Goal: Task Accomplishment & Management: Use online tool/utility

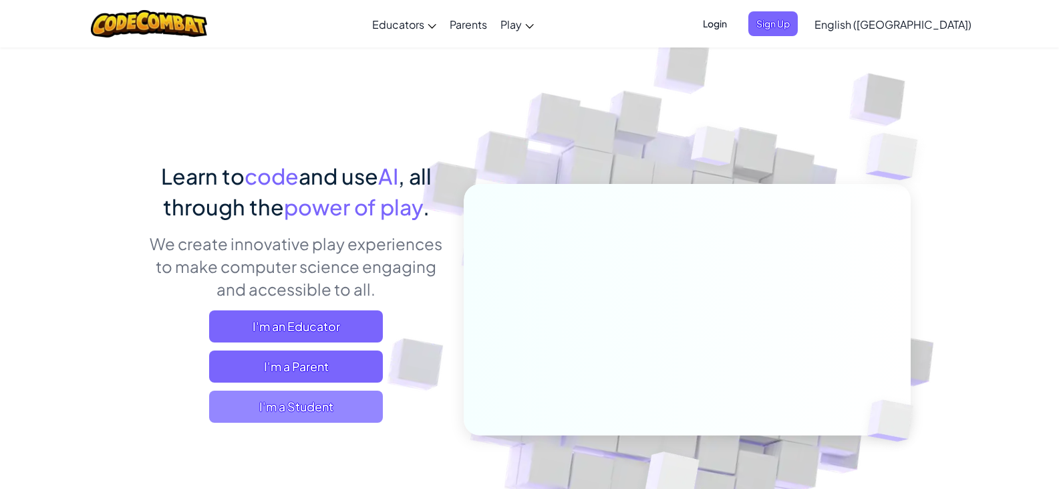
click at [259, 406] on span "I'm a Student" at bounding box center [296, 406] width 174 height 32
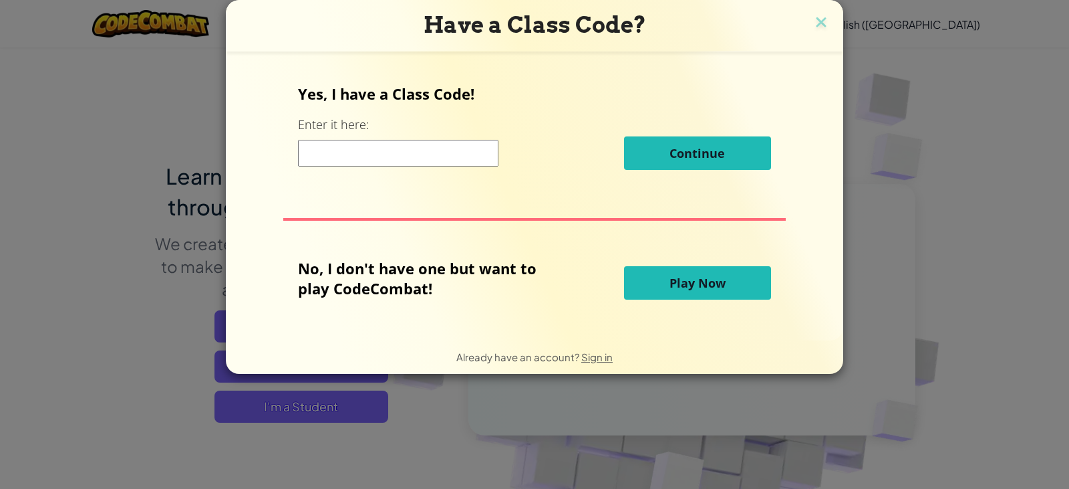
click at [670, 290] on span "Play Now" at bounding box center [698, 283] width 56 height 16
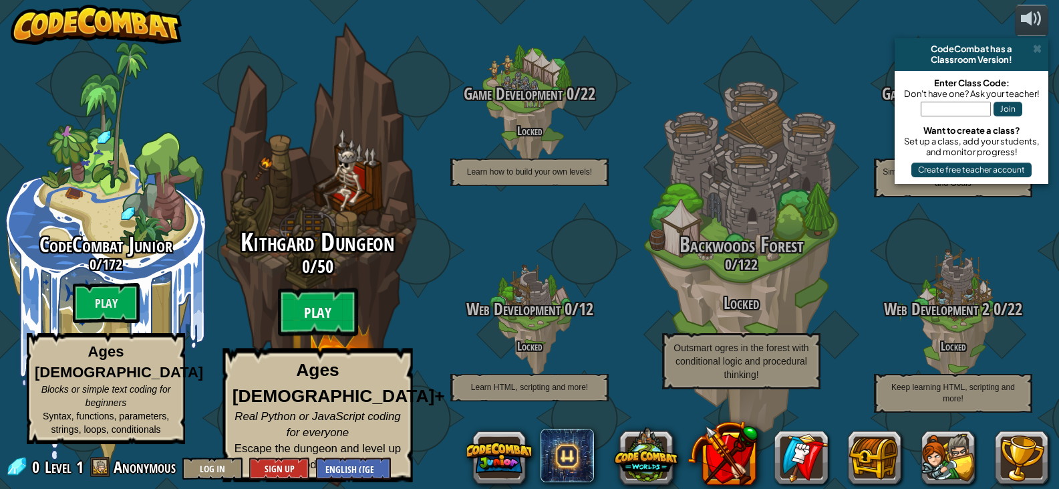
click at [309, 325] on btn "Play" at bounding box center [318, 312] width 80 height 48
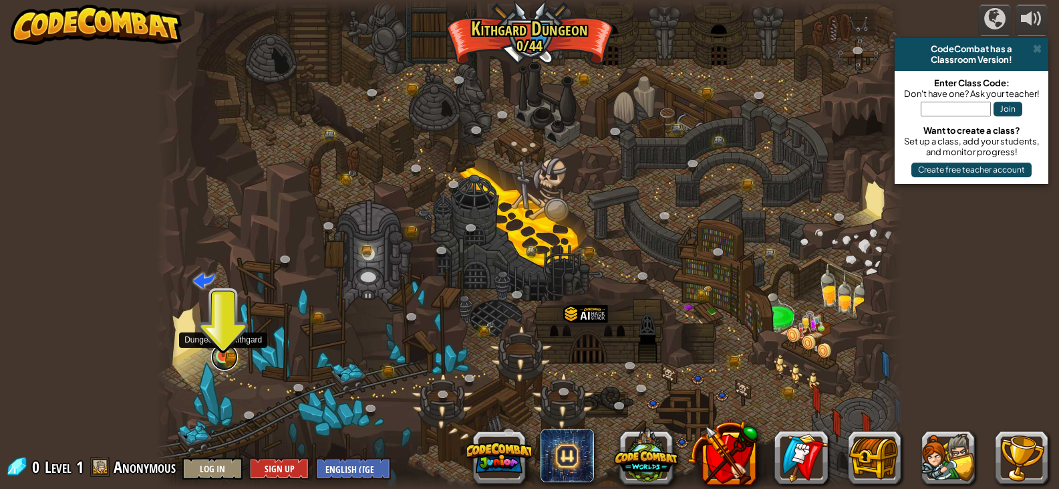
click at [228, 359] on link at bounding box center [224, 356] width 27 height 27
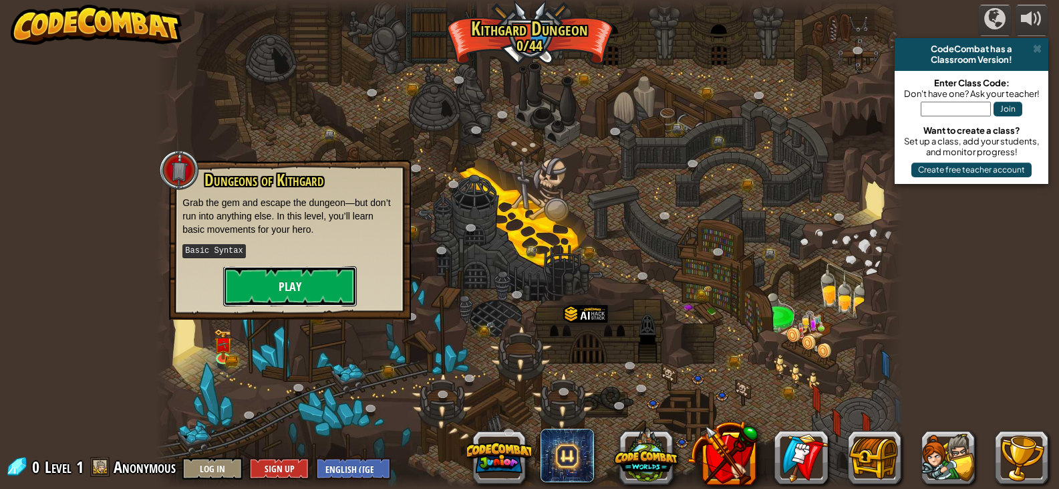
click at [292, 281] on button "Play" at bounding box center [290, 286] width 134 height 40
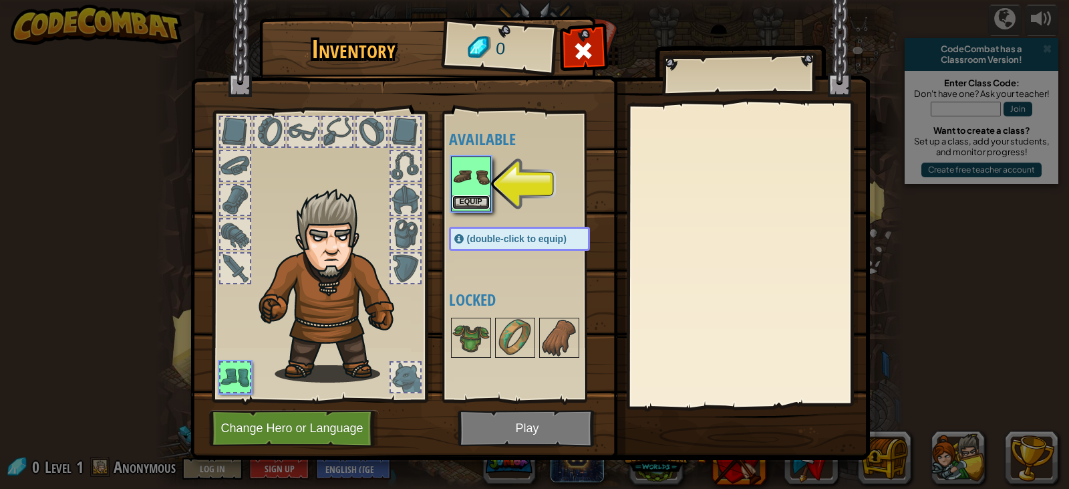
click at [474, 204] on button "Equip" at bounding box center [470, 202] width 37 height 14
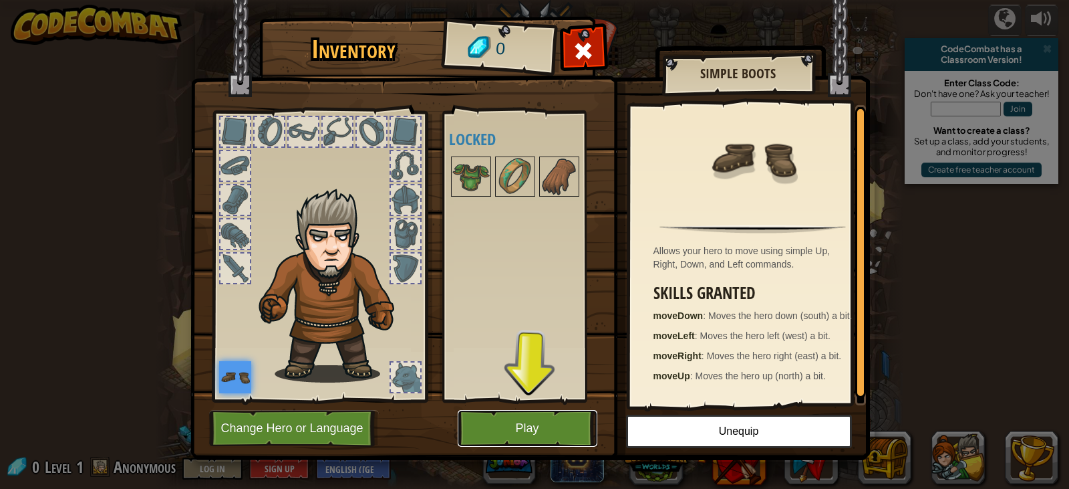
click at [529, 426] on button "Play" at bounding box center [528, 428] width 140 height 37
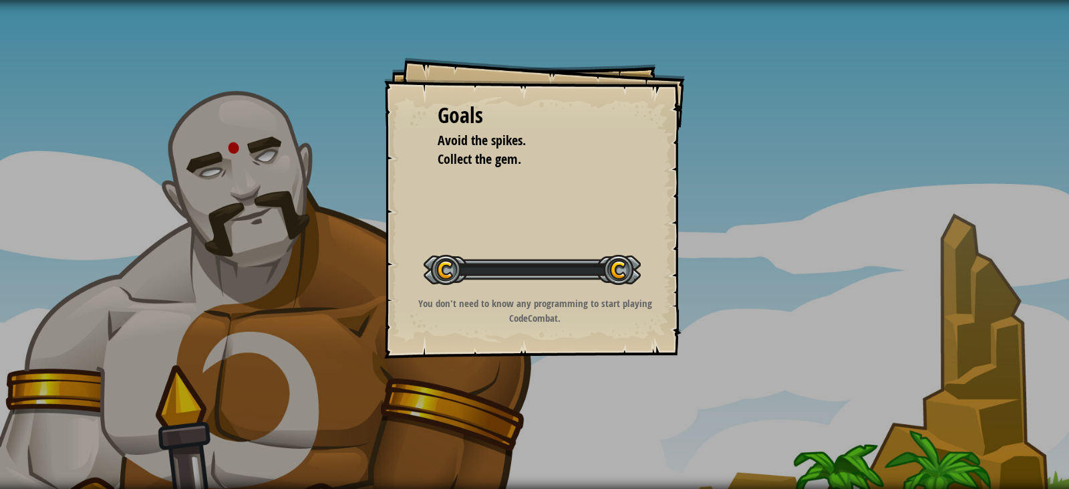
click at [529, 426] on div "Goals Avoid the spikes. Collect the gem. Start Level Error loading from server.…" at bounding box center [534, 244] width 1069 height 489
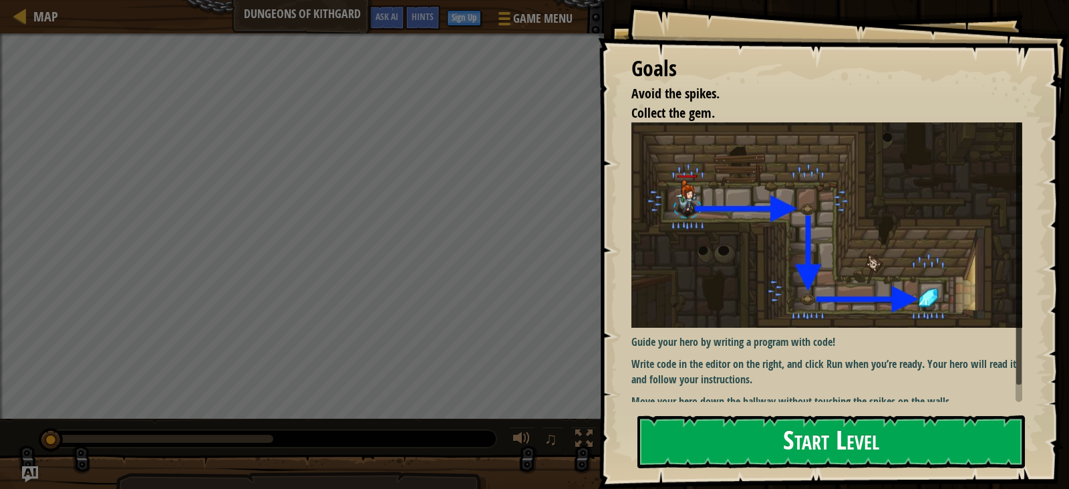
click at [679, 423] on button "Start Level" at bounding box center [832, 441] width 388 height 53
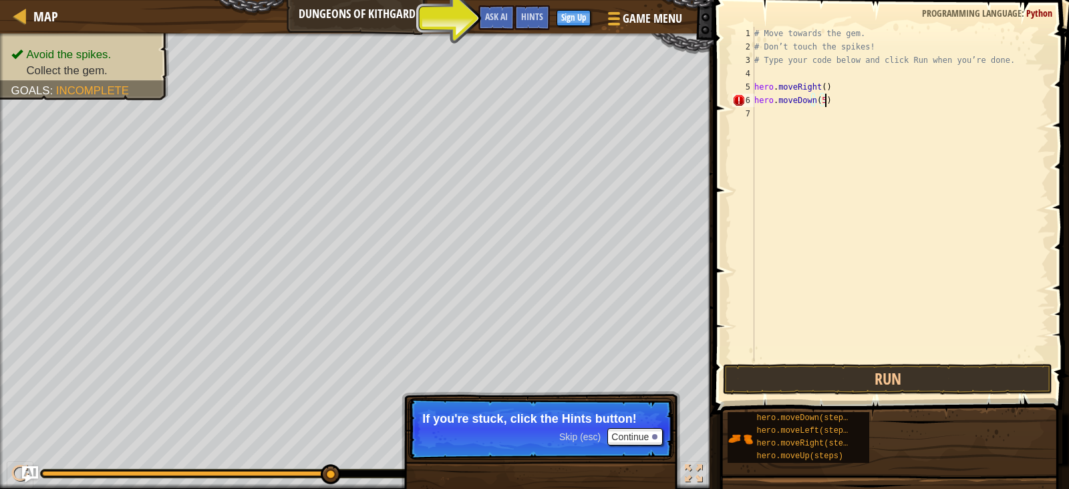
scroll to position [6, 5]
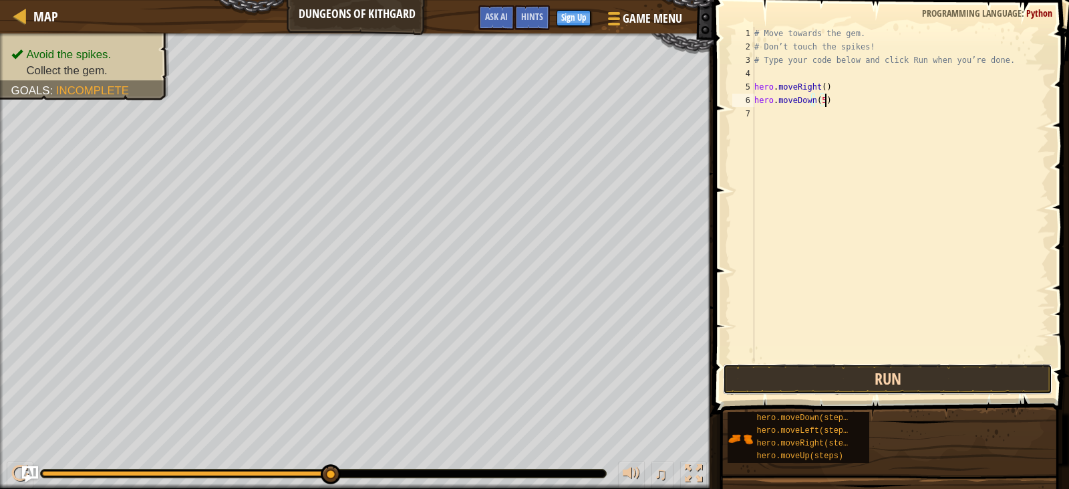
click at [893, 380] on button "Run" at bounding box center [887, 379] width 329 height 31
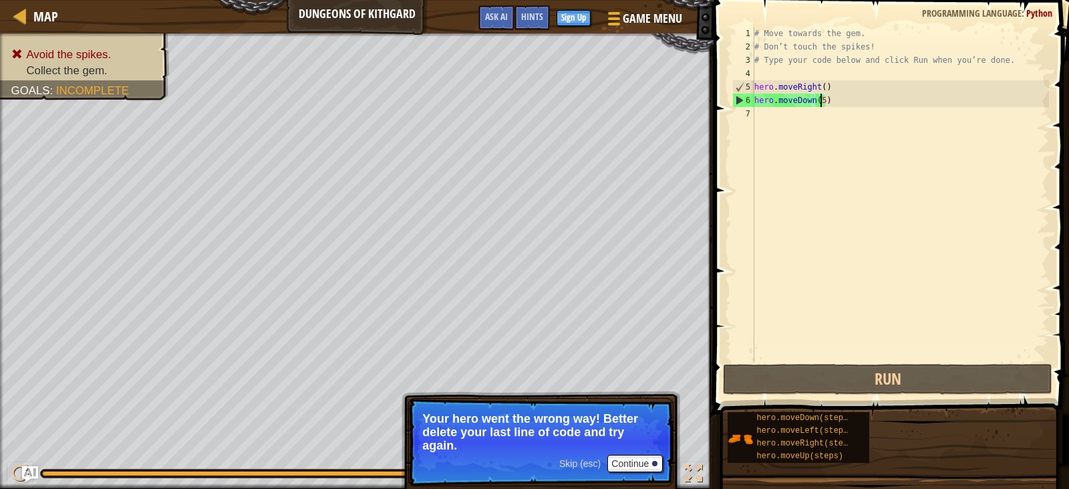
click at [819, 97] on div "# Move towards the gem. # Don’t touch the spikes! # Type your code below and cl…" at bounding box center [900, 207] width 297 height 361
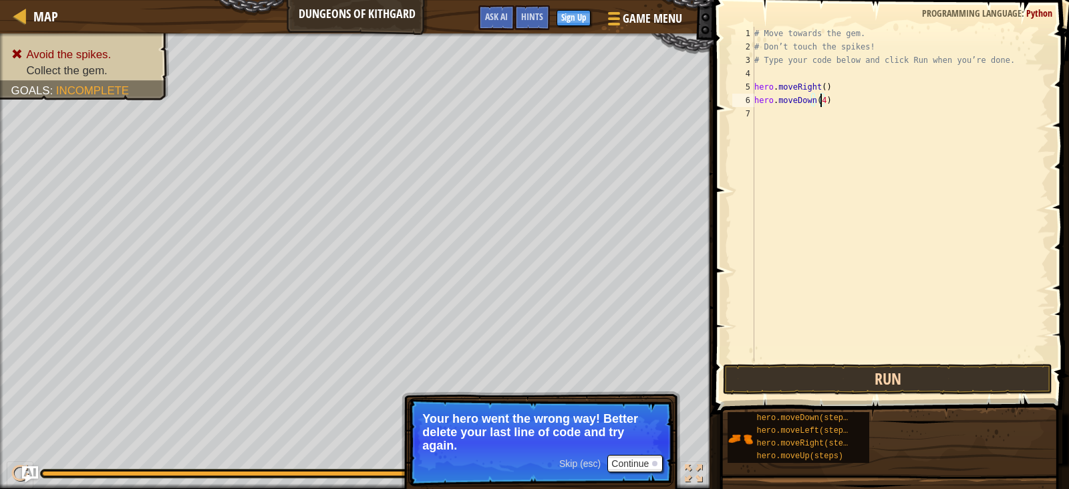
type textarea "hero.moveDown(4)"
click at [839, 388] on button "Run" at bounding box center [887, 379] width 329 height 31
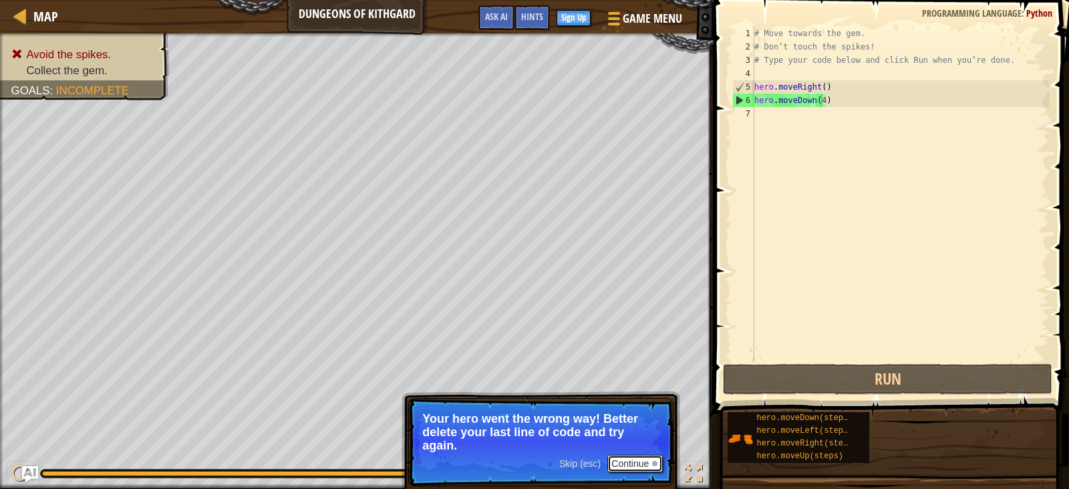
click at [647, 460] on button "Continue" at bounding box center [634, 462] width 55 height 17
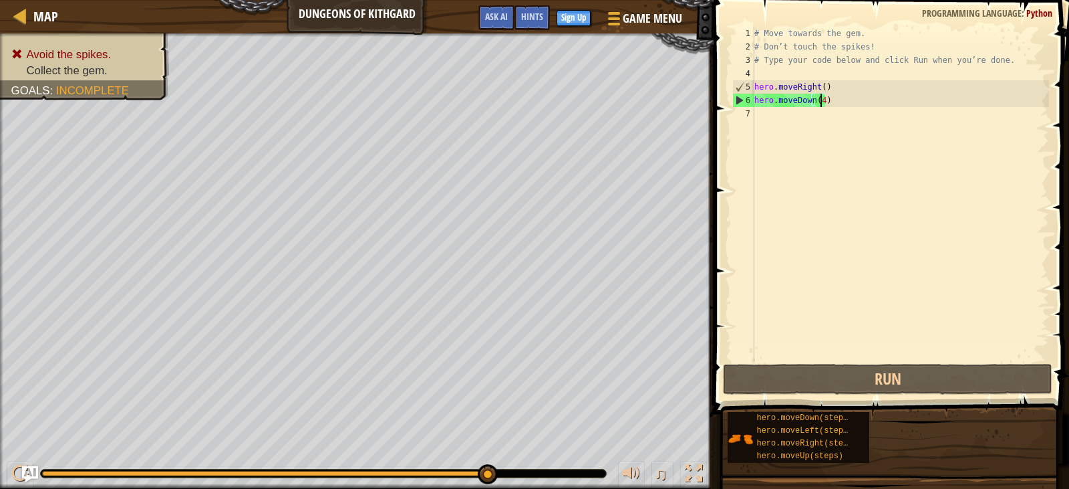
click at [769, 113] on div "# Move towards the gem. # Don’t touch the spikes! # Type your code below and cl…" at bounding box center [900, 207] width 297 height 361
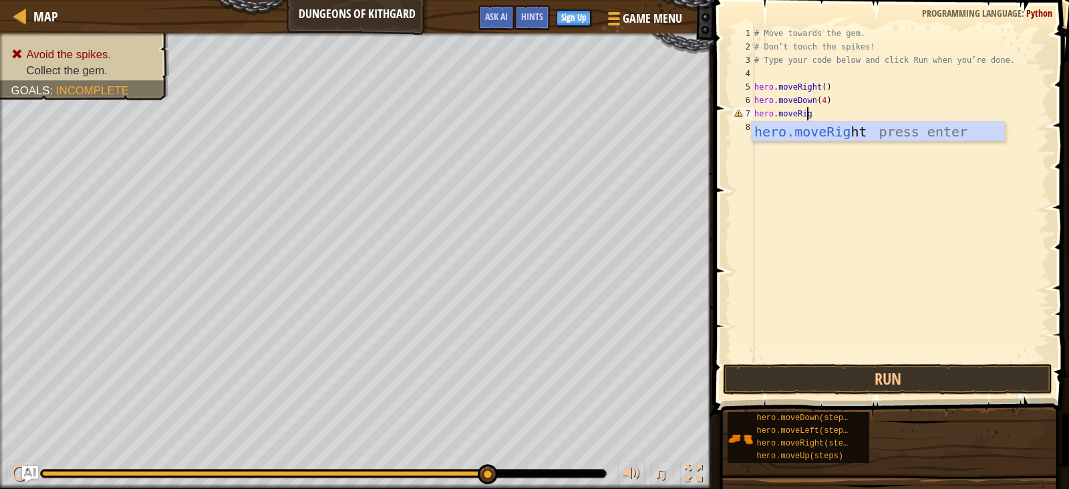
scroll to position [6, 4]
type textarea "hero.moveRigh"
click at [878, 142] on div "# Move towards the gem. # Don’t touch the spikes! # Type your code below and cl…" at bounding box center [900, 207] width 297 height 361
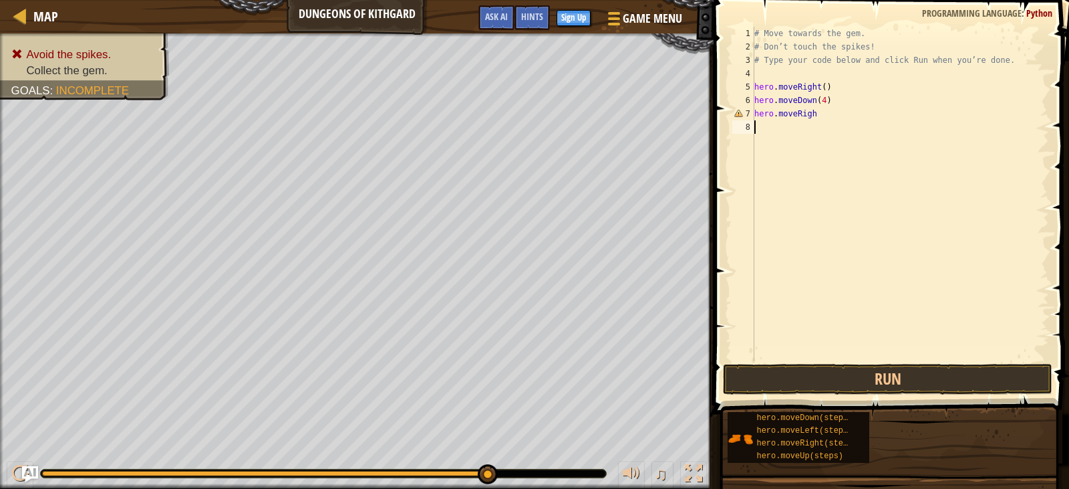
scroll to position [6, 0]
click at [898, 381] on button "Run" at bounding box center [887, 379] width 329 height 31
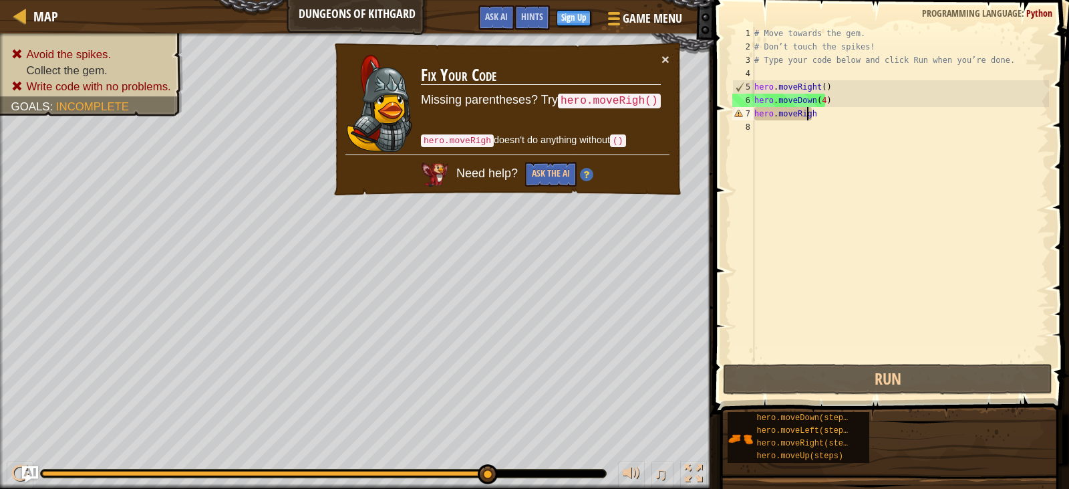
click at [809, 117] on div "# Move towards the gem. # Don’t touch the spikes! # Type your code below and cl…" at bounding box center [900, 207] width 297 height 361
click at [820, 114] on div "# Move towards the gem. # Don’t touch the spikes! # Type your code below and cl…" at bounding box center [900, 207] width 297 height 361
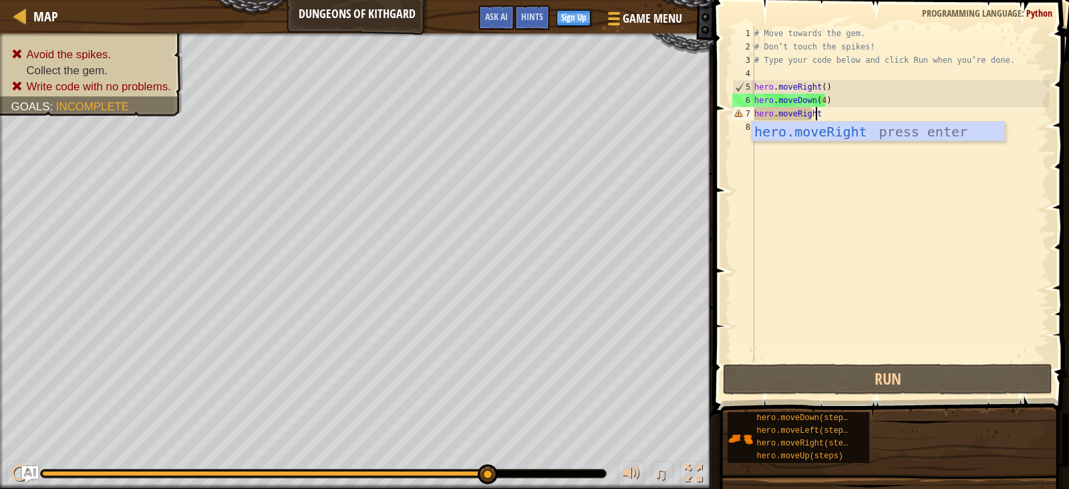
scroll to position [6, 5]
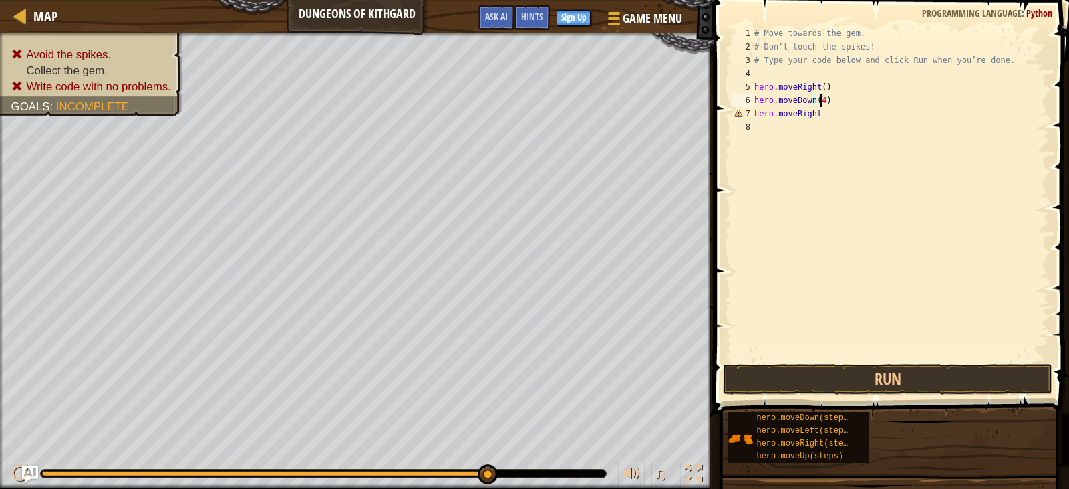
click at [820, 99] on div "# Move towards the gem. # Don’t touch the spikes! # Type your code below and cl…" at bounding box center [900, 207] width 297 height 361
click at [822, 114] on div "# Move towards the gem. # Don’t touch the spikes! # Type your code below and cl…" at bounding box center [900, 207] width 297 height 361
type textarea "hero.moveRight()"
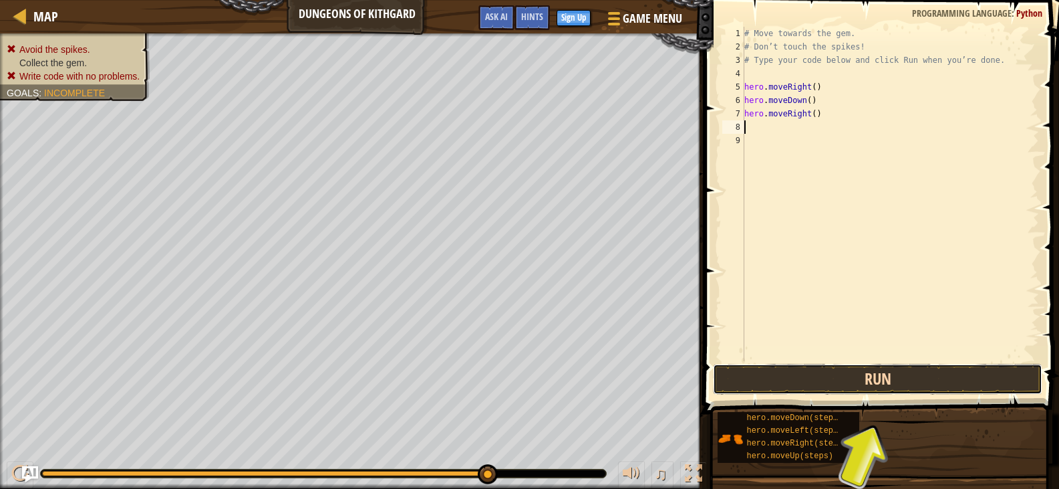
click at [877, 372] on button "Run" at bounding box center [877, 379] width 329 height 31
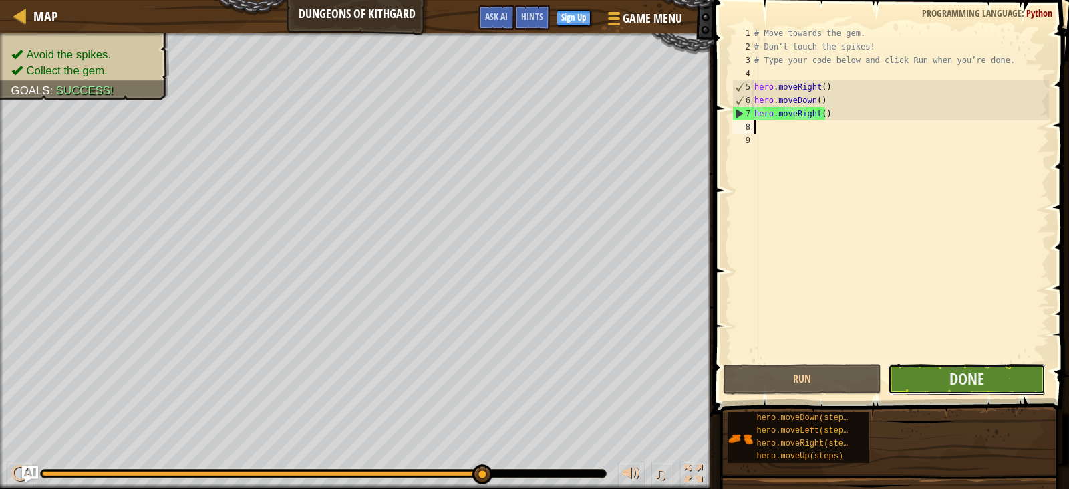
click at [922, 376] on button "Done" at bounding box center [967, 379] width 158 height 31
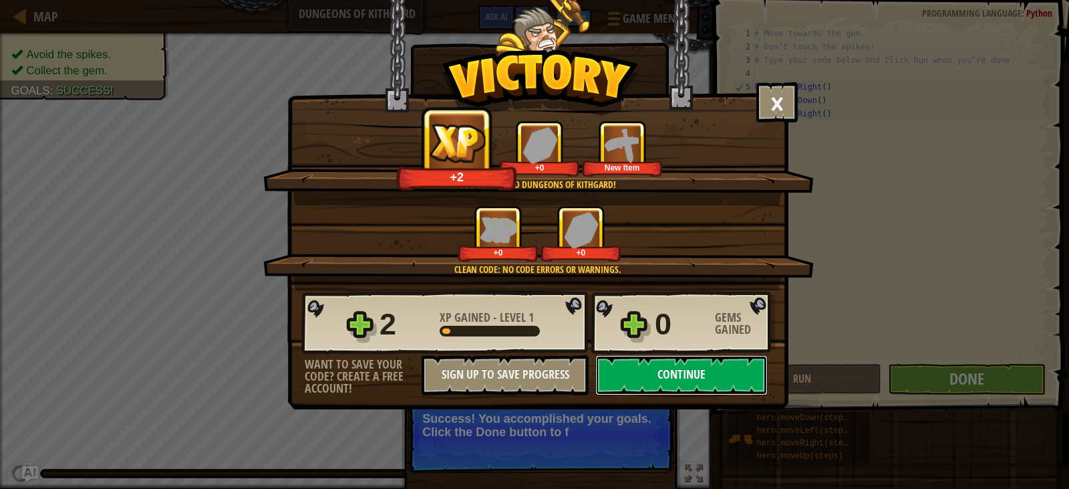
click at [703, 360] on button "Continue" at bounding box center [681, 375] width 172 height 40
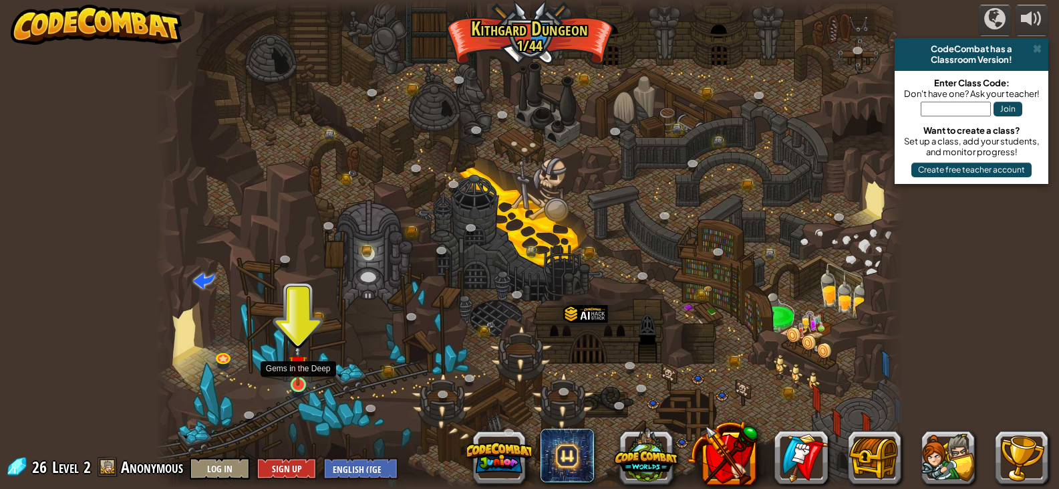
click at [307, 377] on img at bounding box center [298, 364] width 19 height 43
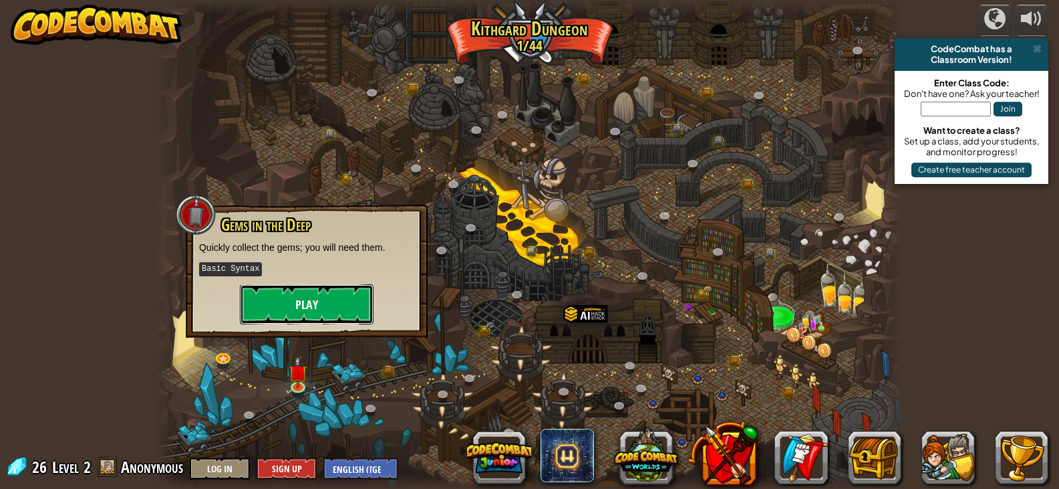
click at [336, 303] on button "Play" at bounding box center [307, 304] width 134 height 40
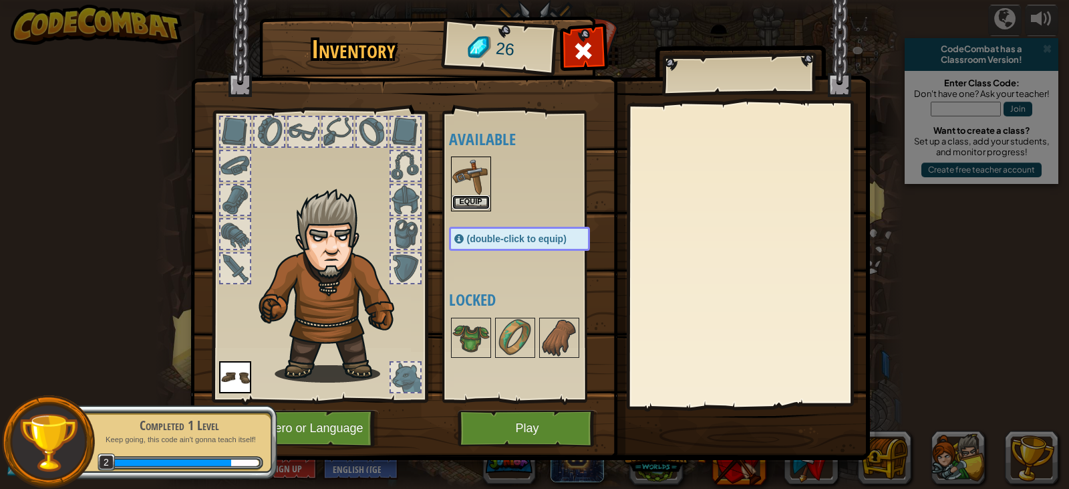
click at [467, 200] on button "Equip" at bounding box center [470, 202] width 37 height 14
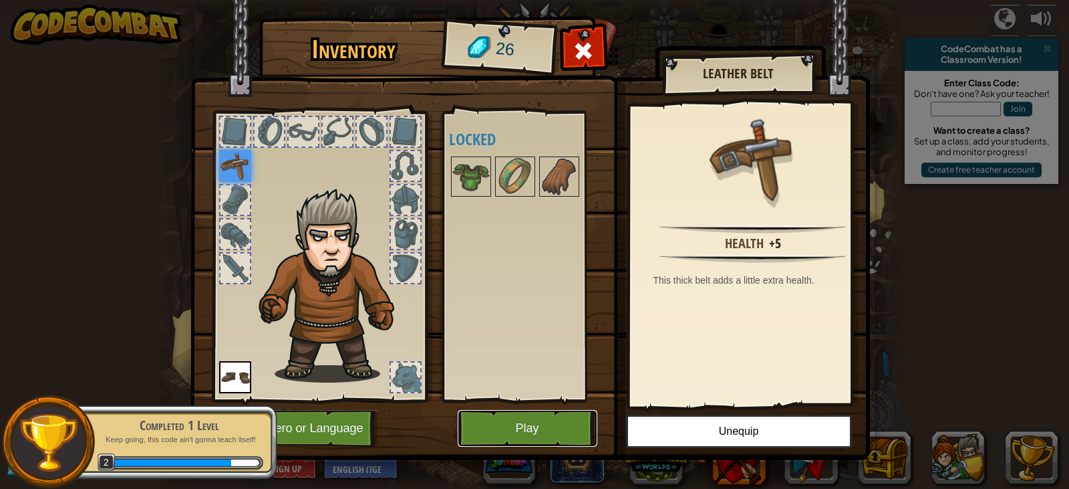
click at [520, 431] on button "Play" at bounding box center [528, 428] width 140 height 37
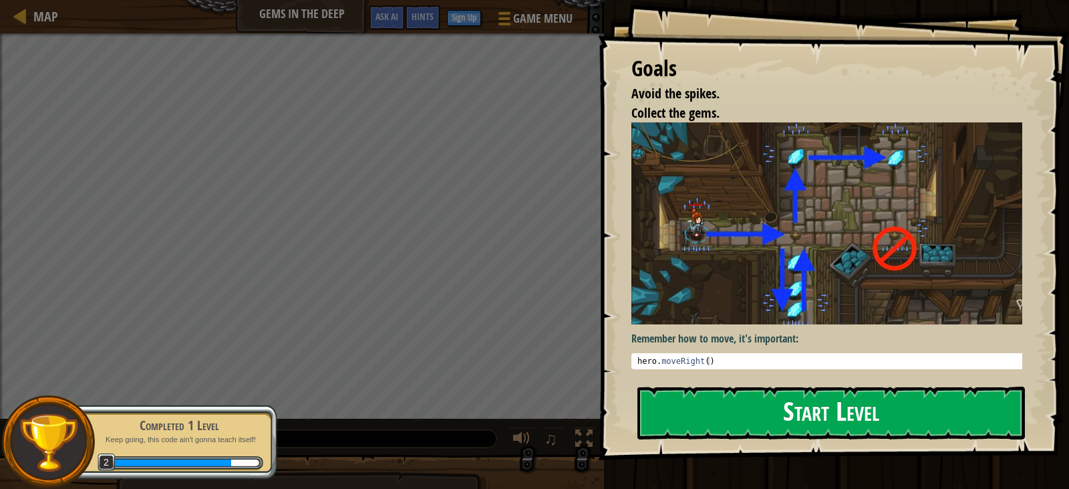
click at [732, 402] on button "Start Level" at bounding box center [832, 412] width 388 height 53
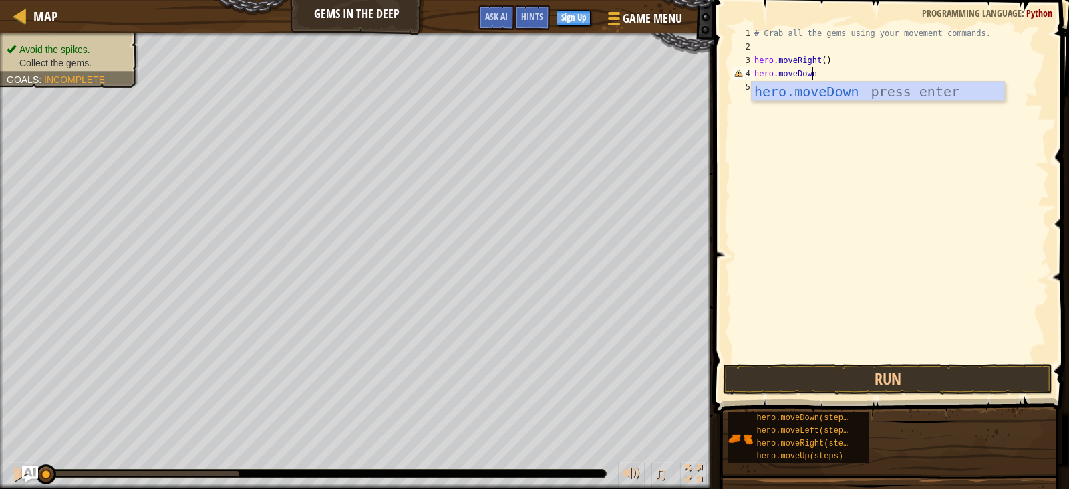
scroll to position [6, 5]
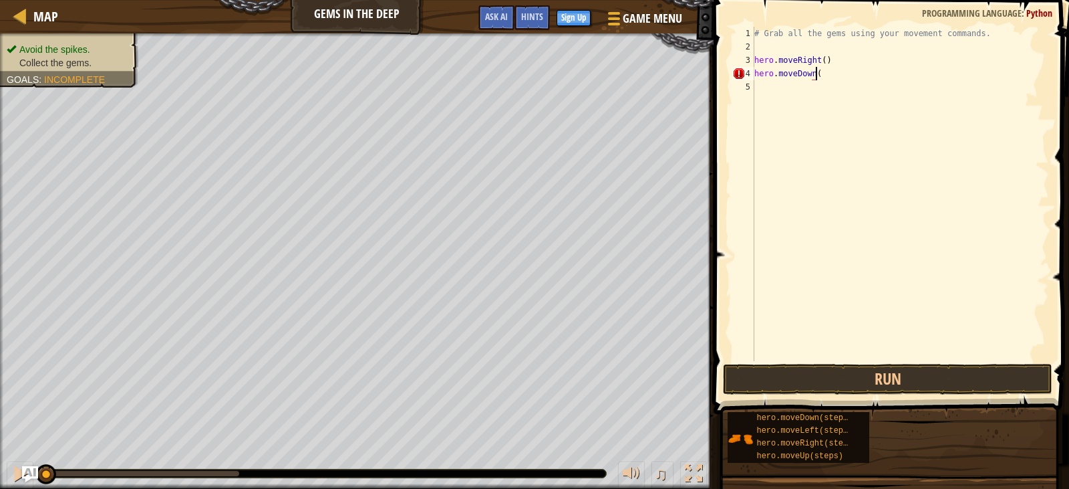
type textarea "hero.moveDown()"
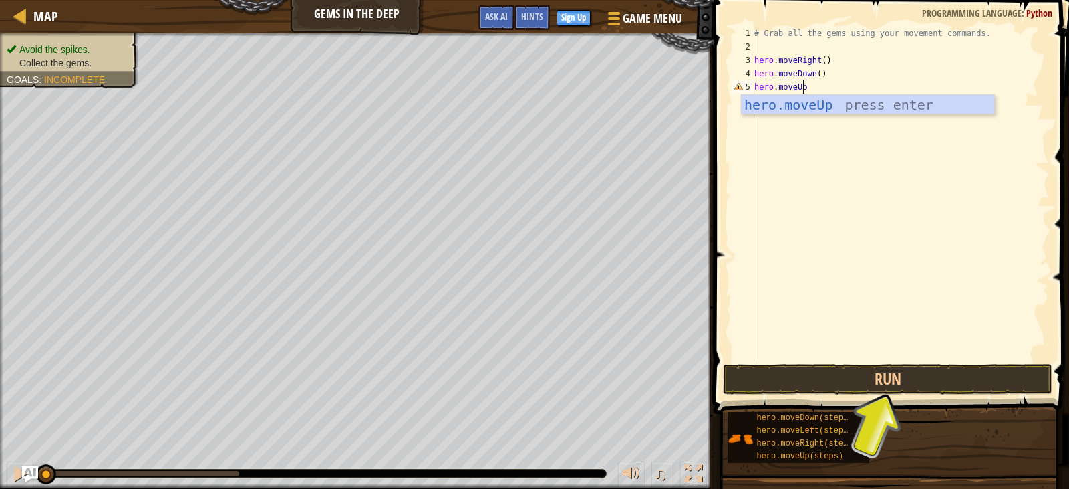
scroll to position [6, 4]
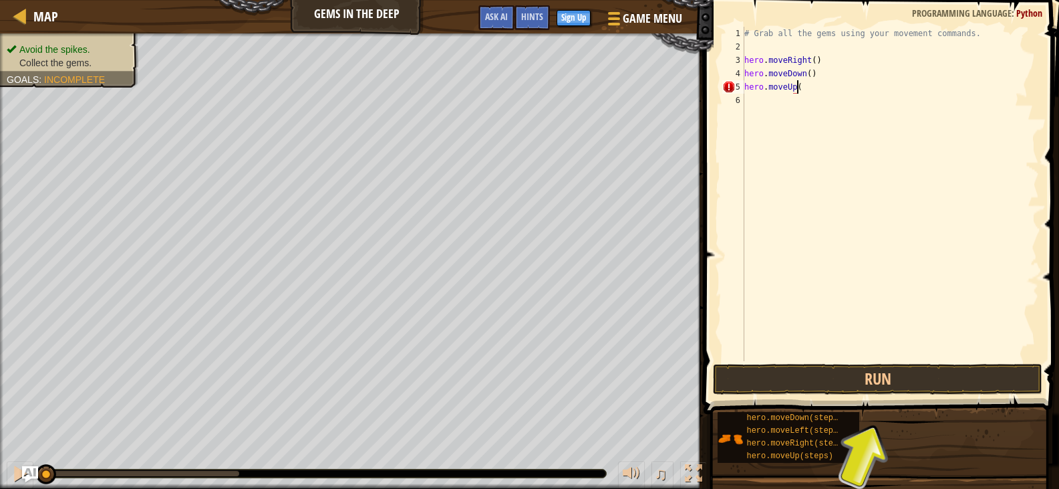
type textarea "hero.moveUp()"
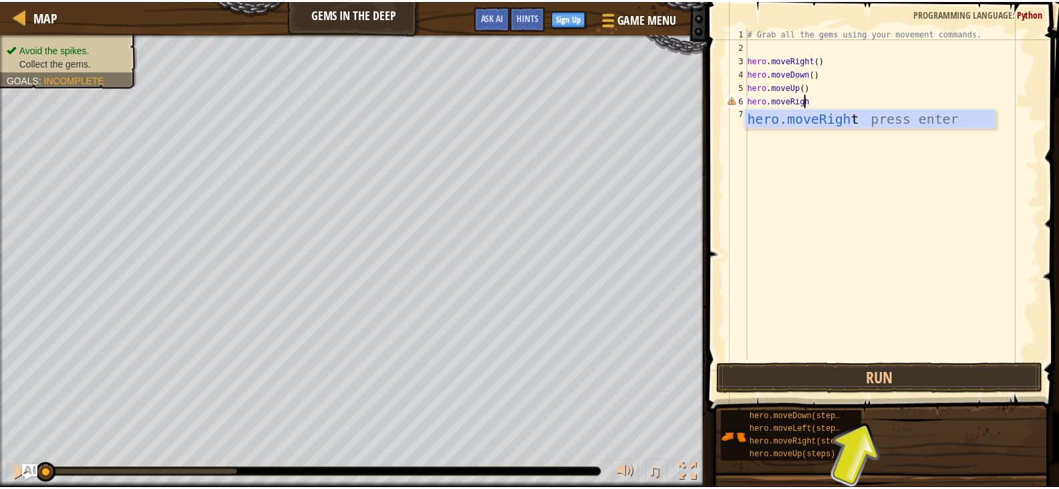
scroll to position [6, 5]
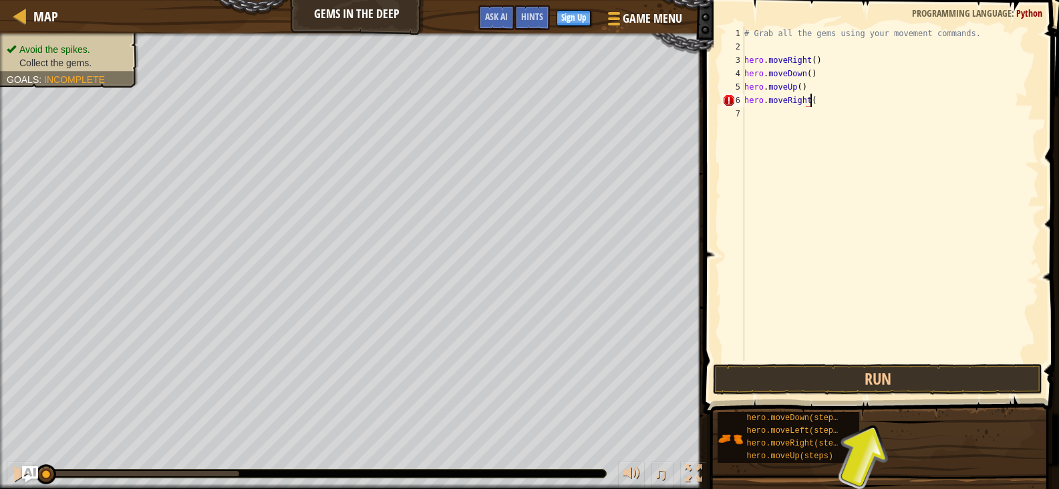
type textarea "hero.moveRight()"
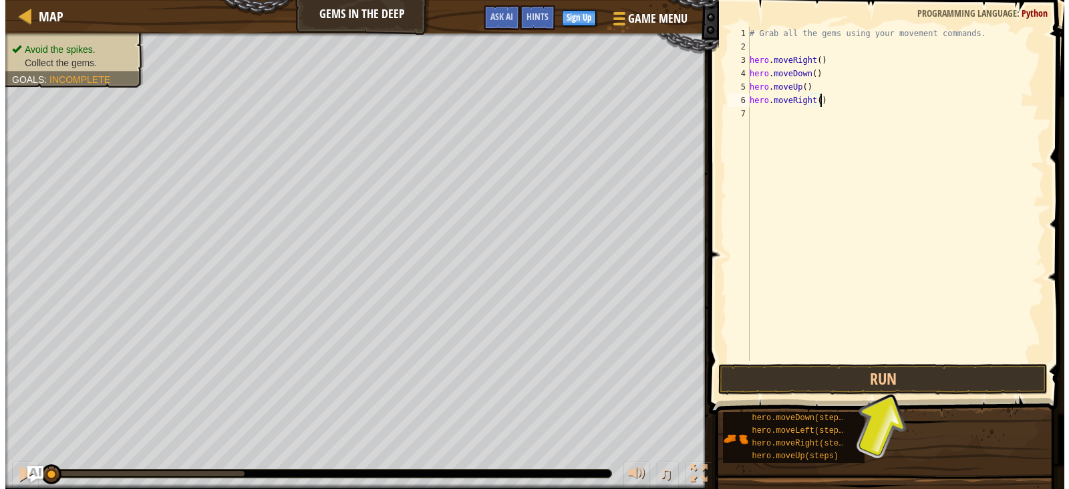
scroll to position [6, 0]
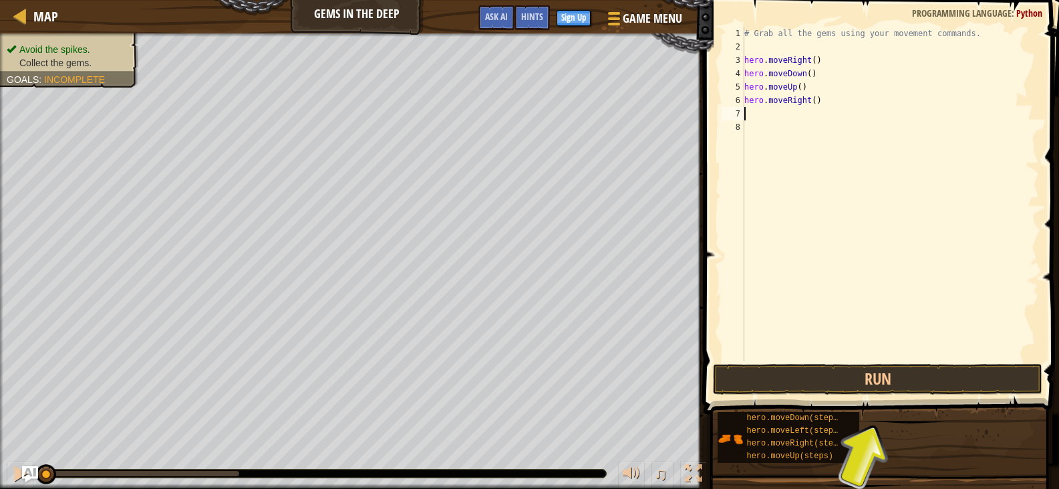
click at [863, 363] on span at bounding box center [883, 187] width 366 height 453
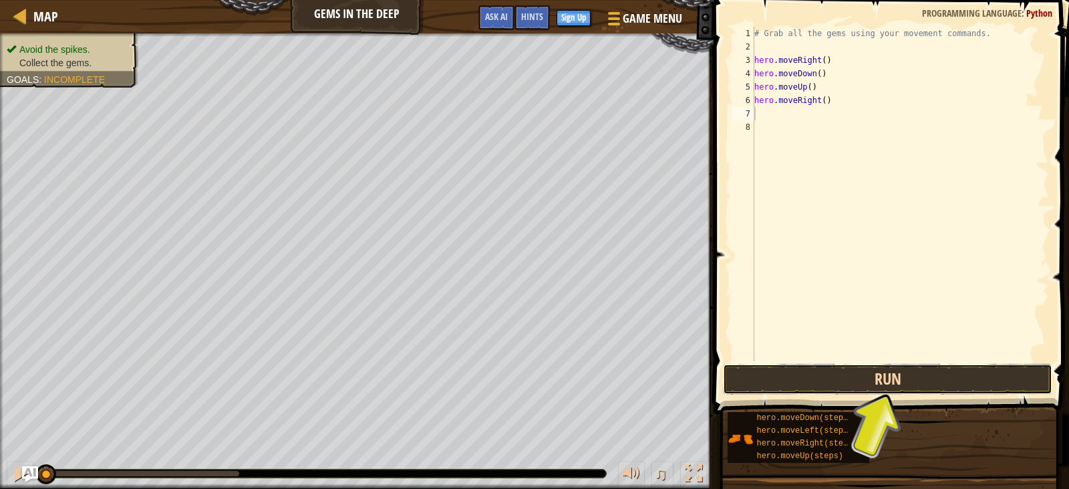
click at [865, 373] on button "Run" at bounding box center [887, 379] width 329 height 31
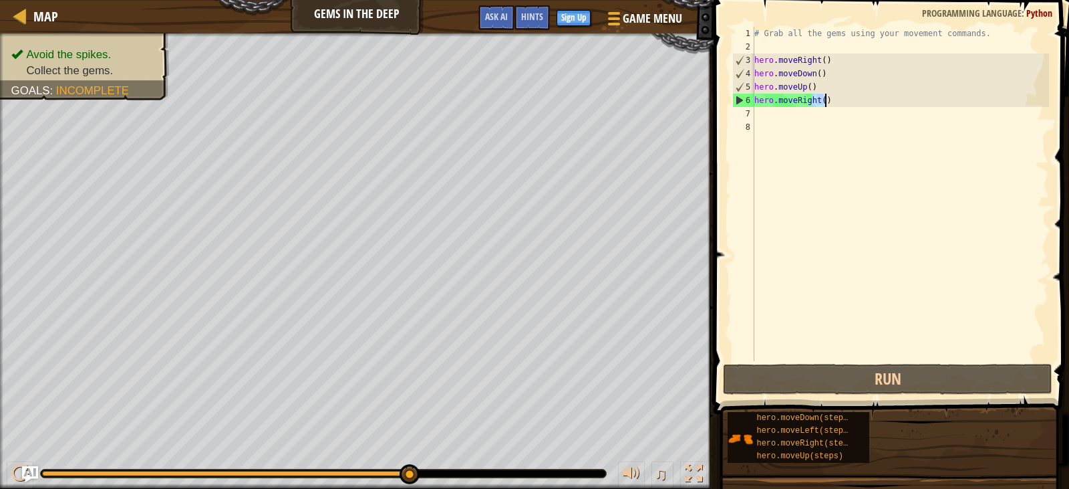
drag, startPoint x: 812, startPoint y: 100, endPoint x: 889, endPoint y: 96, distance: 77.0
click at [889, 96] on div "# Grab all the gems using your movement commands. hero . moveRight ( ) hero . m…" at bounding box center [900, 207] width 297 height 361
type textarea "hero.moveRight()"
click at [885, 103] on div "# Grab all the gems using your movement commands. hero . moveRight ( ) hero . m…" at bounding box center [900, 194] width 297 height 334
click at [852, 110] on div "# Grab all the gems using your movement commands. hero . moveRight ( ) hero . m…" at bounding box center [900, 207] width 297 height 361
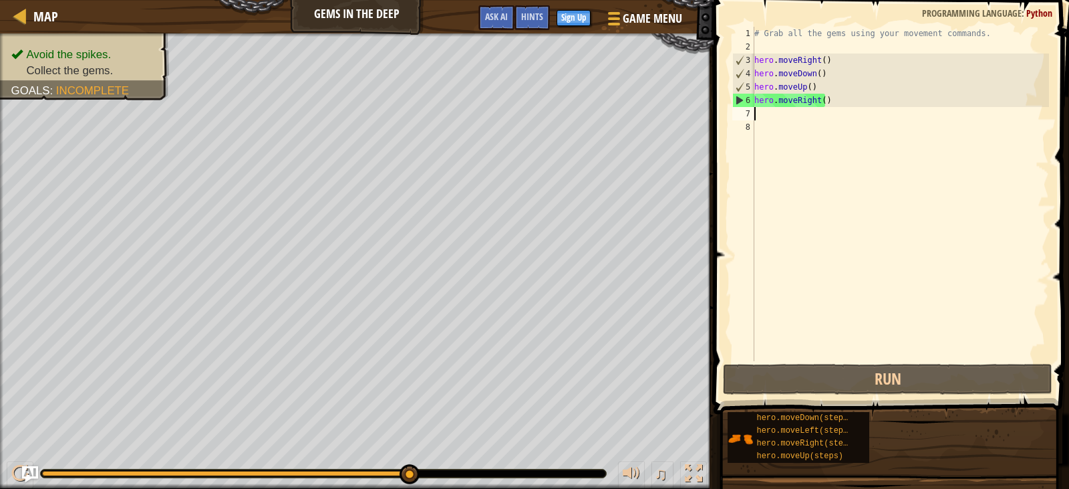
click at [852, 110] on div "# Grab all the gems using your movement commands. hero . moveRight ( ) hero . m…" at bounding box center [900, 207] width 297 height 361
click at [811, 110] on div "# Grab all the gems using your movement commands. hero . moveRight ( ) hero . m…" at bounding box center [900, 207] width 297 height 361
click at [785, 118] on div "# Grab all the gems using your movement commands. hero . moveRight ( ) hero . m…" at bounding box center [900, 207] width 297 height 361
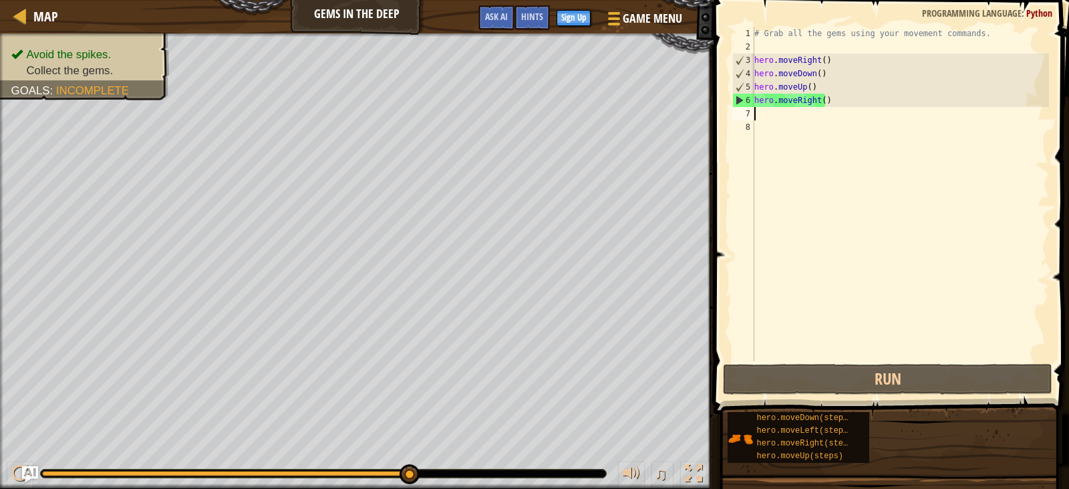
click at [819, 109] on div "# Grab all the gems using your movement commands. hero . moveRight ( ) hero . m…" at bounding box center [900, 207] width 297 height 361
click at [813, 100] on div "# Grab all the gems using your movement commands. hero . moveRight ( ) hero . m…" at bounding box center [900, 207] width 297 height 361
type textarea "hero.moveRight()"
click at [813, 100] on div "# Grab all the gems using your movement commands. hero . moveRight ( ) hero . m…" at bounding box center [900, 207] width 297 height 361
click at [819, 99] on div "# Grab all the gems using your movement commands. hero . moveRight ( ) hero . m…" at bounding box center [900, 207] width 297 height 361
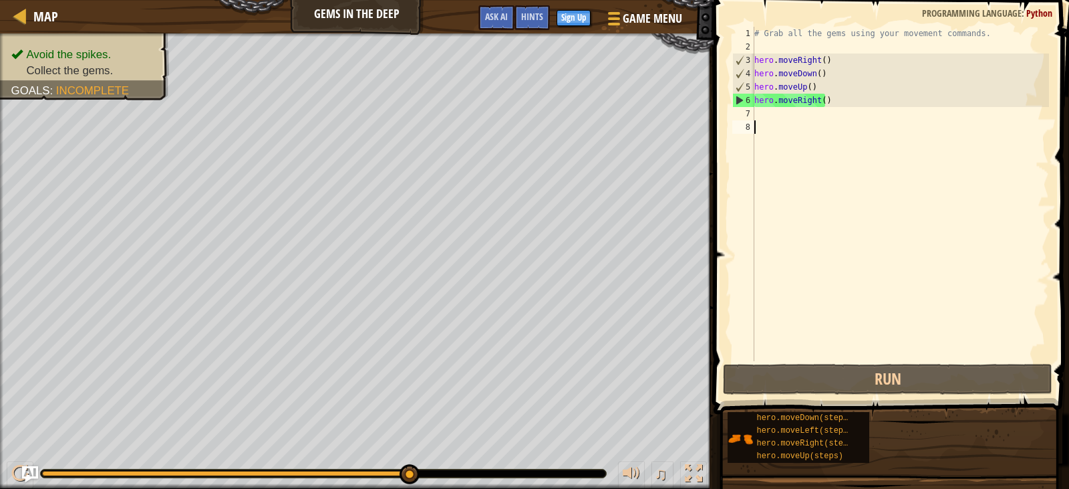
click at [807, 122] on div "# Grab all the gems using your movement commands. hero . moveRight ( ) hero . m…" at bounding box center [900, 207] width 297 height 361
click at [806, 116] on div "# Grab all the gems using your movement commands. hero . moveRight ( ) hero . m…" at bounding box center [900, 207] width 297 height 361
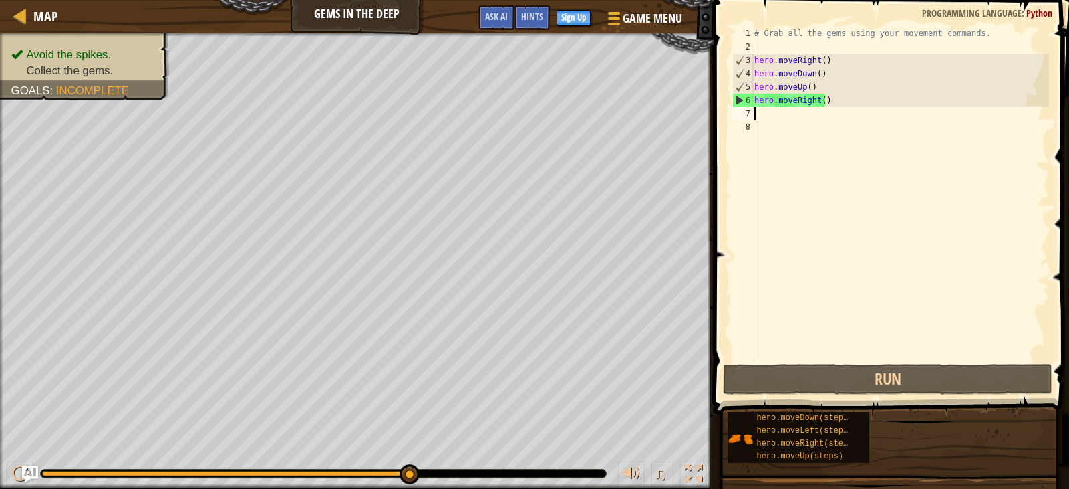
click at [806, 116] on div "# Grab all the gems using your movement commands. hero . moveRight ( ) hero . m…" at bounding box center [900, 207] width 297 height 361
click at [736, 100] on div "6" at bounding box center [743, 100] width 21 height 13
type textarea "hero.moveRight()"
click at [736, 100] on div "6" at bounding box center [743, 100] width 21 height 13
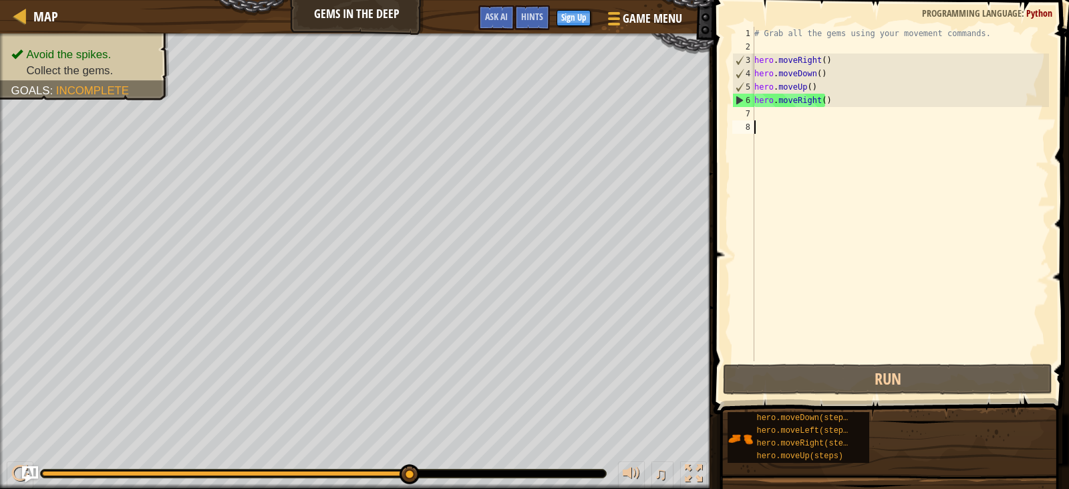
type textarea "hero.moveRight()"
click at [795, 115] on div "# Grab all the gems using your movement commands. hero . moveRight ( ) hero . m…" at bounding box center [900, 207] width 297 height 361
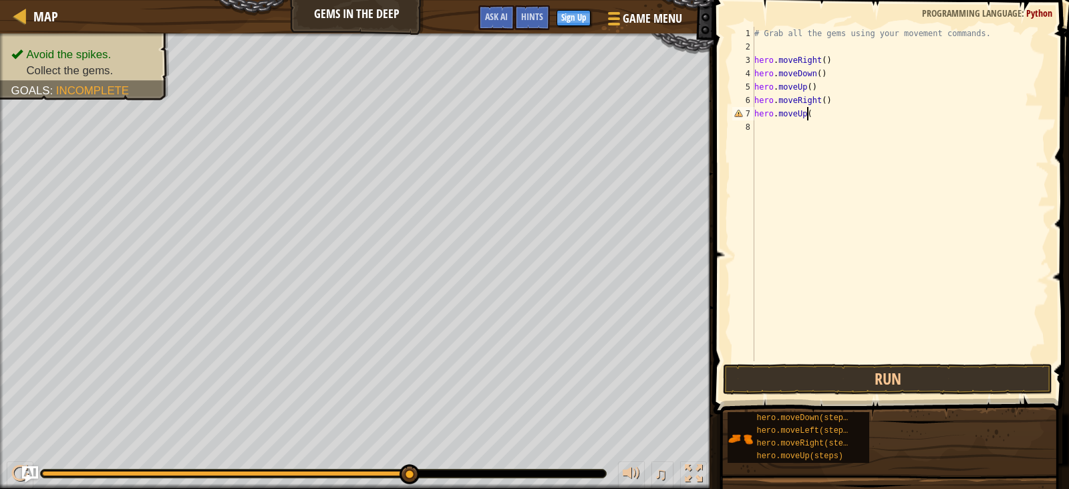
scroll to position [6, 4]
type textarea "hero.moveUp()"
type textarea "hero.moveLeft()"
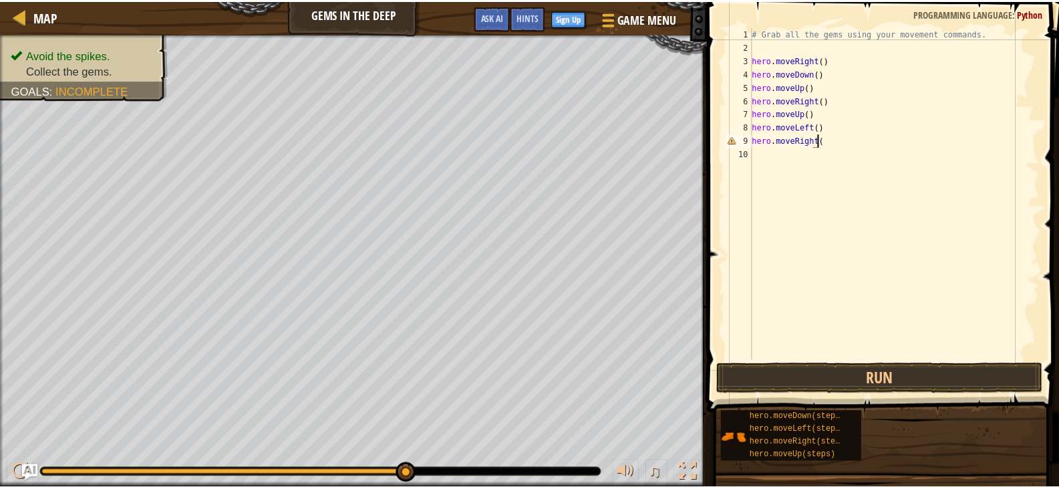
scroll to position [6, 5]
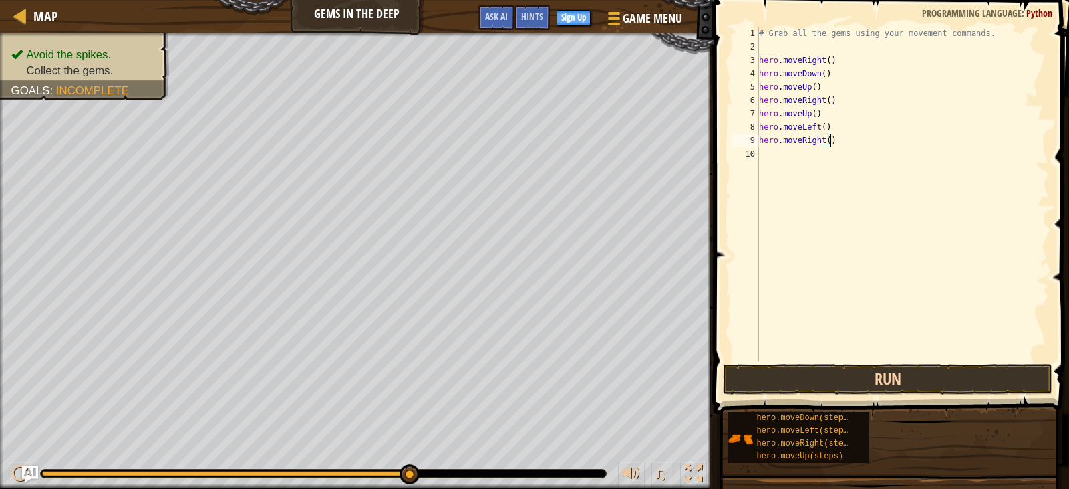
type textarea "hero.moveRight()"
click at [840, 393] on button "Run" at bounding box center [887, 379] width 329 height 31
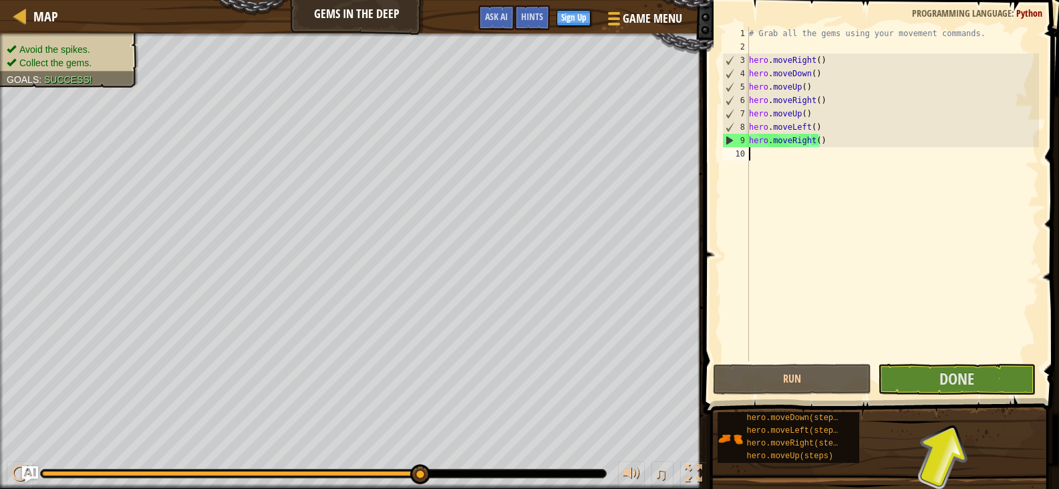
click at [789, 162] on div "# Grab all the gems using your movement commands. hero . moveRight ( ) hero . m…" at bounding box center [892, 207] width 293 height 361
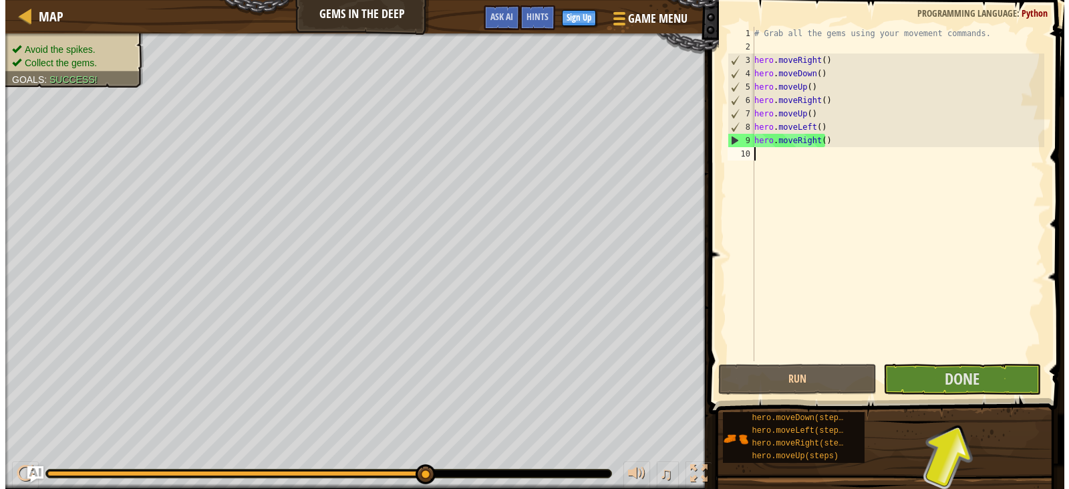
scroll to position [6, 0]
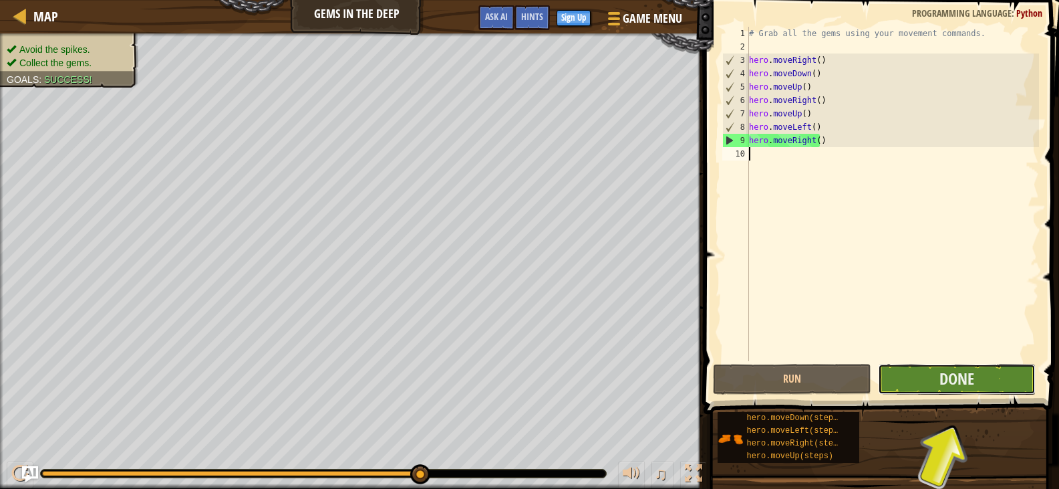
click at [919, 369] on button "Done" at bounding box center [957, 379] width 158 height 31
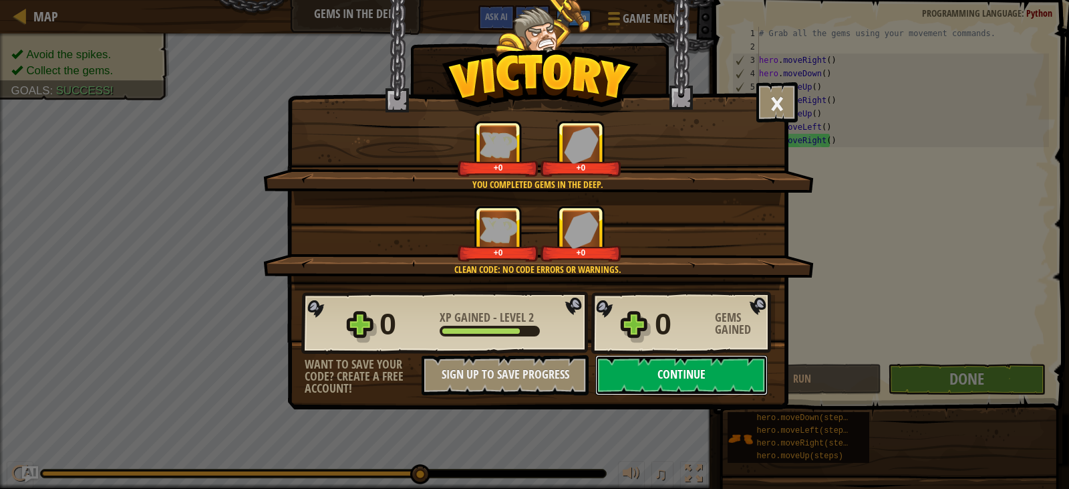
click at [615, 362] on button "Continue" at bounding box center [681, 375] width 172 height 40
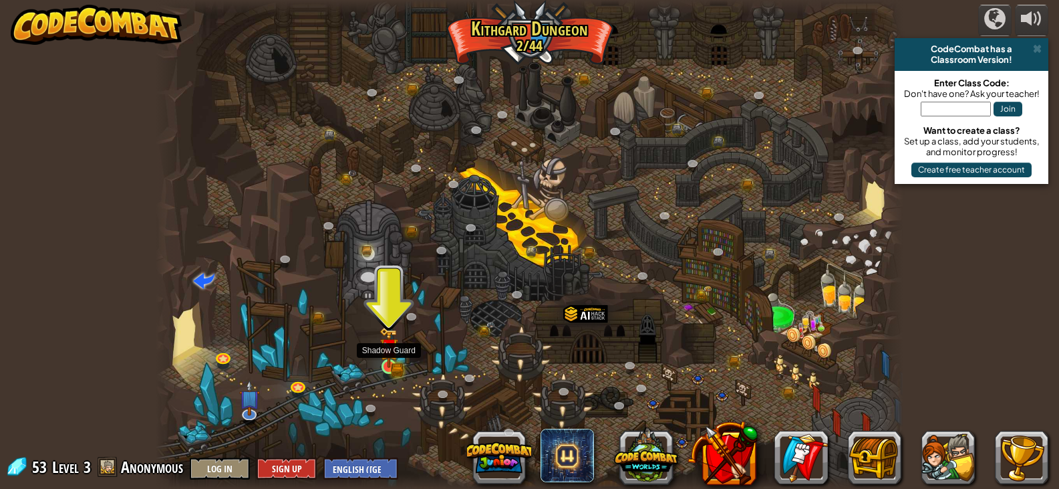
click at [394, 362] on img at bounding box center [389, 347] width 19 height 41
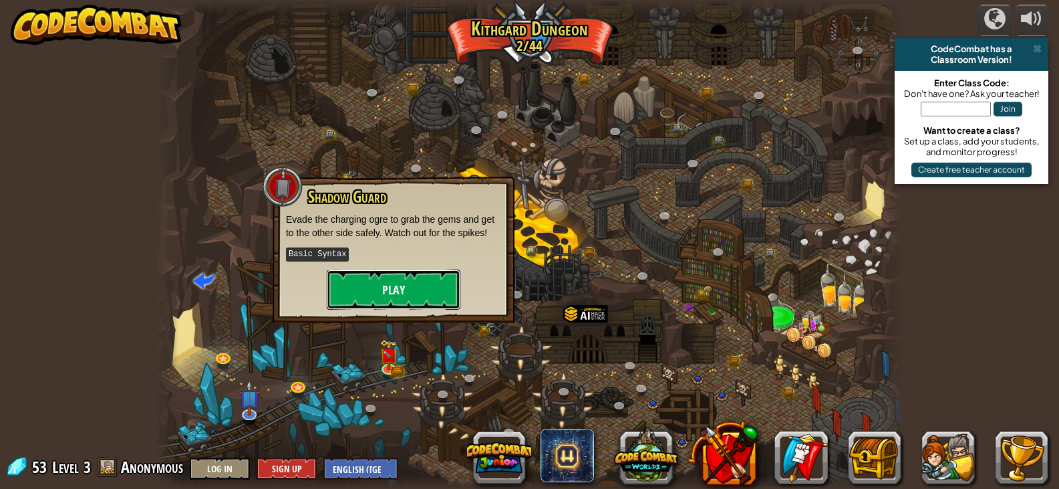
click at [399, 301] on button "Play" at bounding box center [394, 289] width 134 height 40
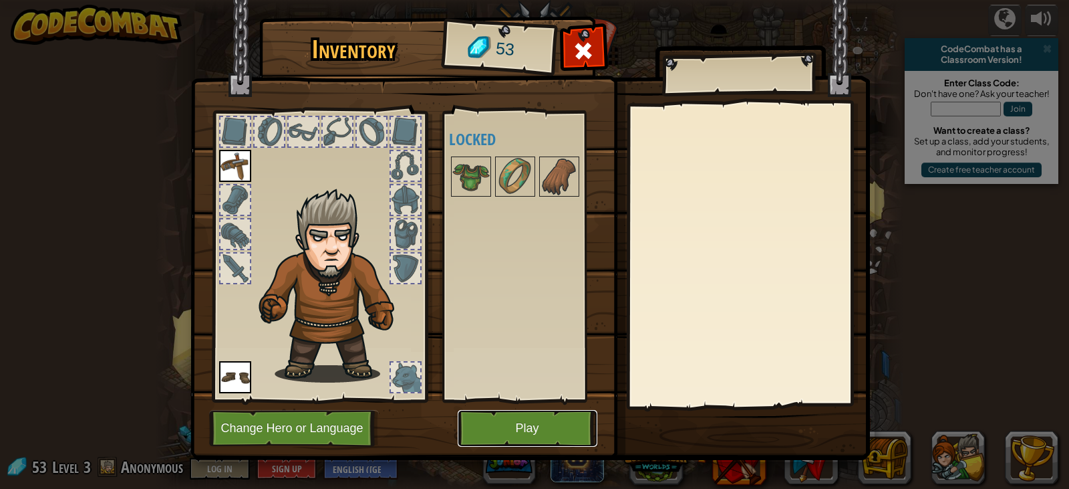
click at [468, 419] on button "Play" at bounding box center [528, 428] width 140 height 37
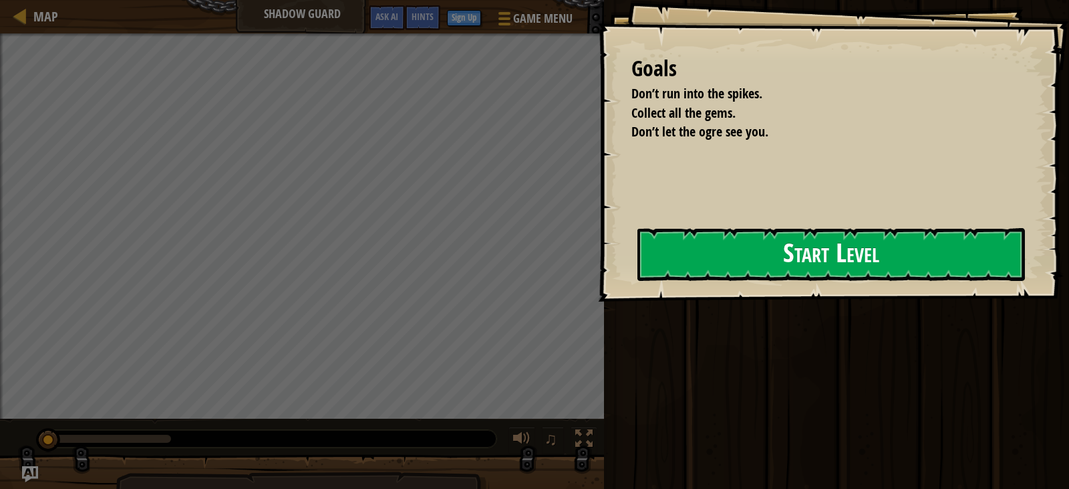
click at [789, 253] on button "Start Level" at bounding box center [832, 254] width 388 height 53
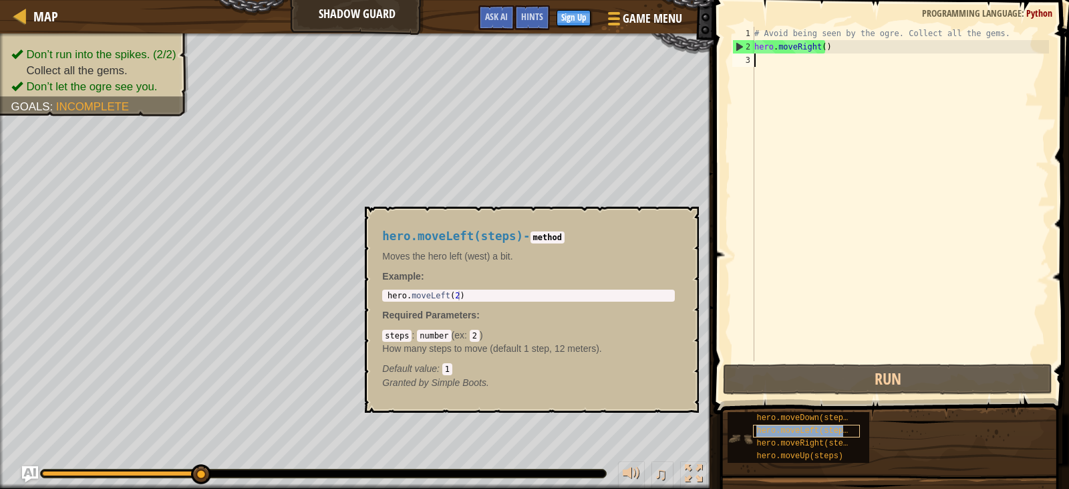
click at [823, 430] on span "hero.moveLeft(steps)" at bounding box center [804, 430] width 96 height 9
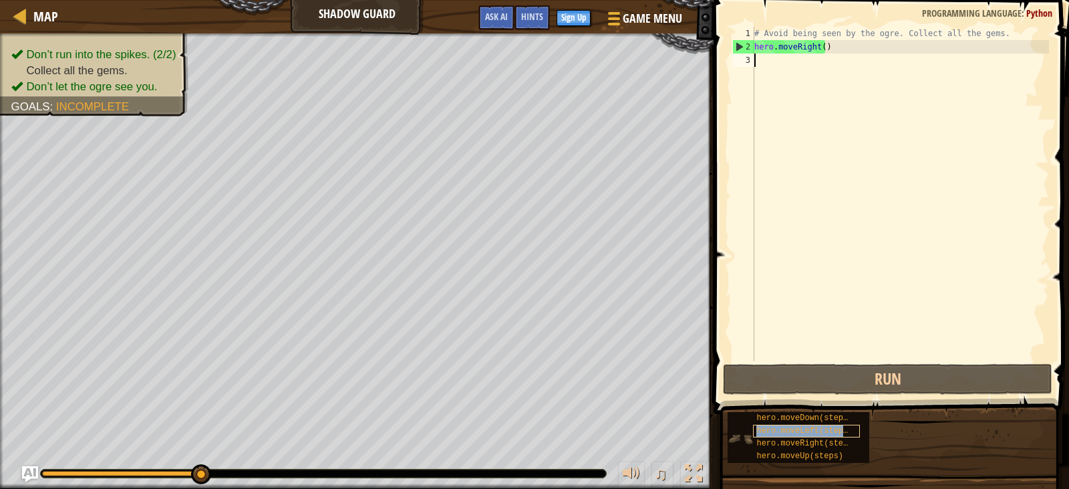
click at [823, 430] on span "hero.moveLeft(steps)" at bounding box center [804, 430] width 96 height 9
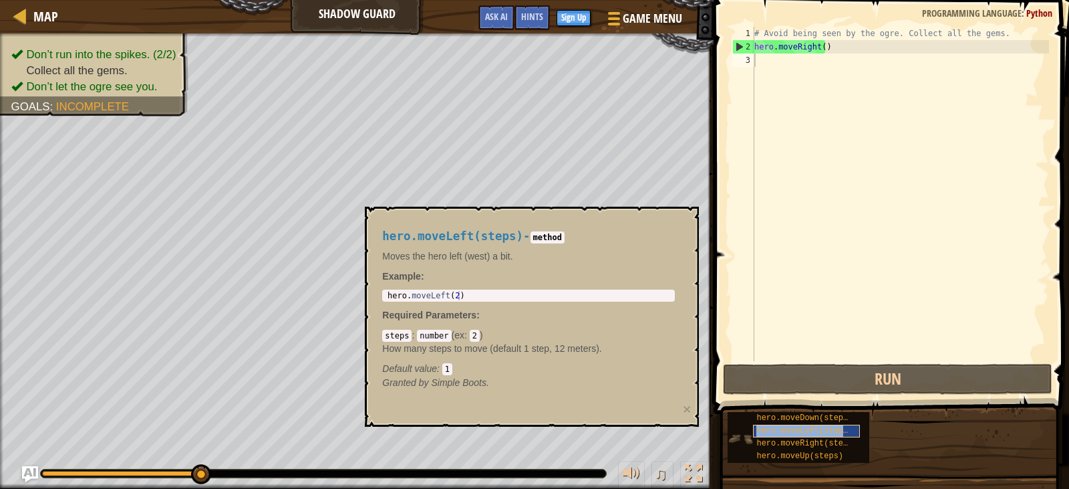
click at [823, 430] on span "hero.moveLeft(steps)" at bounding box center [804, 430] width 96 height 9
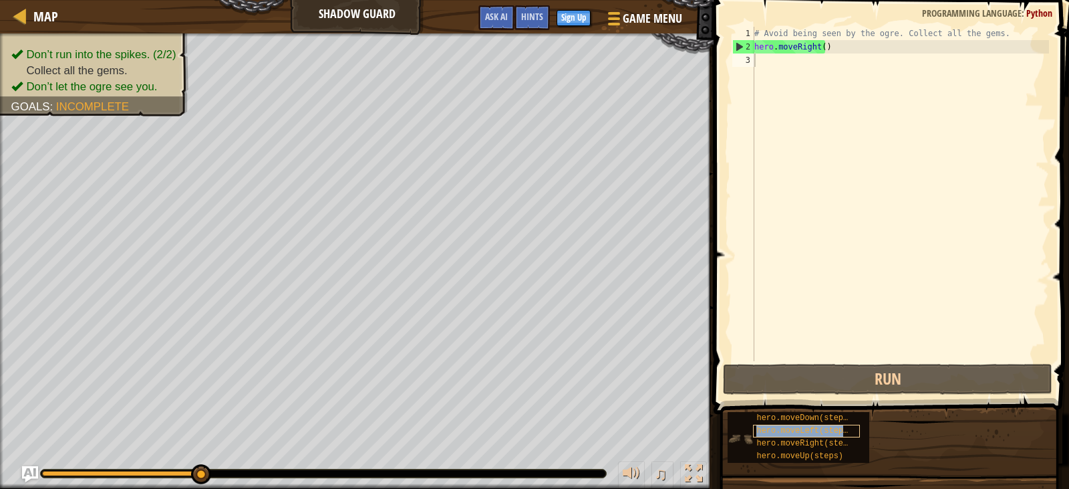
click at [823, 430] on span "hero.moveLeft(steps)" at bounding box center [804, 430] width 96 height 9
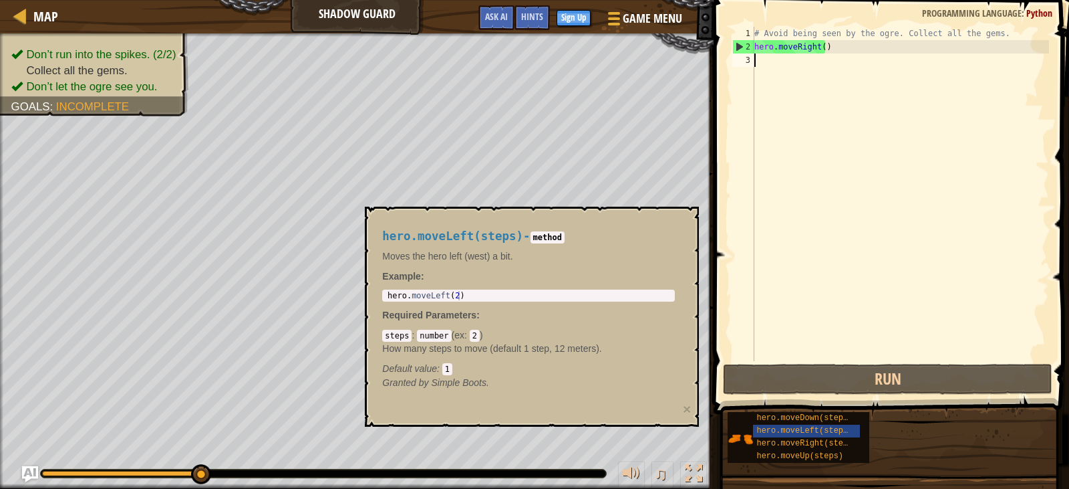
click at [828, 360] on div "# Avoid being seen by the ogre. Collect all the gems. hero . moveRight ( )" at bounding box center [900, 207] width 297 height 361
click at [810, 429] on span "hero.moveLeft(steps)" at bounding box center [804, 430] width 96 height 9
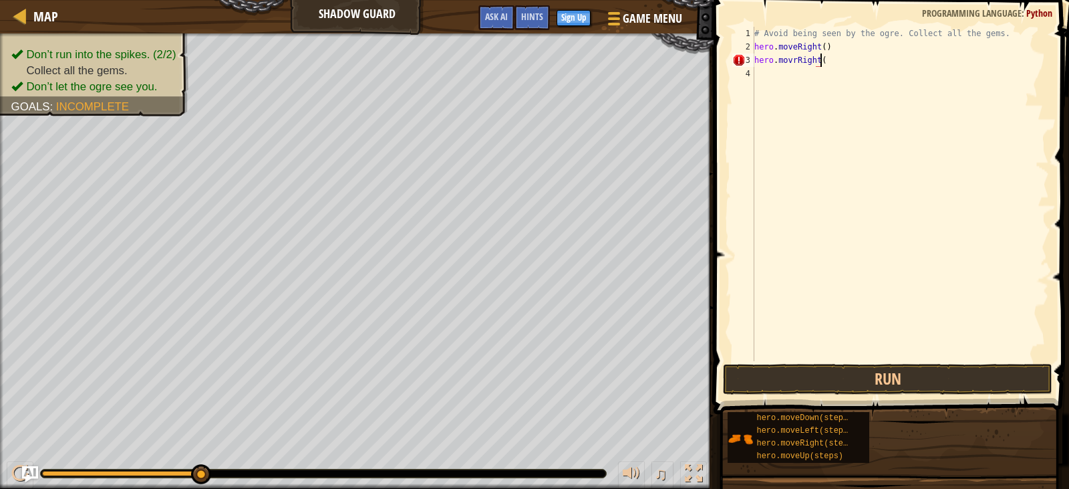
scroll to position [6, 5]
type textarea "hero.movrRight(1)"
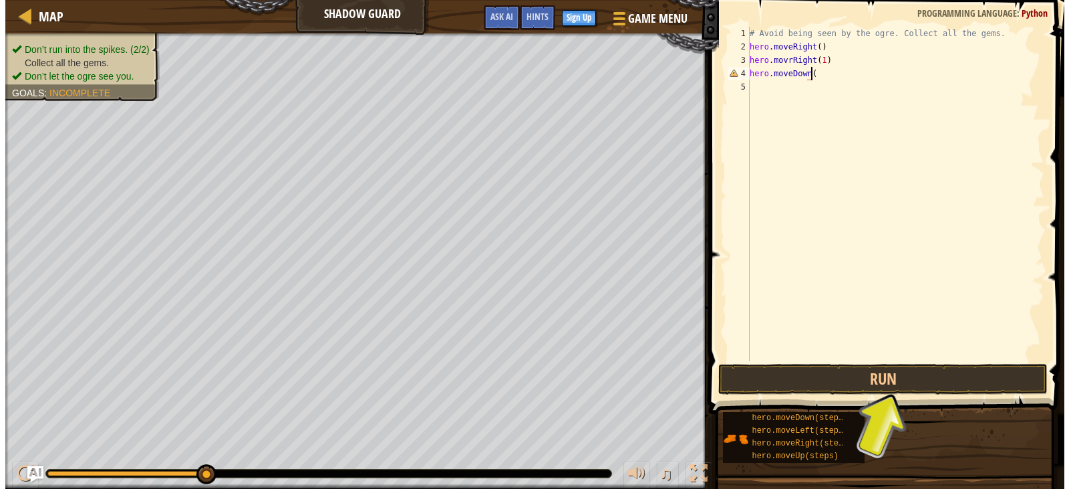
scroll to position [6, 5]
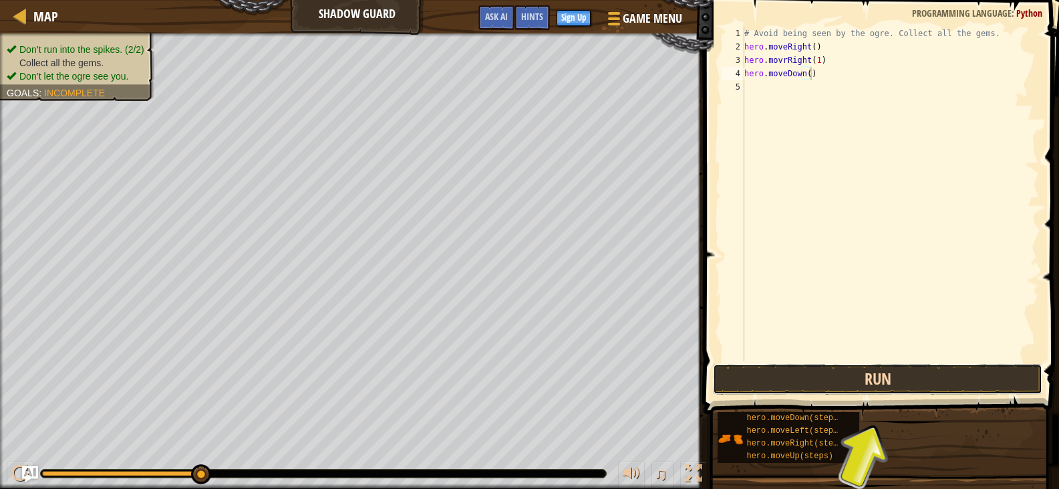
click at [816, 382] on button "Run" at bounding box center [877, 379] width 329 height 31
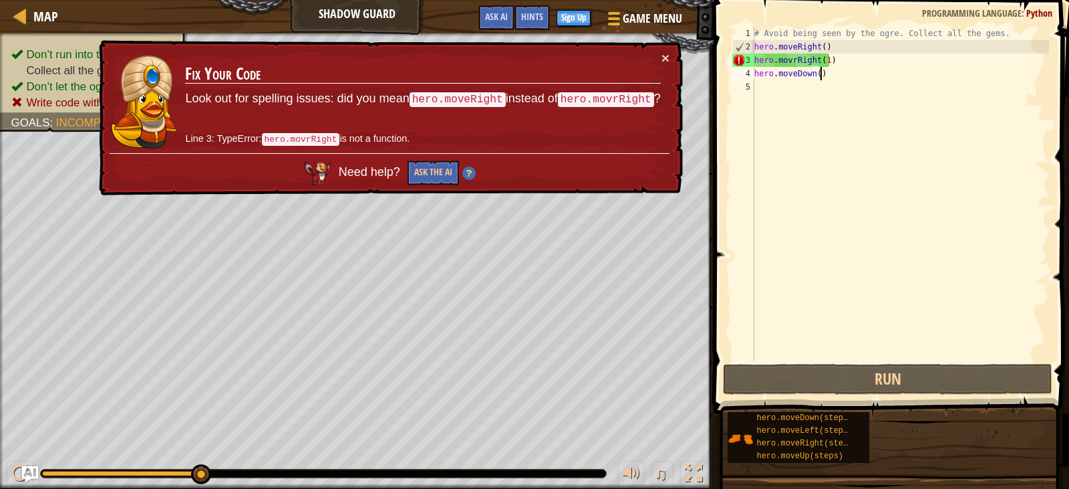
click at [798, 57] on div "# Avoid being seen by the ogre. Collect all the gems. hero . moveRight ( ) hero…" at bounding box center [900, 207] width 297 height 361
click at [791, 65] on div "# Avoid being seen by the ogre. Collect all the gems. hero . moveRight ( ) hero…" at bounding box center [900, 207] width 297 height 361
click at [793, 61] on div "# Avoid being seen by the ogre. Collect all the gems. hero . moveRight ( ) hero…" at bounding box center [900, 207] width 297 height 361
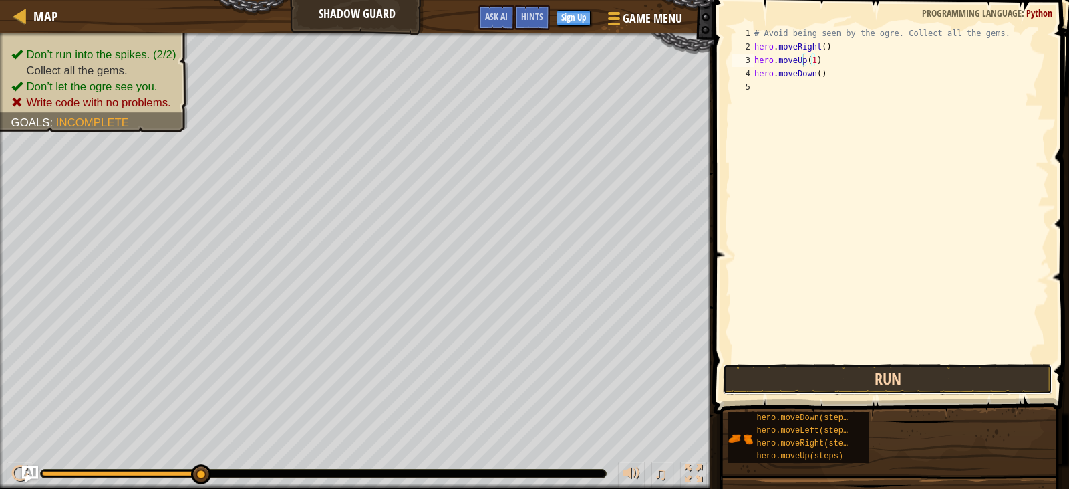
click at [829, 369] on button "Run" at bounding box center [887, 379] width 329 height 31
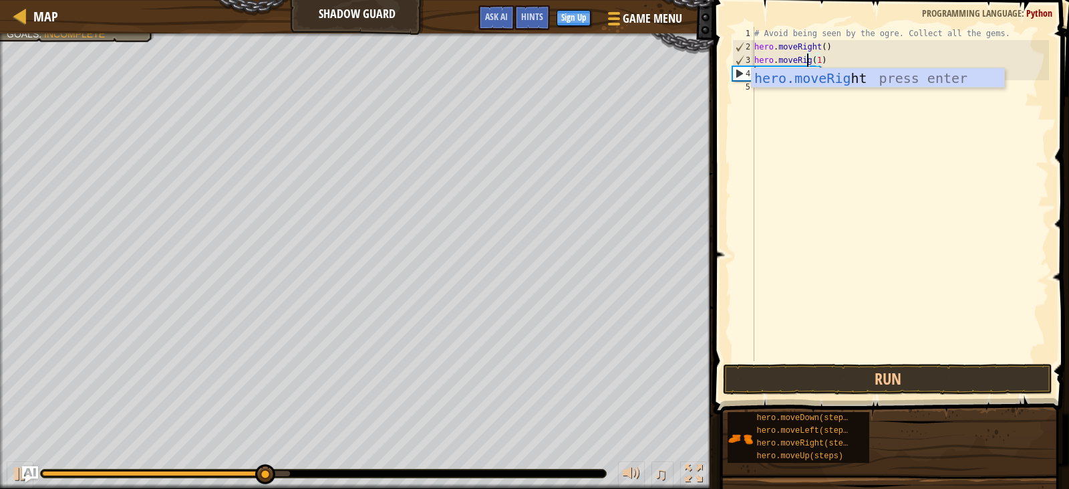
scroll to position [6, 5]
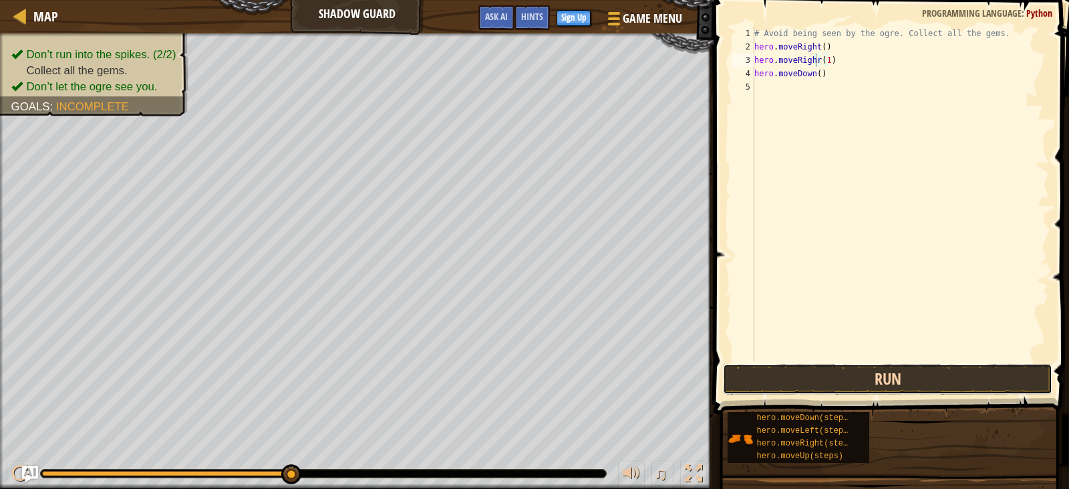
click at [822, 376] on button "Run" at bounding box center [887, 379] width 329 height 31
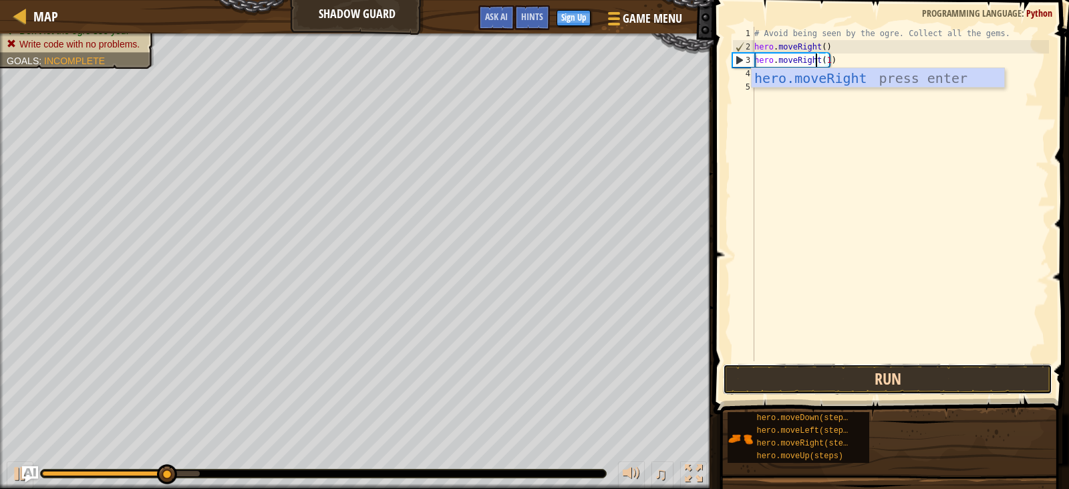
click at [774, 368] on button "Run" at bounding box center [887, 379] width 329 height 31
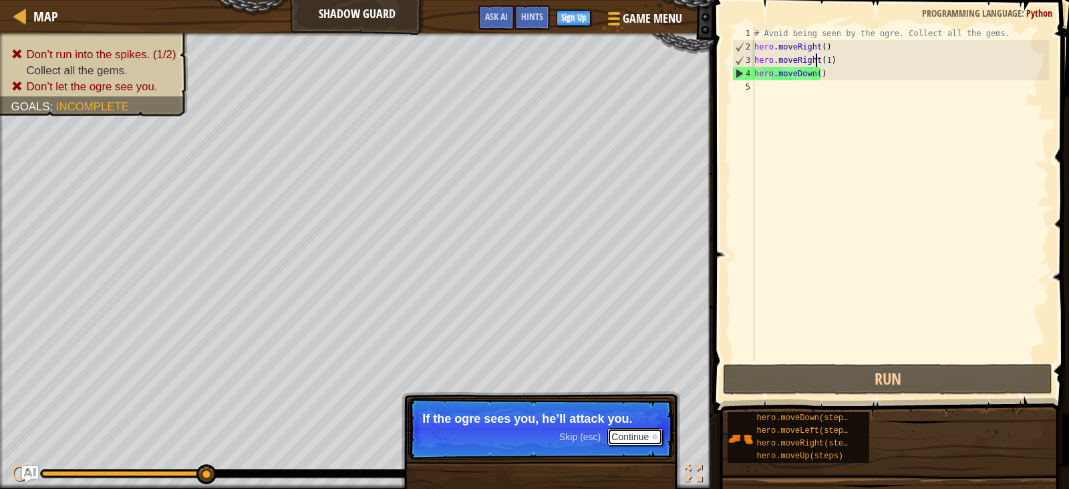
click at [635, 428] on button "Continue" at bounding box center [634, 436] width 55 height 17
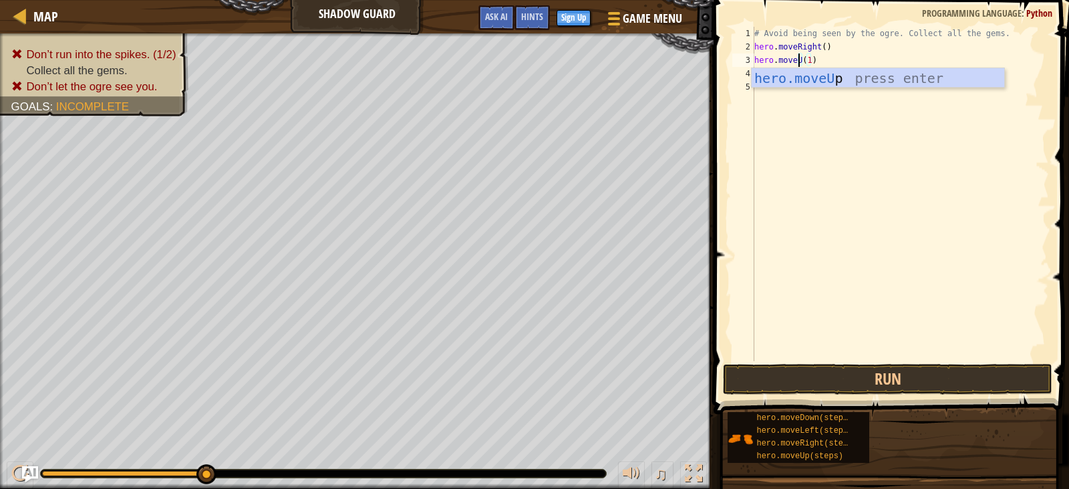
scroll to position [6, 5]
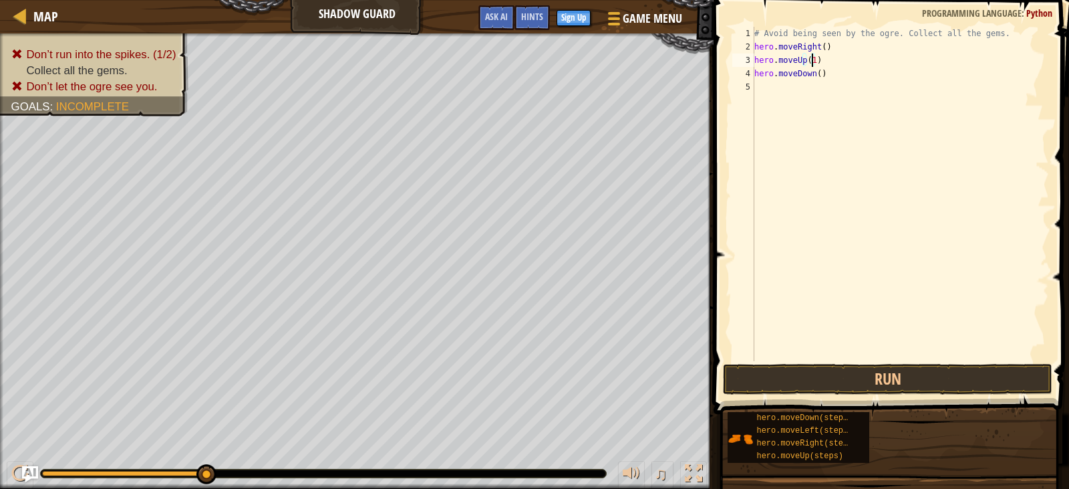
click at [811, 59] on div "# Avoid being seen by the ogre. Collect all the gems. hero . moveRight ( ) hero…" at bounding box center [900, 207] width 297 height 361
click at [804, 77] on div "# Avoid being seen by the ogre. Collect all the gems. hero . moveRight ( ) hero…" at bounding box center [900, 207] width 297 height 361
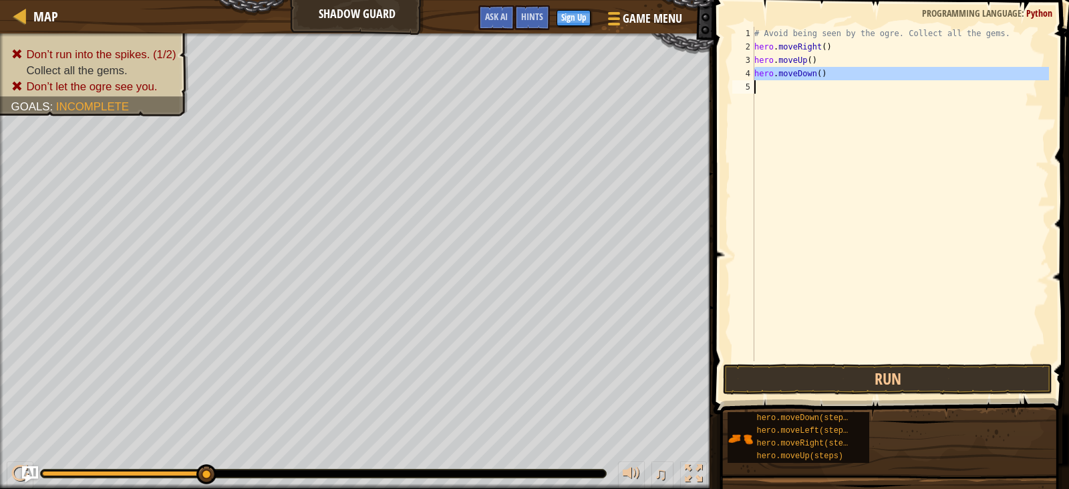
click at [804, 77] on div "# Avoid being seen by the ogre. Collect all the gems. hero . moveRight ( ) hero…" at bounding box center [900, 207] width 297 height 361
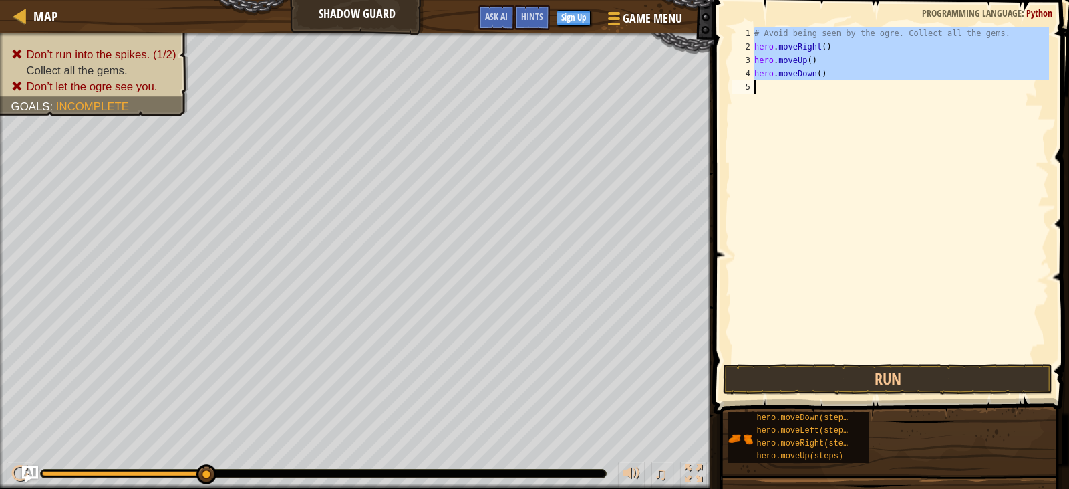
click at [804, 77] on div "# Avoid being seen by the ogre. Collect all the gems. hero . moveRight ( ) hero…" at bounding box center [900, 207] width 297 height 361
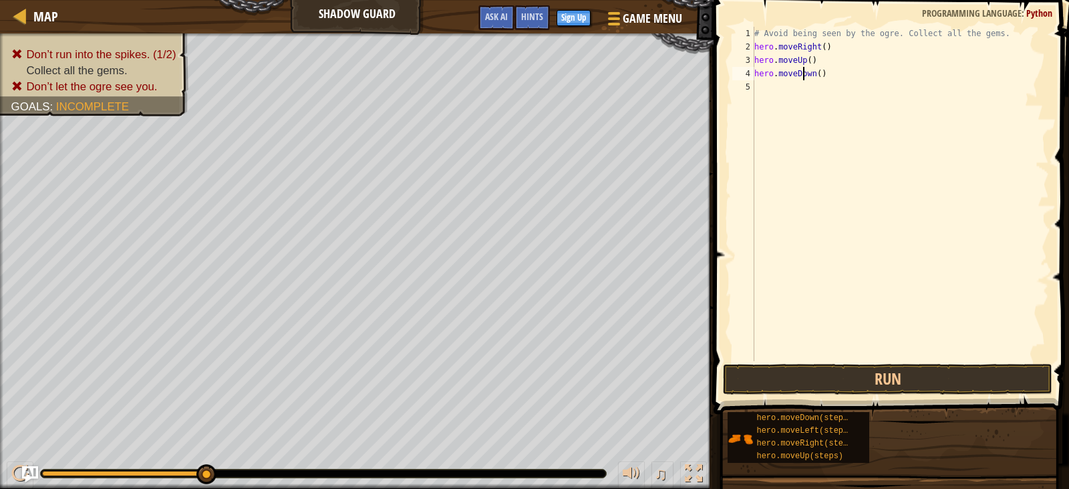
click at [804, 77] on div "# Avoid being seen by the ogre. Collect all the gems. hero . moveRight ( ) hero…" at bounding box center [900, 207] width 297 height 361
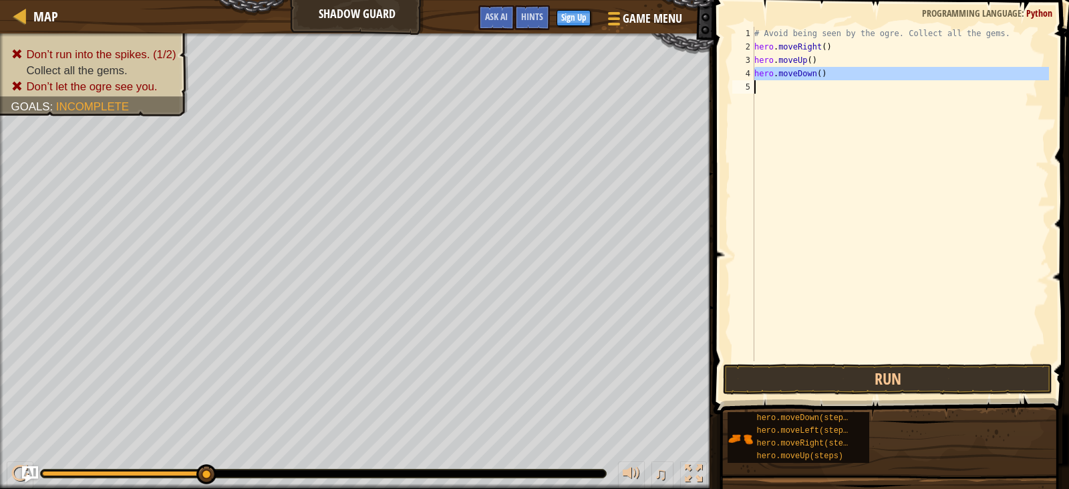
click at [804, 77] on div "# Avoid being seen by the ogre. Collect all the gems. hero . moveRight ( ) hero…" at bounding box center [900, 207] width 297 height 361
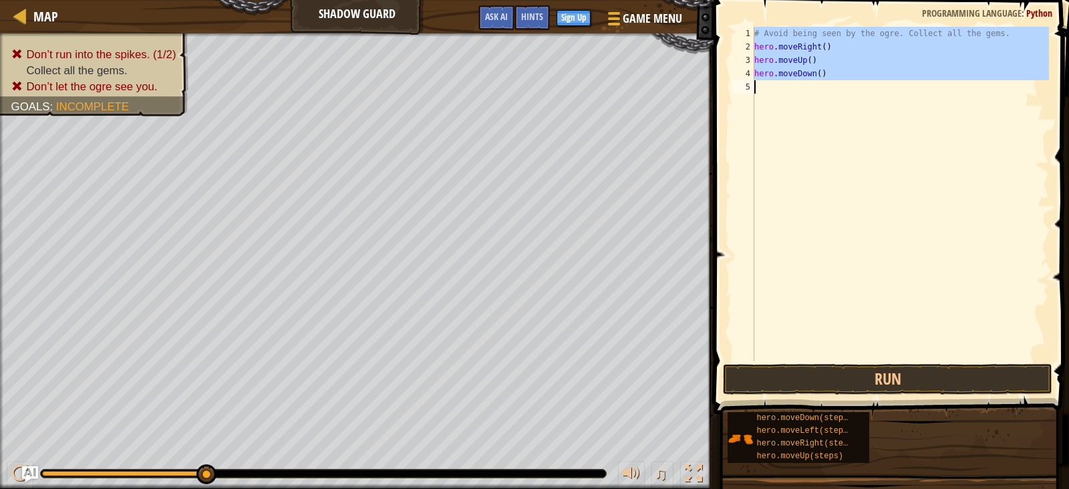
click at [804, 77] on div "# Avoid being seen by the ogre. Collect all the gems. hero . moveRight ( ) hero…" at bounding box center [900, 207] width 297 height 361
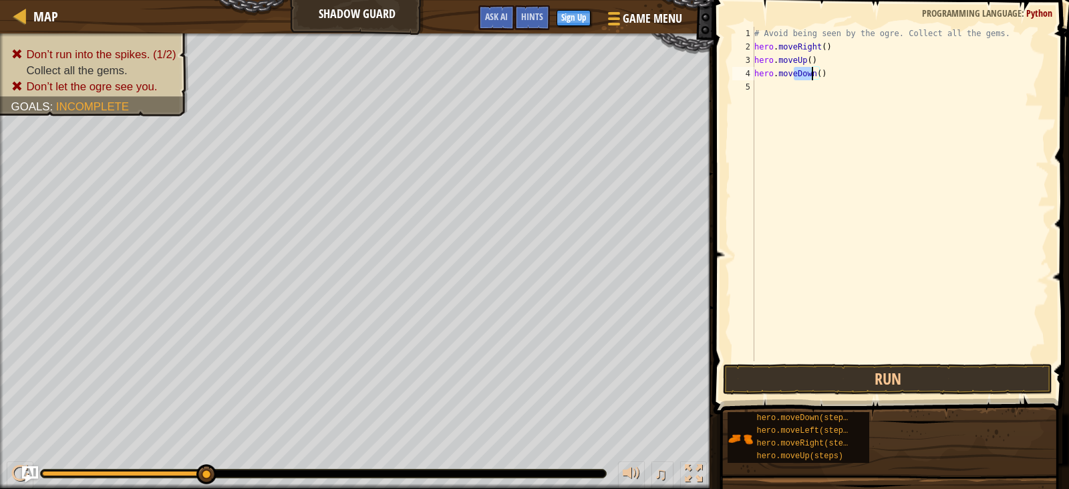
drag, startPoint x: 795, startPoint y: 71, endPoint x: 812, endPoint y: 68, distance: 17.6
click at [812, 68] on div "# Avoid being seen by the ogre. Collect all the gems. hero . moveRight ( ) hero…" at bounding box center [900, 207] width 297 height 361
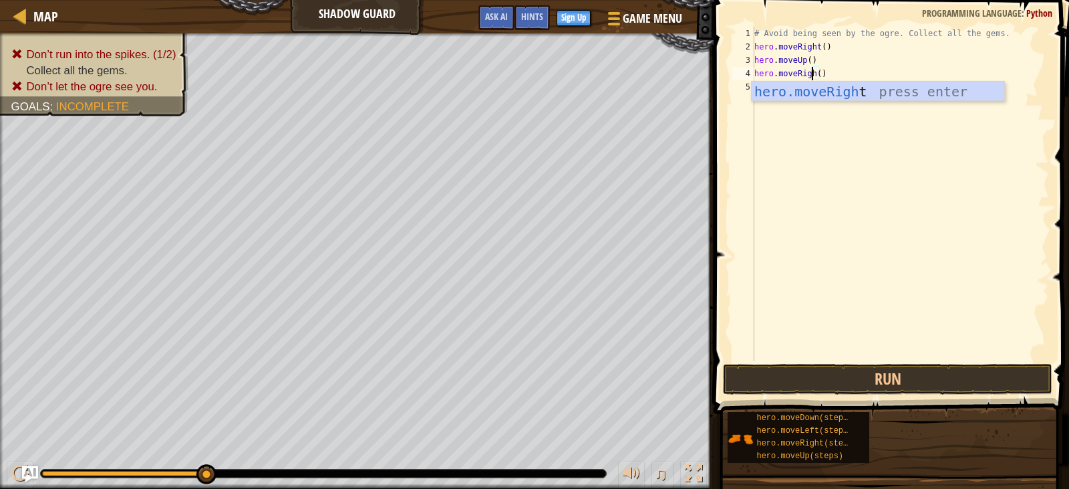
scroll to position [6, 5]
click at [809, 88] on div "hero.moveRight press enter" at bounding box center [878, 112] width 253 height 60
type textarea "hero.moveRight"
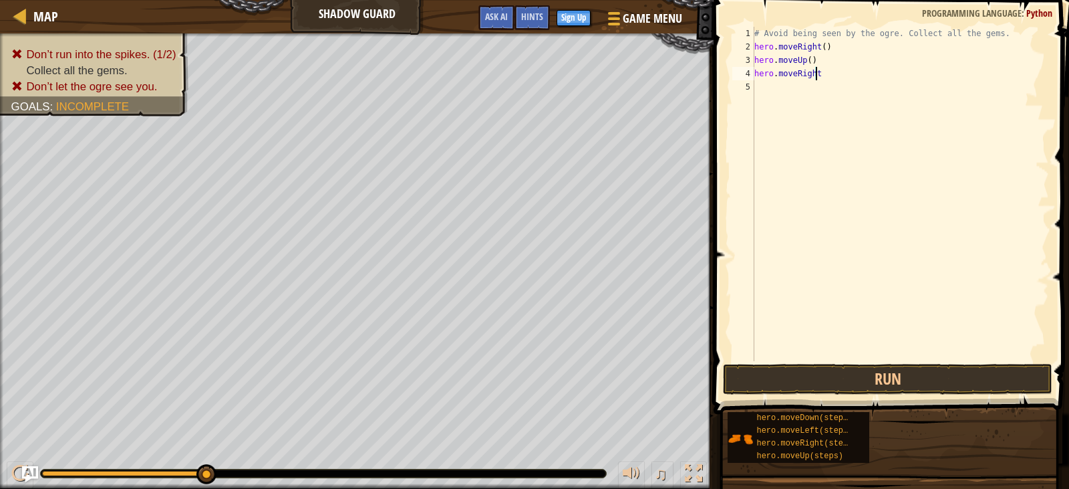
scroll to position [6, 5]
click at [756, 87] on div "# Avoid being seen by the ogre. Collect all the gems. hero . moveRight ( ) hero…" at bounding box center [900, 207] width 297 height 361
click at [821, 75] on div "# Avoid being seen by the ogre. Collect all the gems. hero . moveRight ( ) hero…" at bounding box center [900, 207] width 297 height 361
type textarea "hero.moveRight()"
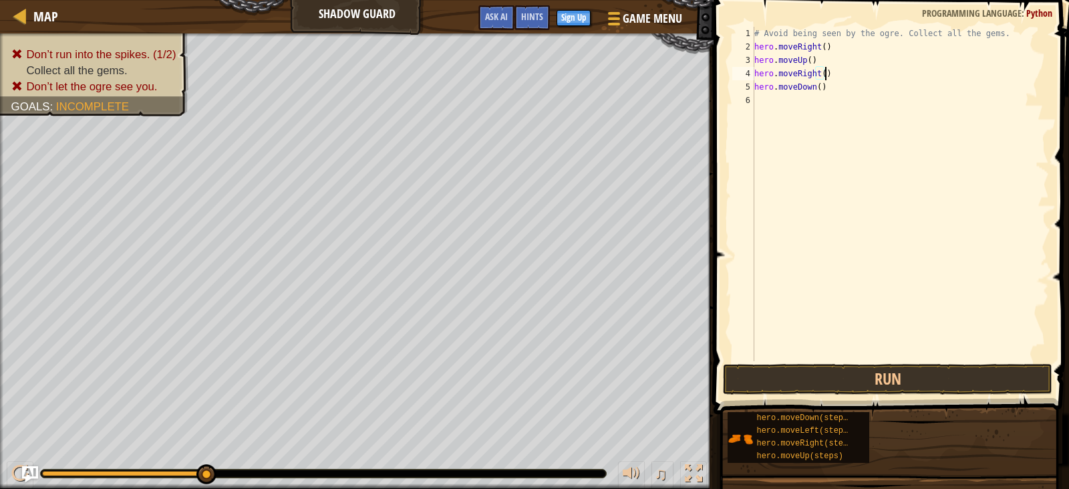
click at [807, 114] on div "# Avoid being seen by the ogre. Collect all the gems. hero . moveRight ( ) hero…" at bounding box center [900, 207] width 297 height 361
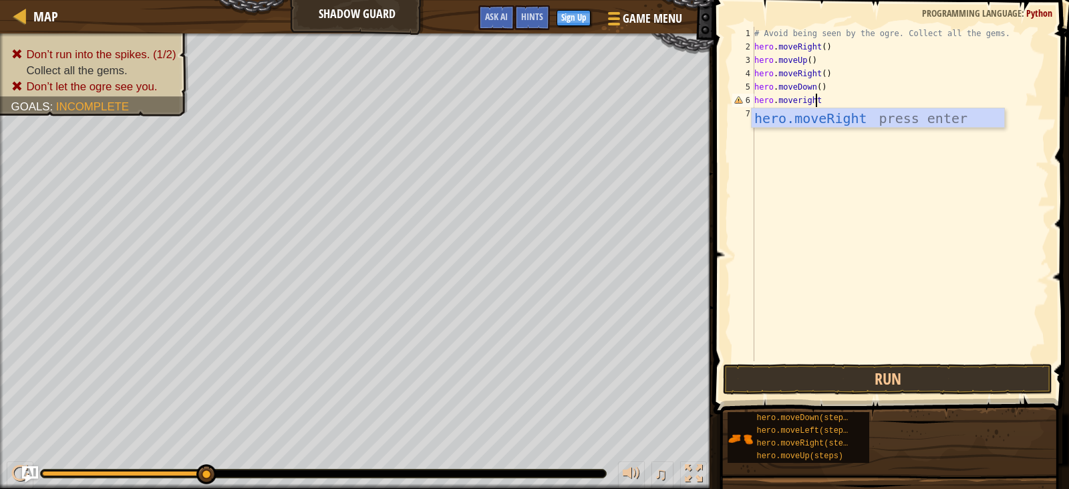
scroll to position [6, 5]
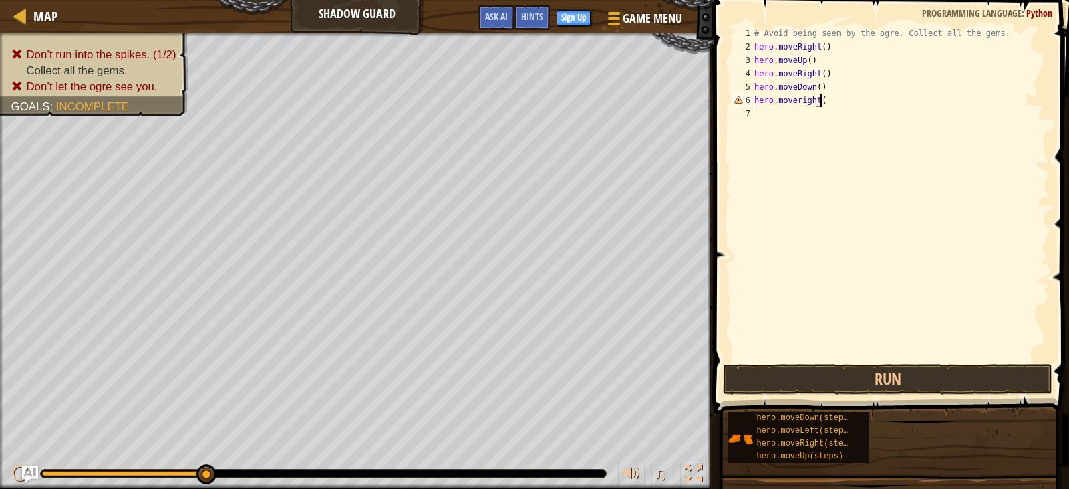
type textarea "hero.moveright()"
click at [760, 380] on button "Run" at bounding box center [887, 379] width 329 height 31
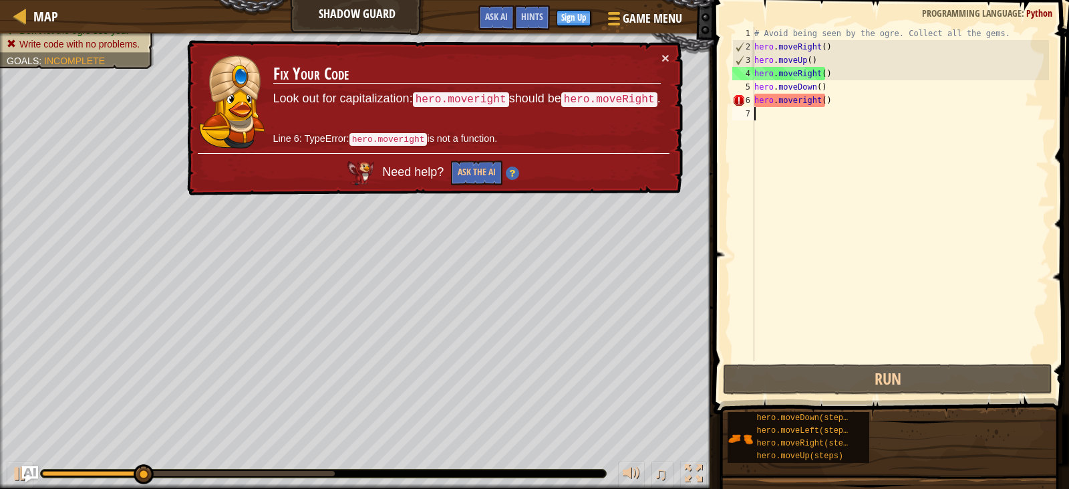
click at [794, 102] on div "# Avoid being seen by the ogre. Collect all the gems. hero . moveRight ( ) hero…" at bounding box center [900, 207] width 297 height 361
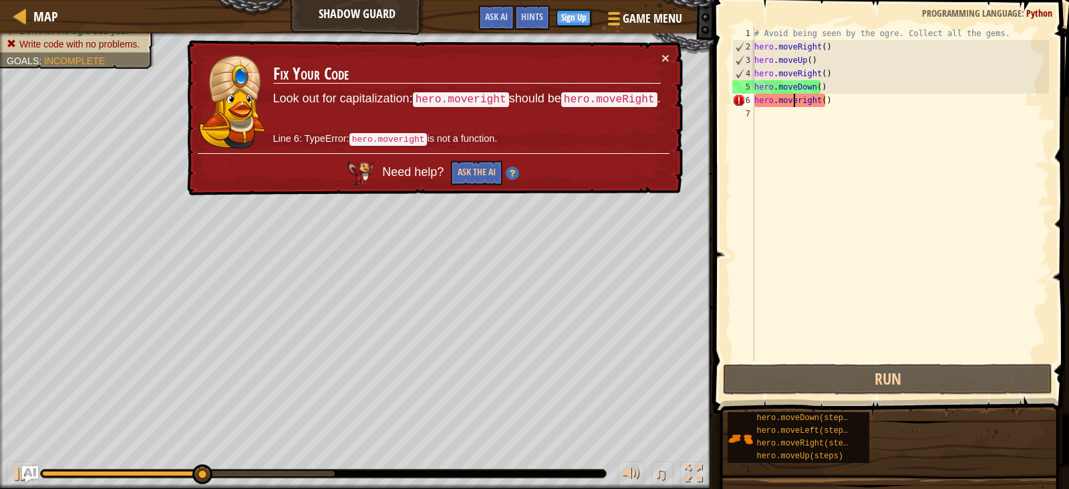
click at [797, 95] on div "# Avoid being seen by the ogre. Collect all the gems. hero . moveRight ( ) hero…" at bounding box center [900, 207] width 297 height 361
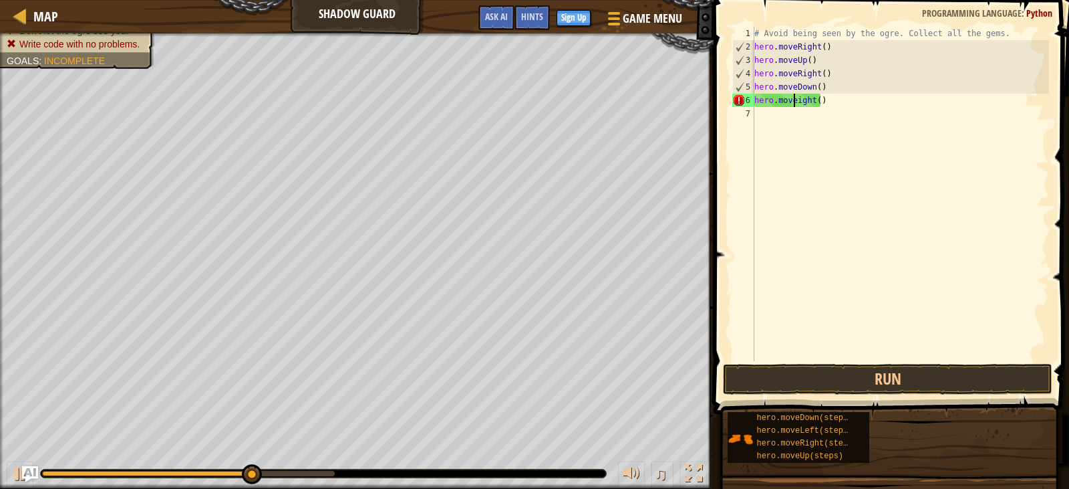
scroll to position [6, 4]
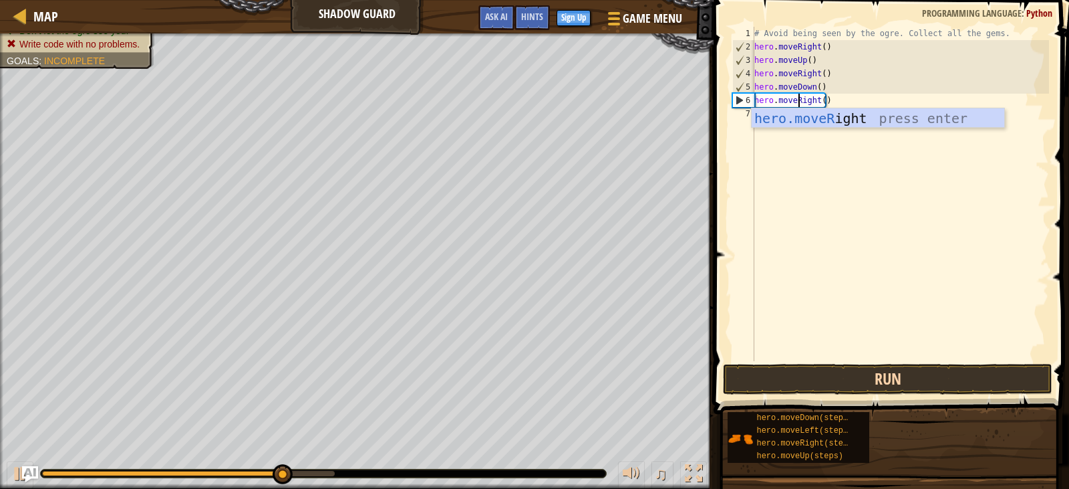
type textarea "hero.moveRight()"
click at [831, 385] on button "Run" at bounding box center [887, 379] width 329 height 31
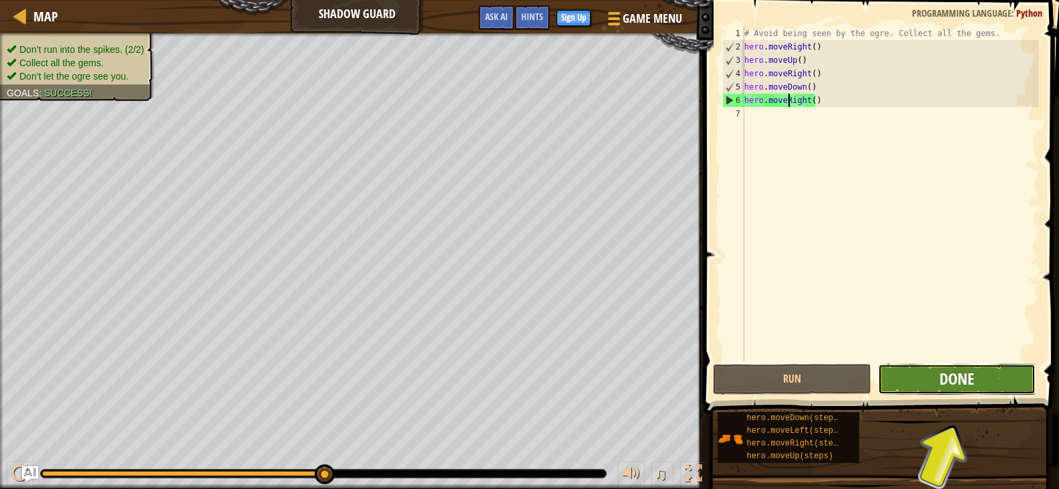
click at [945, 380] on span "Done" at bounding box center [957, 378] width 35 height 21
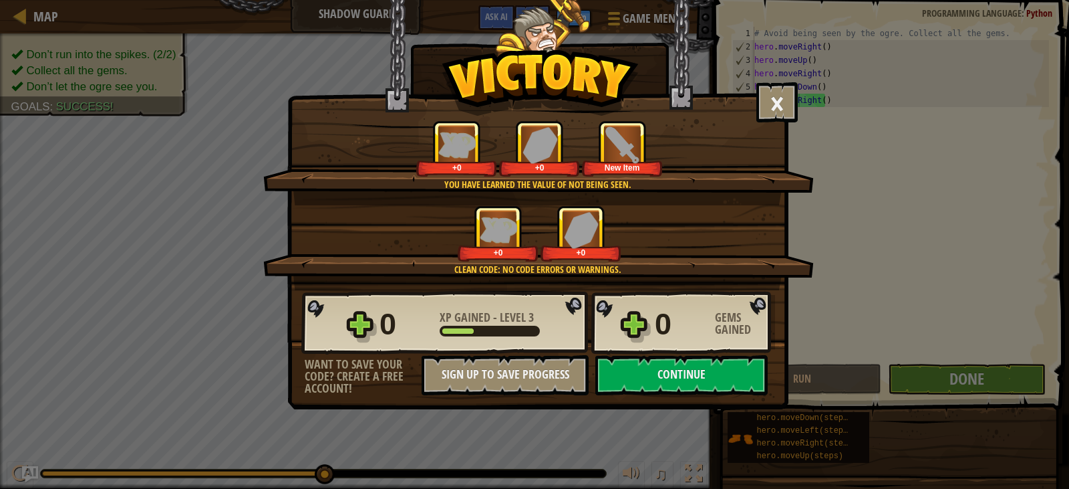
click at [945, 377] on div "× Nicely done. You finished undetected. Keep going—there will come a time when …" at bounding box center [534, 244] width 1069 height 489
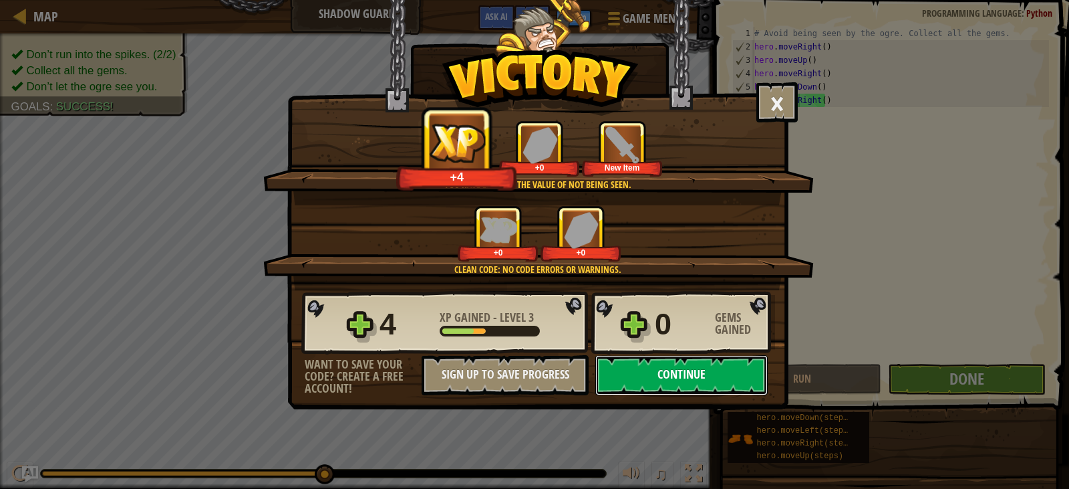
click at [729, 364] on button "Continue" at bounding box center [681, 375] width 172 height 40
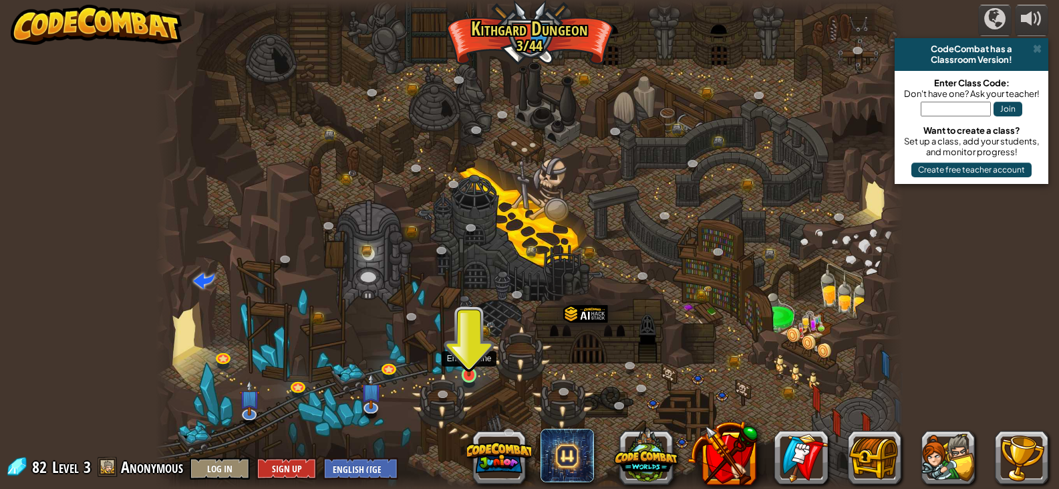
click at [466, 370] on img at bounding box center [469, 354] width 19 height 43
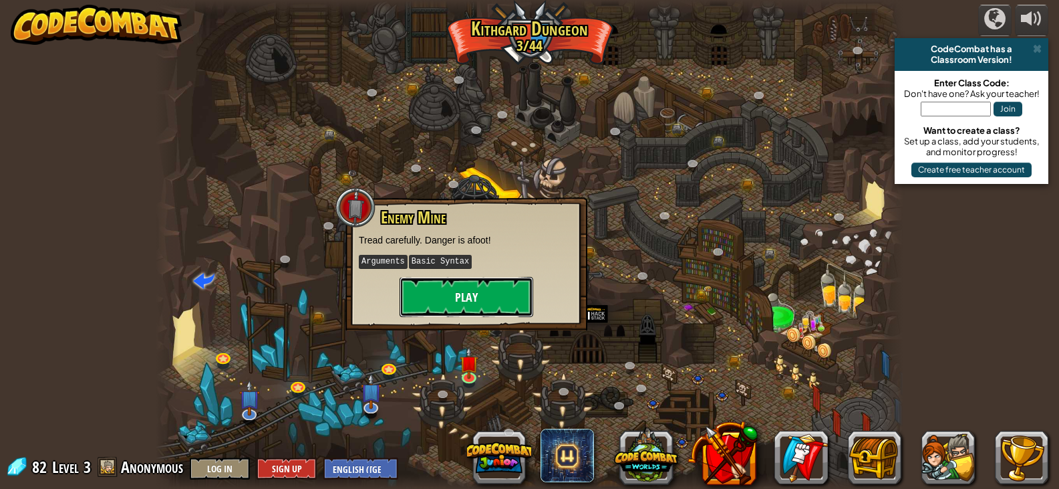
click at [488, 290] on button "Play" at bounding box center [467, 297] width 134 height 40
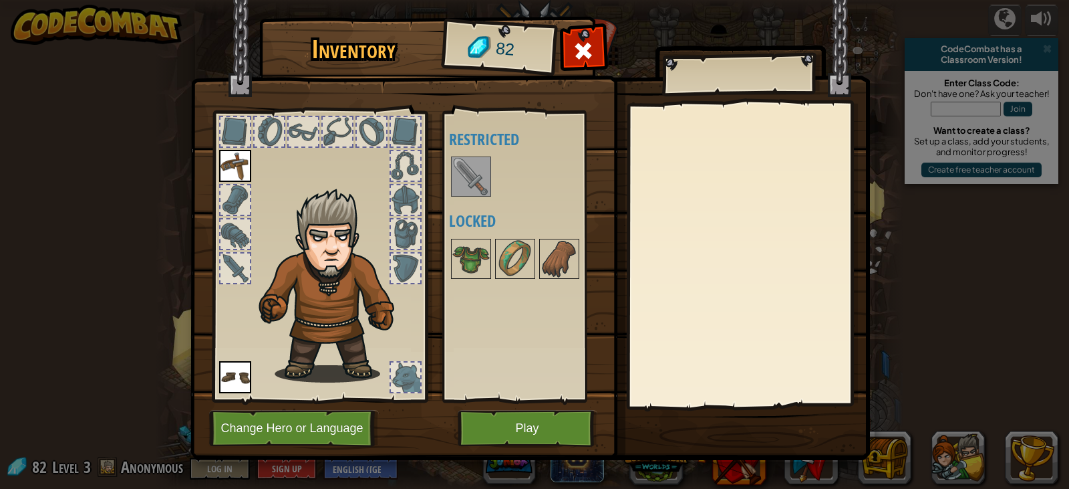
click at [470, 400] on div "Available Equip Equip (double-click to equip) Restricted Locked" at bounding box center [525, 256] width 164 height 291
click at [537, 413] on button "Play" at bounding box center [528, 428] width 140 height 37
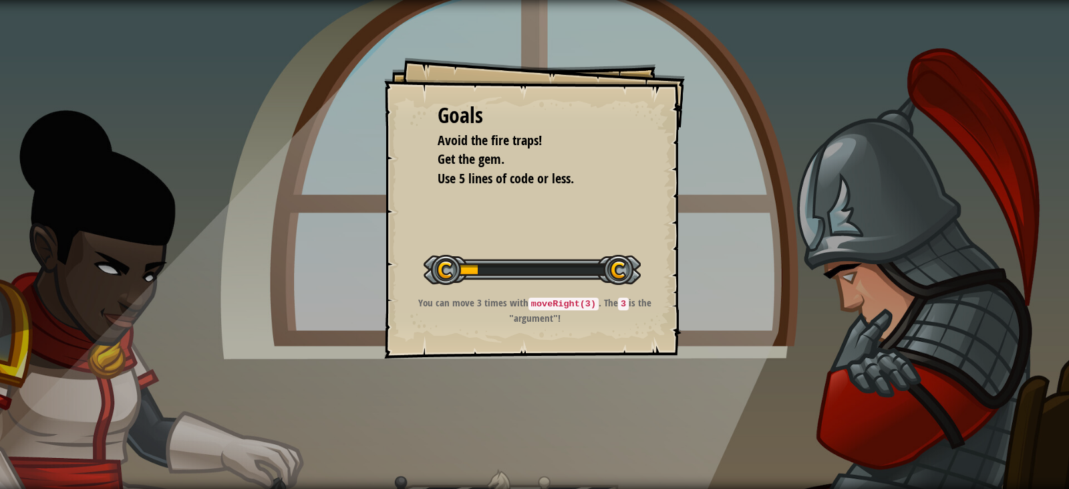
click at [537, 416] on div "Goals Avoid the fire traps! Get the gem. Use 5 lines of code or less. Start Lev…" at bounding box center [534, 244] width 1069 height 489
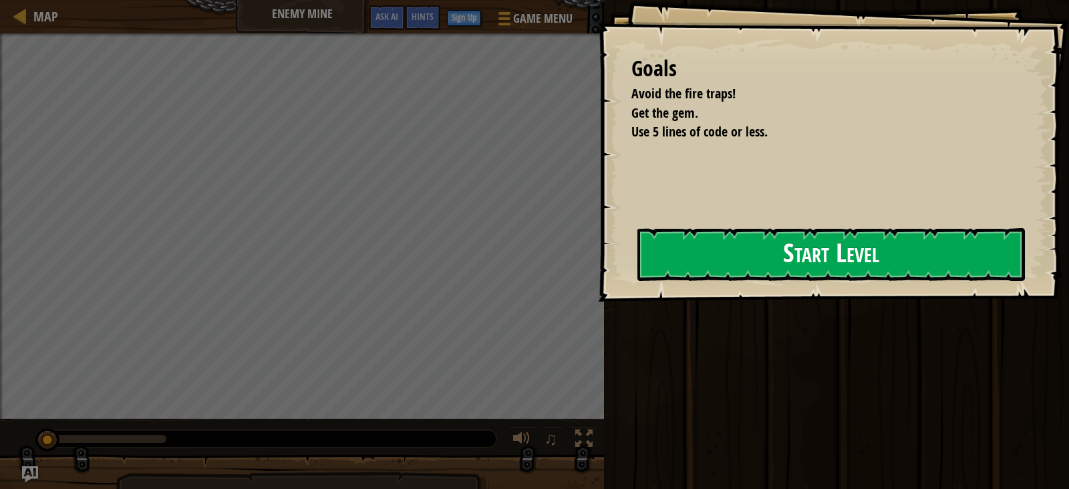
click at [708, 256] on button "Start Level" at bounding box center [832, 254] width 388 height 53
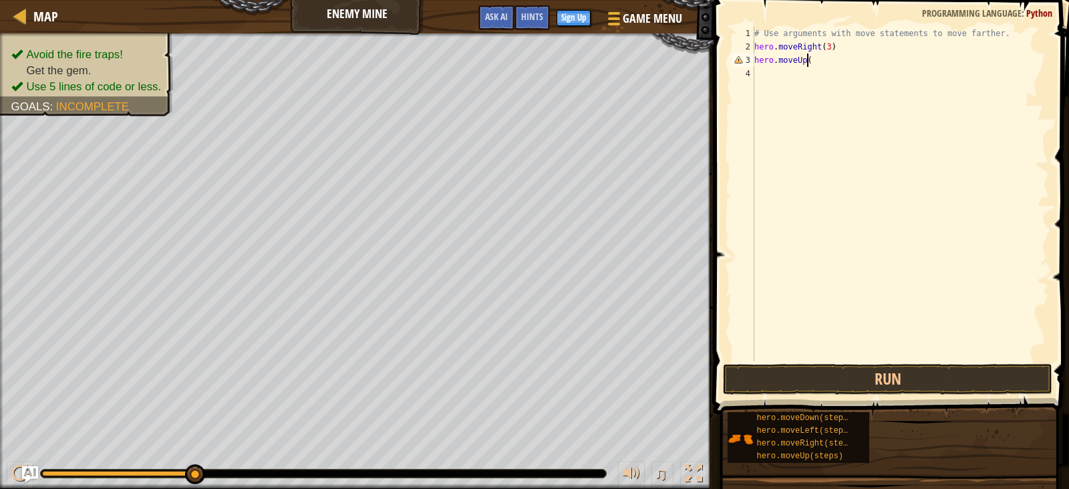
scroll to position [6, 4]
type textarea "hero.moveUp(1)"
type textarea "hero.moveRight(1)"
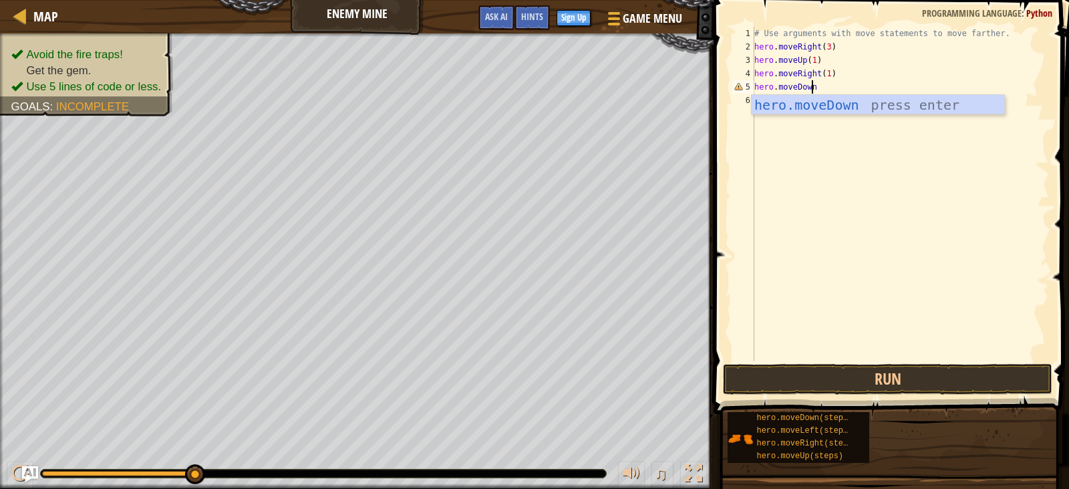
scroll to position [6, 5]
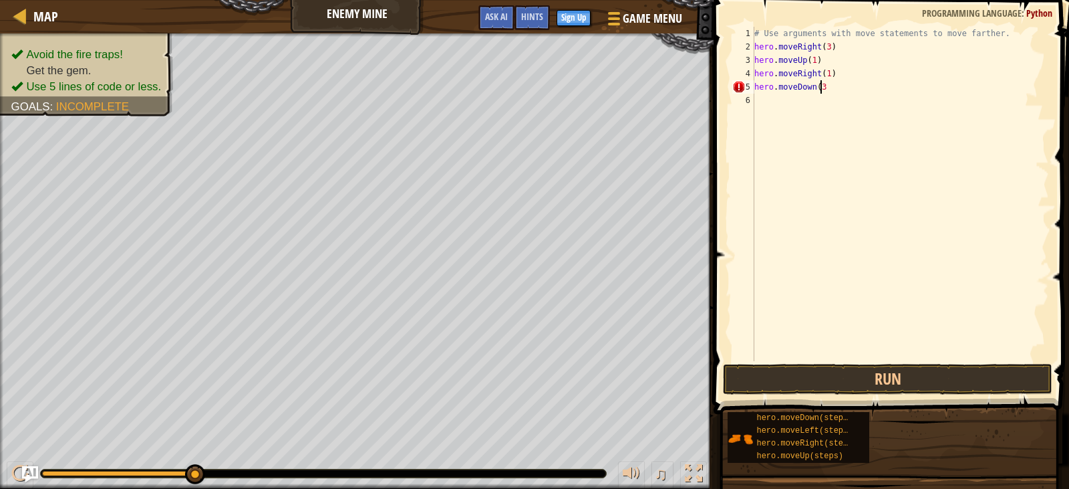
type textarea "hero.moveDown(3)"
click at [764, 362] on span at bounding box center [893, 187] width 366 height 453
click at [765, 374] on button "Run" at bounding box center [887, 379] width 329 height 31
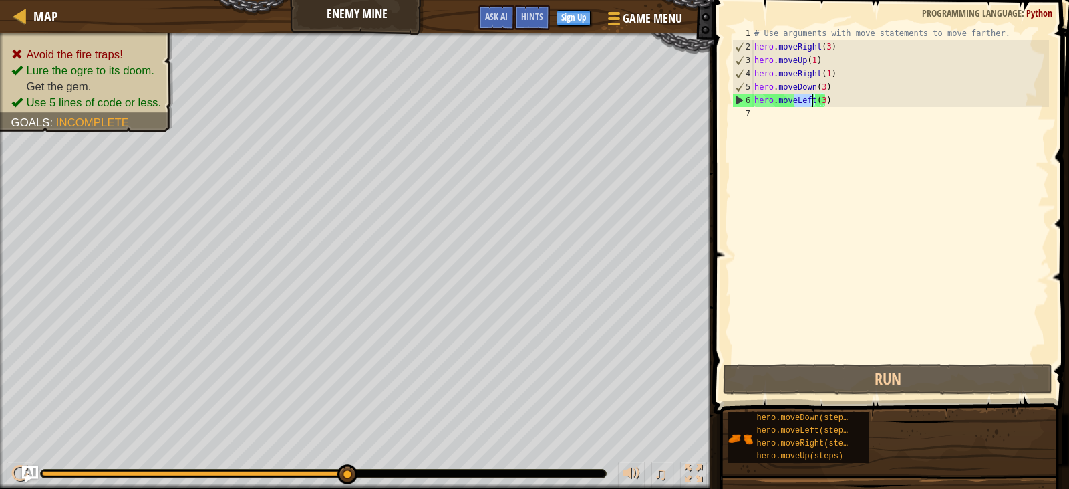
drag, startPoint x: 793, startPoint y: 102, endPoint x: 811, endPoint y: 102, distance: 18.0
click at [811, 102] on div "# Use arguments with move statements to move farther. hero . moveRight ( 3 ) he…" at bounding box center [900, 207] width 297 height 361
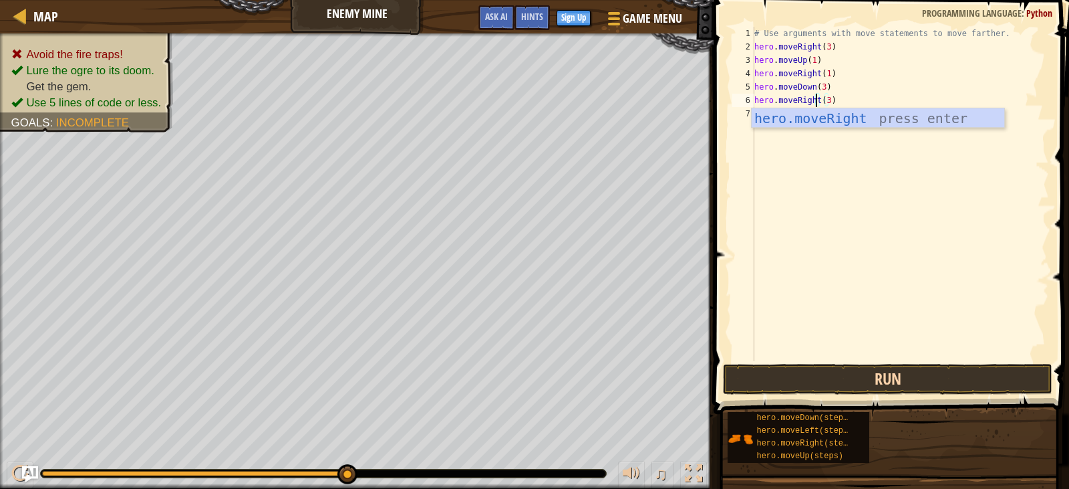
type textarea "hero.moveRight(3)"
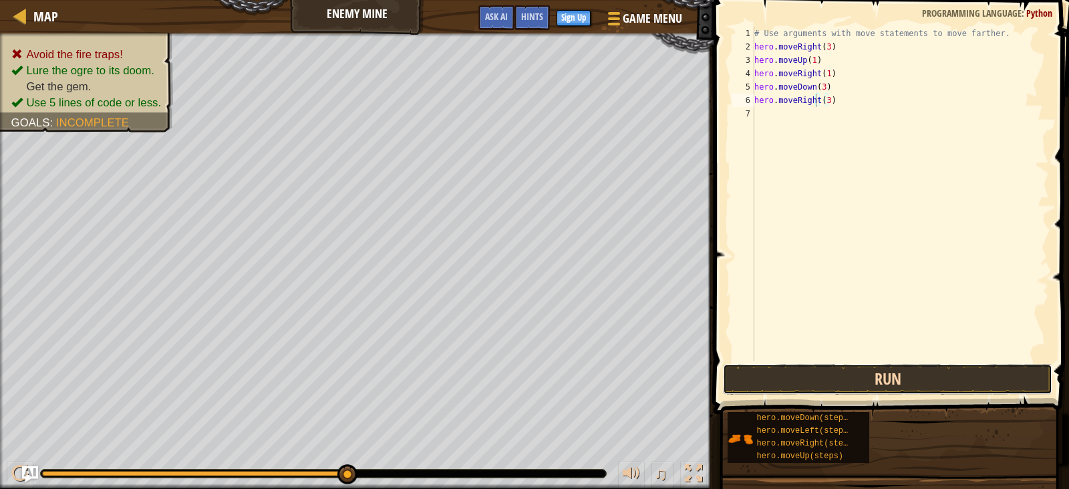
click at [813, 383] on button "Run" at bounding box center [887, 379] width 329 height 31
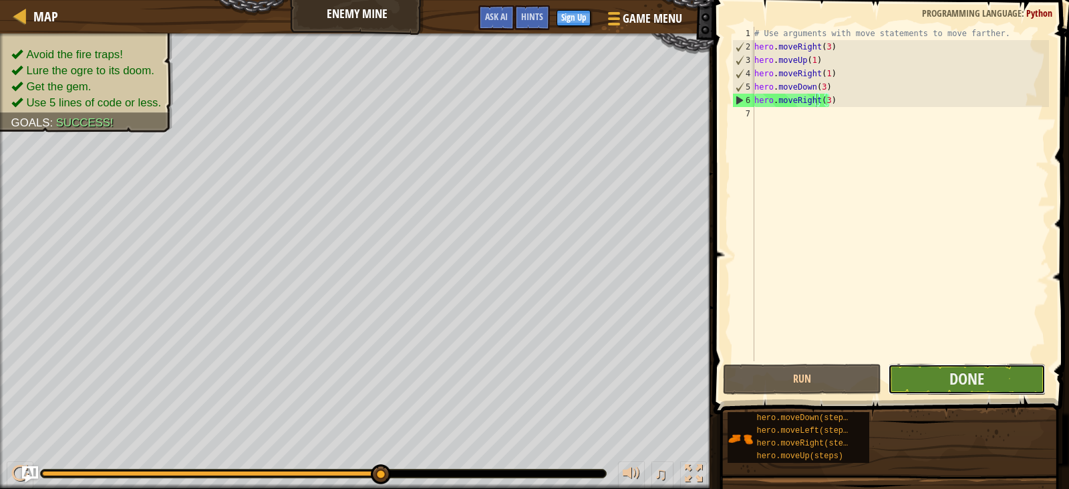
click at [932, 381] on button "Done" at bounding box center [967, 379] width 158 height 31
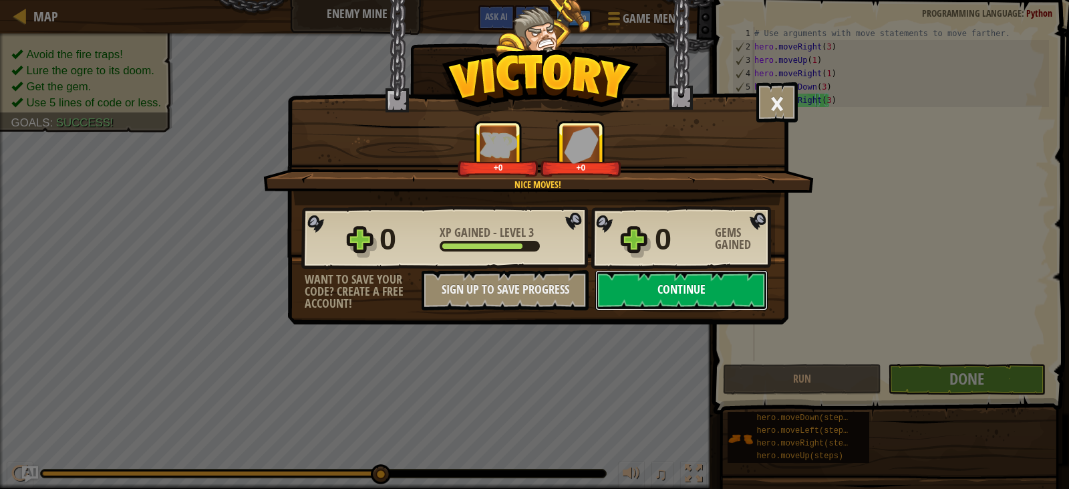
click at [668, 295] on button "Continue" at bounding box center [681, 290] width 172 height 40
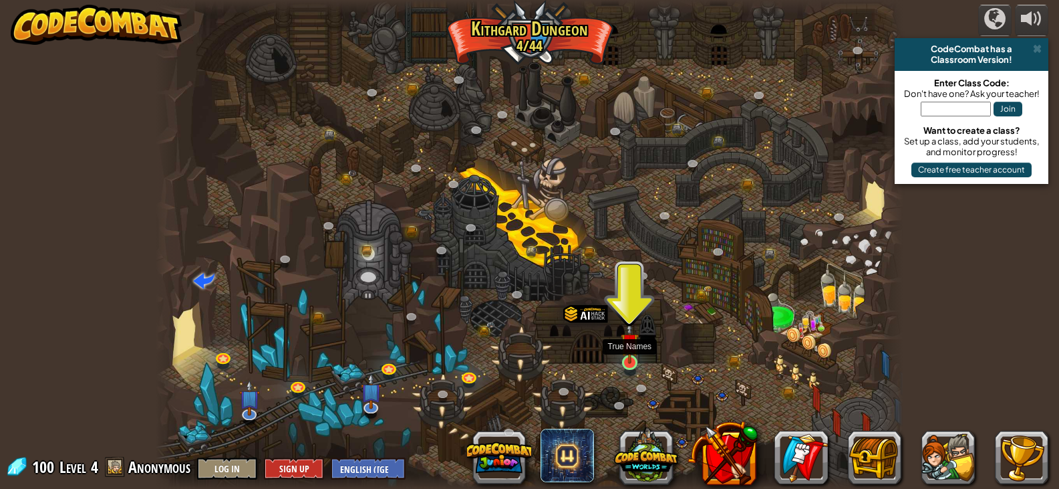
click at [629, 356] on img at bounding box center [630, 342] width 19 height 43
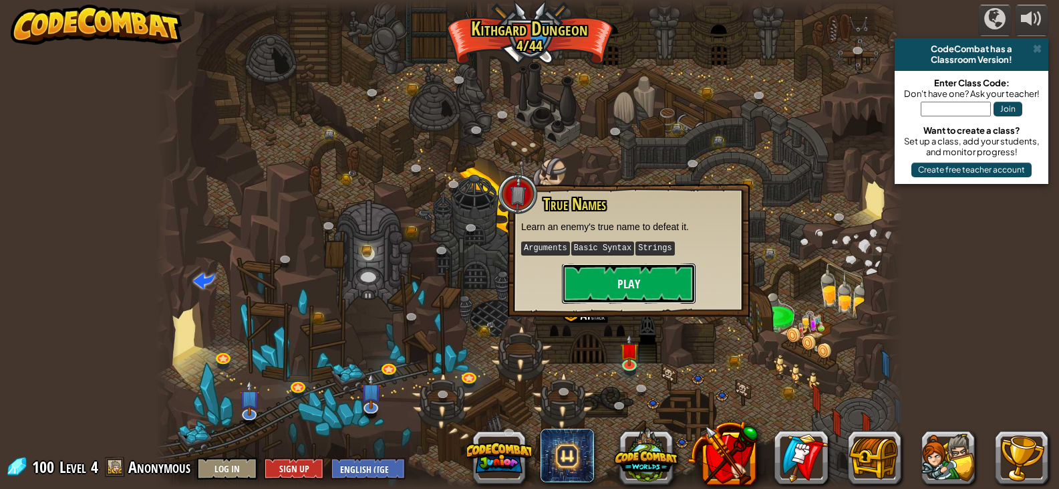
click at [625, 289] on button "Play" at bounding box center [629, 283] width 134 height 40
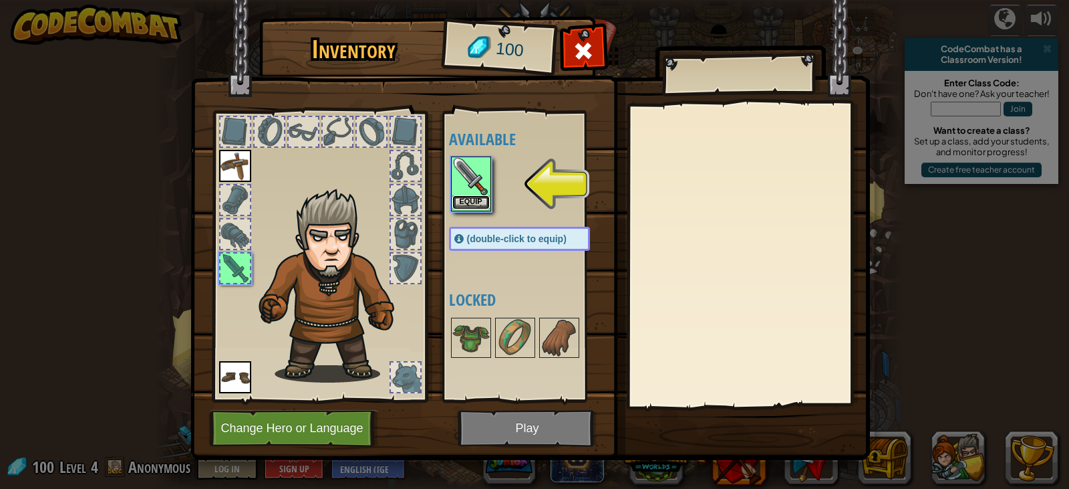
click at [458, 202] on button "Equip" at bounding box center [470, 202] width 37 height 14
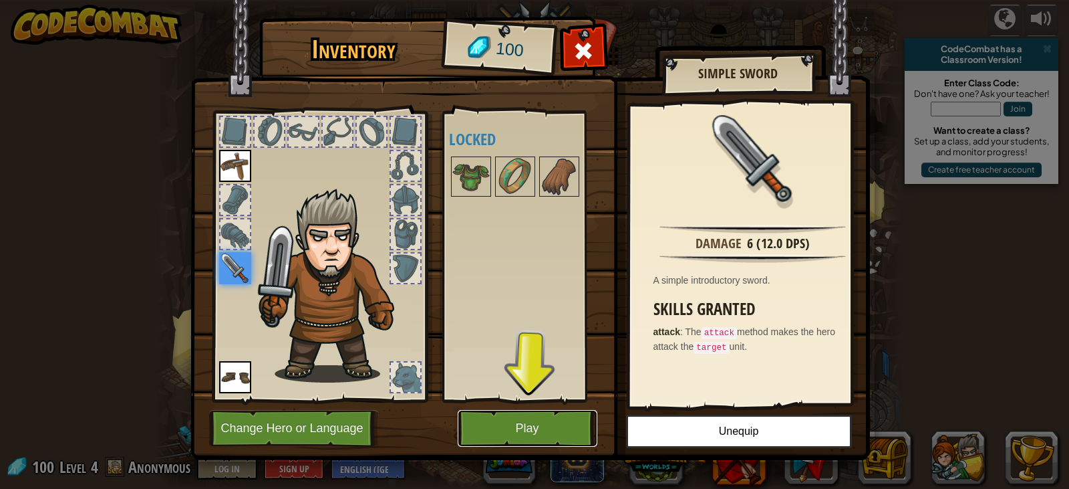
click at [547, 430] on button "Play" at bounding box center [528, 428] width 140 height 37
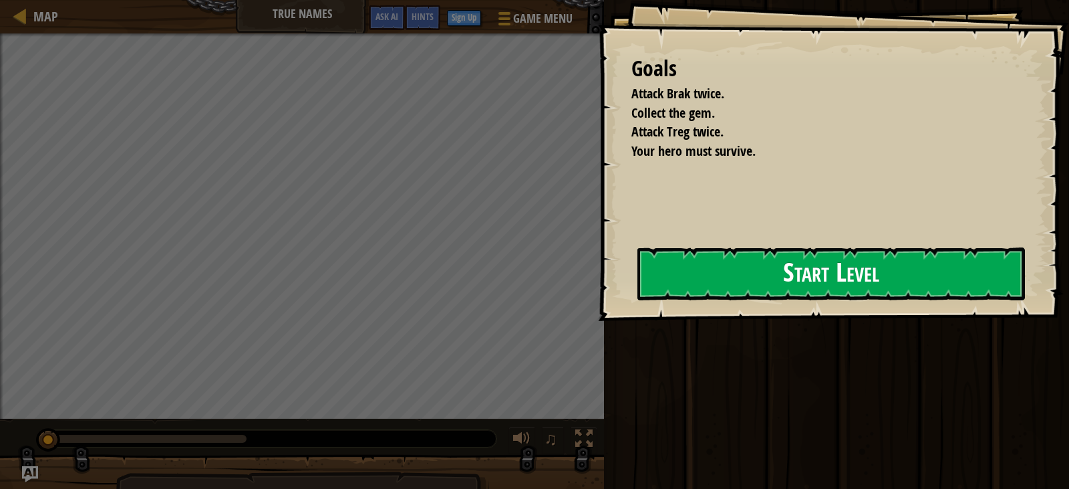
click at [673, 266] on button "Start Level" at bounding box center [832, 273] width 388 height 53
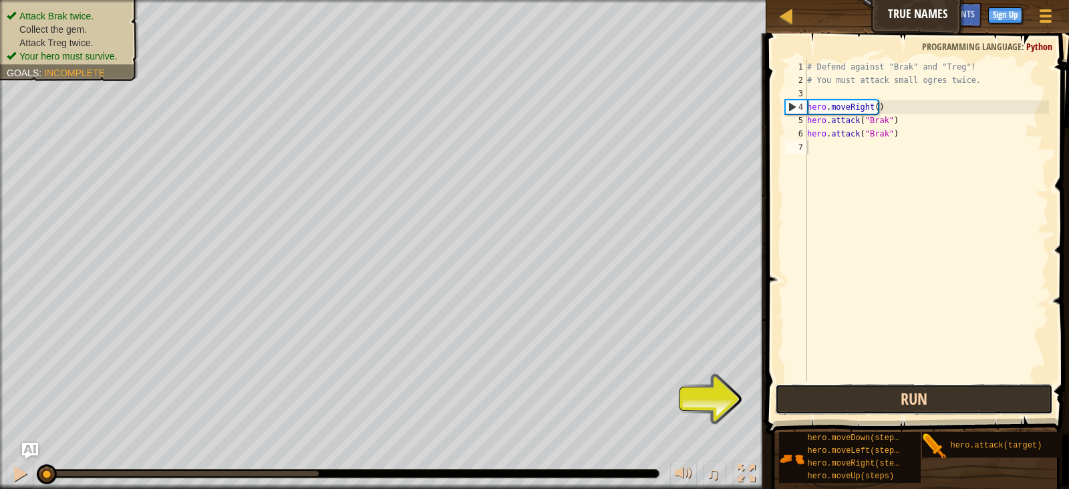
click at [837, 407] on button "Run" at bounding box center [914, 399] width 278 height 31
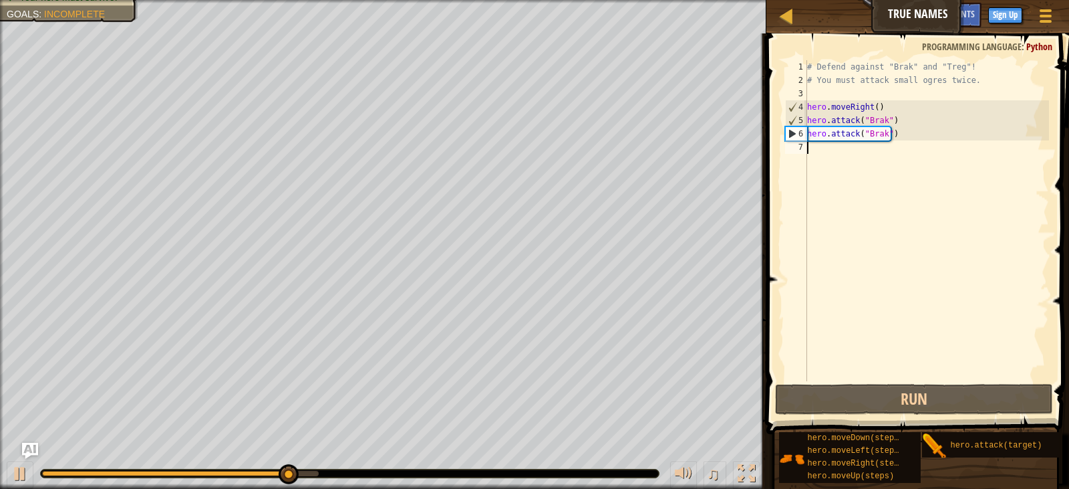
click at [843, 158] on div "# Defend against "Brak" and "Treg"! # You must attack small ogres twice. hero .…" at bounding box center [927, 233] width 245 height 347
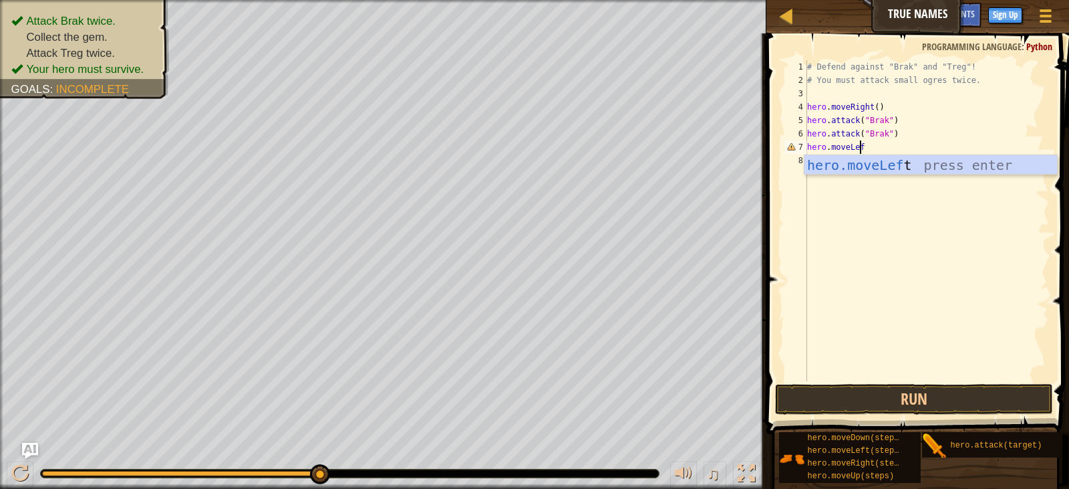
scroll to position [6, 4]
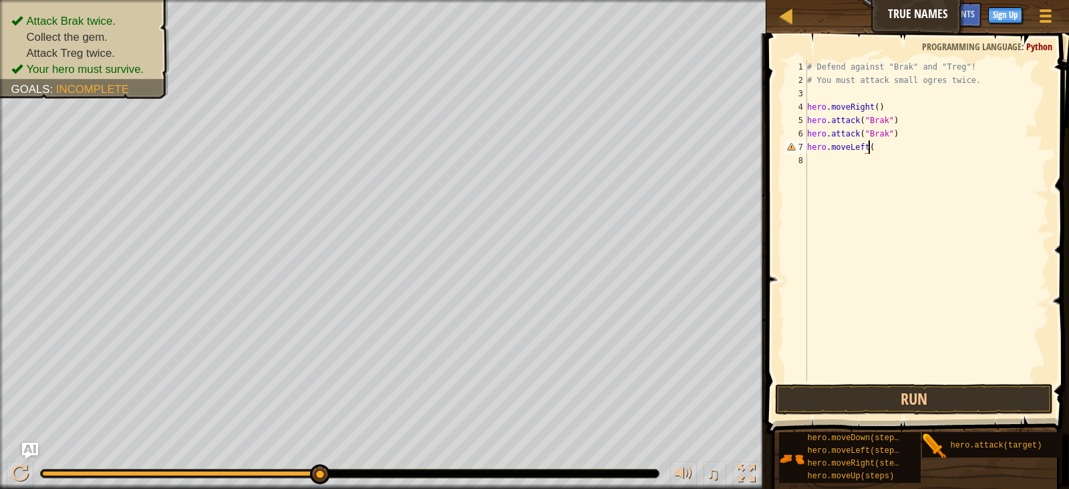
type textarea "hero.moveLeft()"
click at [966, 402] on button "Run" at bounding box center [914, 399] width 278 height 31
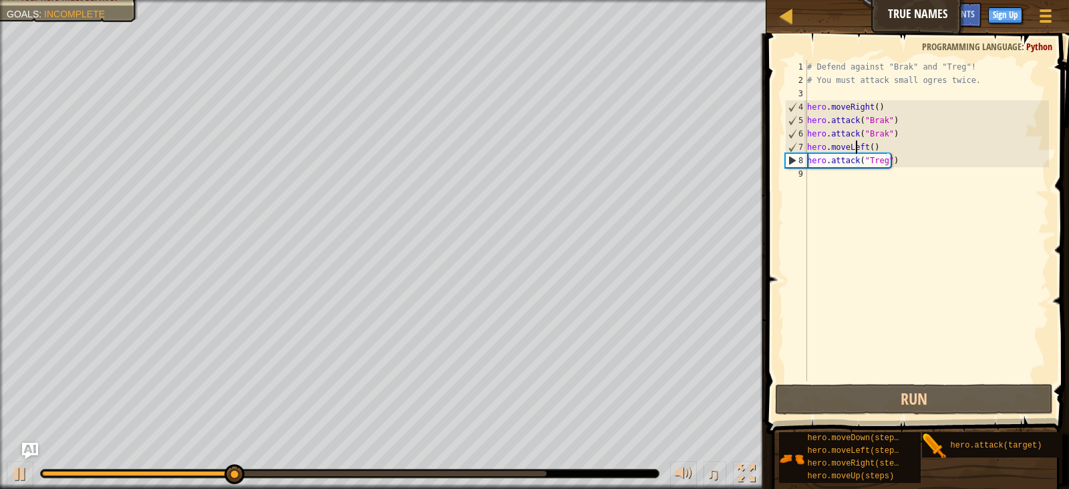
click at [854, 146] on div "# Defend against "Brak" and "Treg"! # You must attack small ogres twice. hero .…" at bounding box center [927, 233] width 245 height 347
drag, startPoint x: 848, startPoint y: 148, endPoint x: 865, endPoint y: 148, distance: 16.7
click at [865, 148] on div "# Defend against "Brak" and "Treg"! # You must attack small ogres twice. hero .…" at bounding box center [927, 233] width 245 height 347
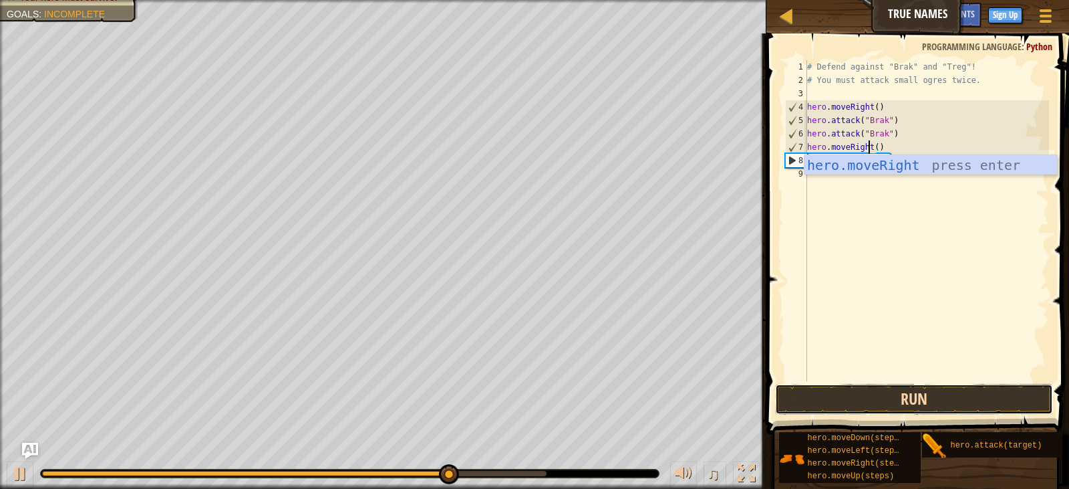
click at [850, 400] on button "Run" at bounding box center [914, 399] width 278 height 31
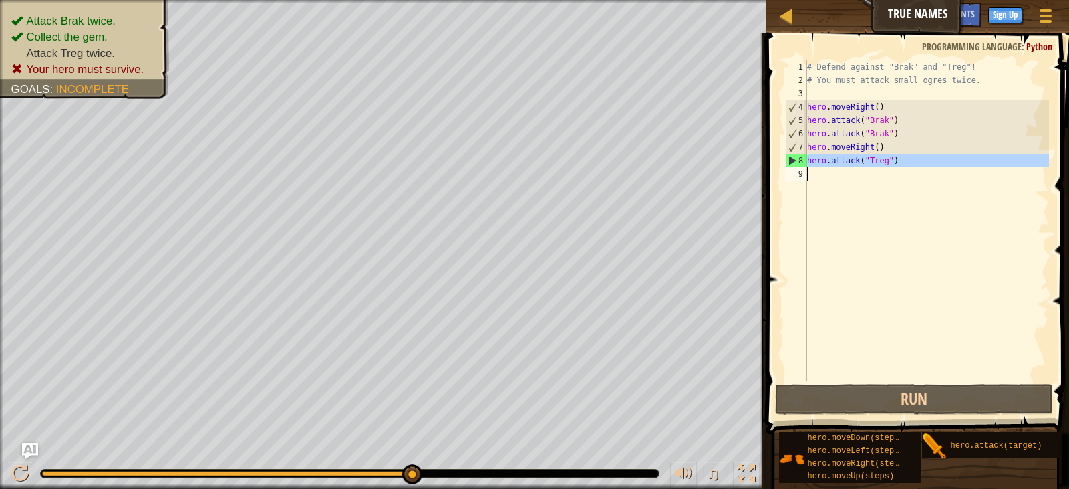
drag, startPoint x: 807, startPoint y: 160, endPoint x: 892, endPoint y: 158, distance: 85.6
click at [893, 158] on div "hero.moveRight() 1 2 3 4 5 6 7 8 9 # Defend against "Brak" and "Treg"! # You mu…" at bounding box center [916, 220] width 267 height 321
type textarea "hero.attack("Treg")"
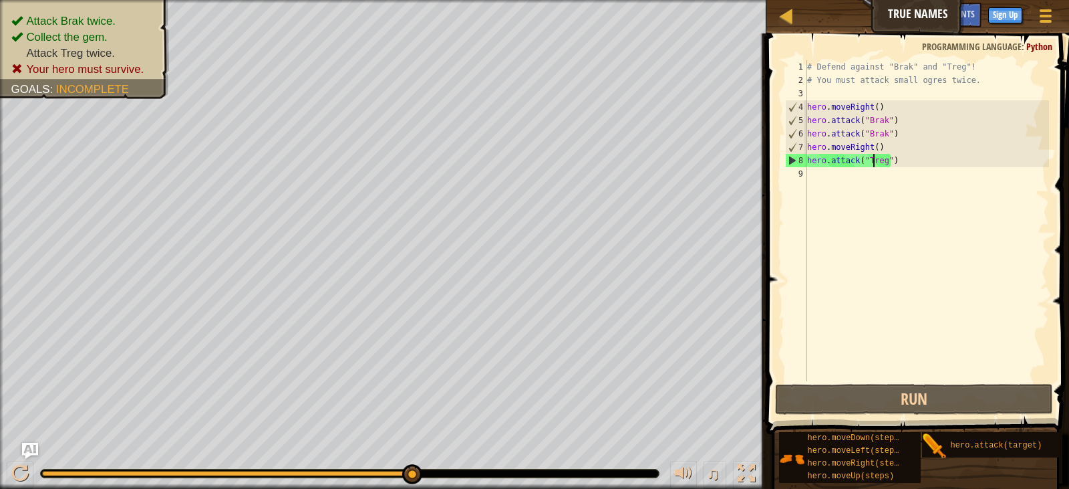
click at [874, 160] on div "# Defend against "Brak" and "Treg"! # You must attack small ogres twice. hero .…" at bounding box center [927, 233] width 245 height 347
click at [838, 168] on div "# Defend against "Brak" and "Treg"! # You must attack small ogres twice. hero .…" at bounding box center [927, 233] width 245 height 347
paste textarea "hero.attack("Treg")"
click at [811, 160] on div "# Defend against "Brak" and "Treg"! # You must attack small ogres twice. hero .…" at bounding box center [927, 233] width 245 height 347
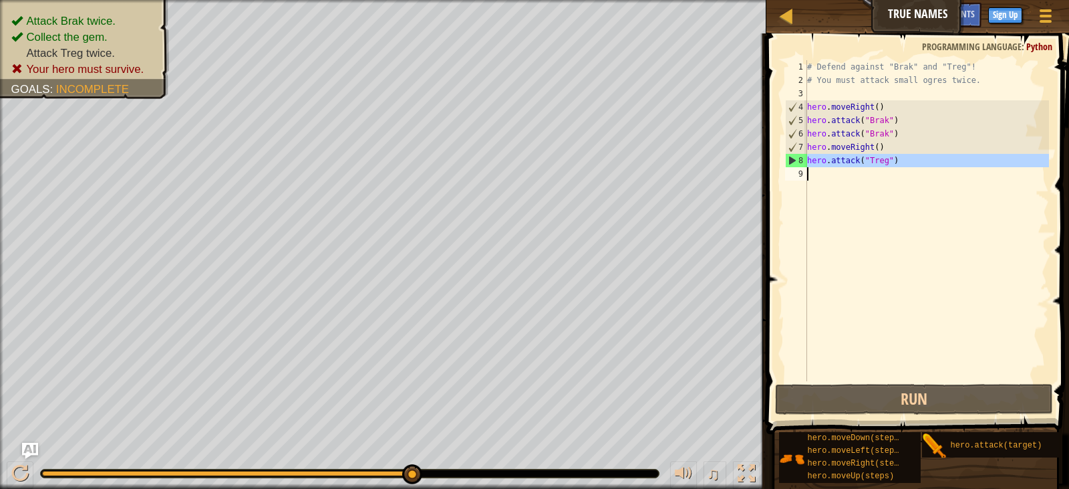
drag, startPoint x: 805, startPoint y: 159, endPoint x: 841, endPoint y: 163, distance: 36.3
click at [841, 163] on div "hero.attack("Treg") 1 2 3 4 5 6 7 8 9 # Defend against "Brak" and "Treg"! # You…" at bounding box center [916, 220] width 267 height 321
click at [895, 156] on div "# Defend against "Brak" and "Treg"! # You must attack small ogres twice. hero .…" at bounding box center [927, 220] width 245 height 321
type textarea "hero.attack("Treg")"
drag, startPoint x: 898, startPoint y: 157, endPoint x: 807, endPoint y: 162, distance: 91.7
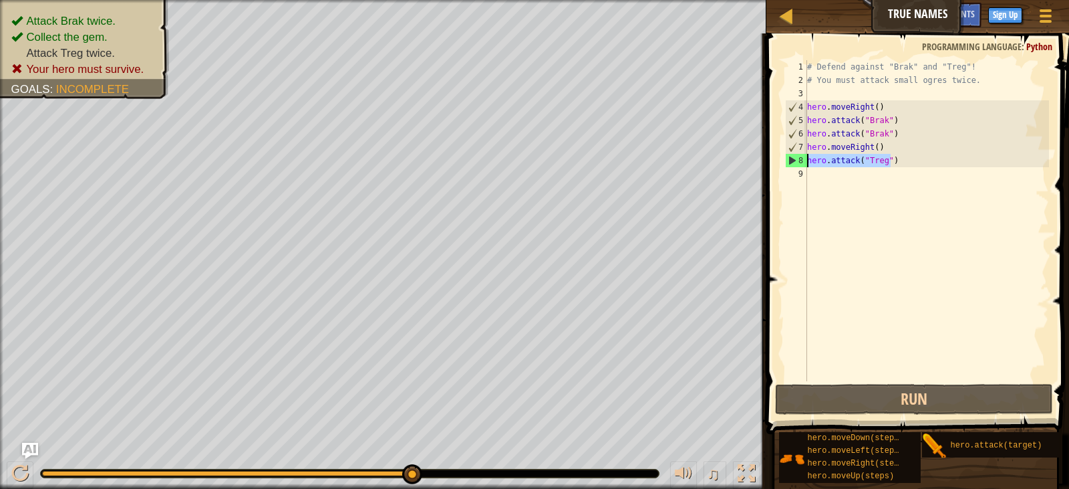
click at [807, 162] on div "hero.attack("Treg") 1 2 3 4 5 6 7 8 9 # Defend against "Brak" and "Treg"! # You…" at bounding box center [916, 220] width 267 height 321
click at [811, 171] on div "# Defend against "Brak" and "Treg"! # You must attack small ogres twice. hero .…" at bounding box center [927, 233] width 245 height 347
paste textarea "hero.attack("Treg")"
type textarea "hero.attack("Treg")"
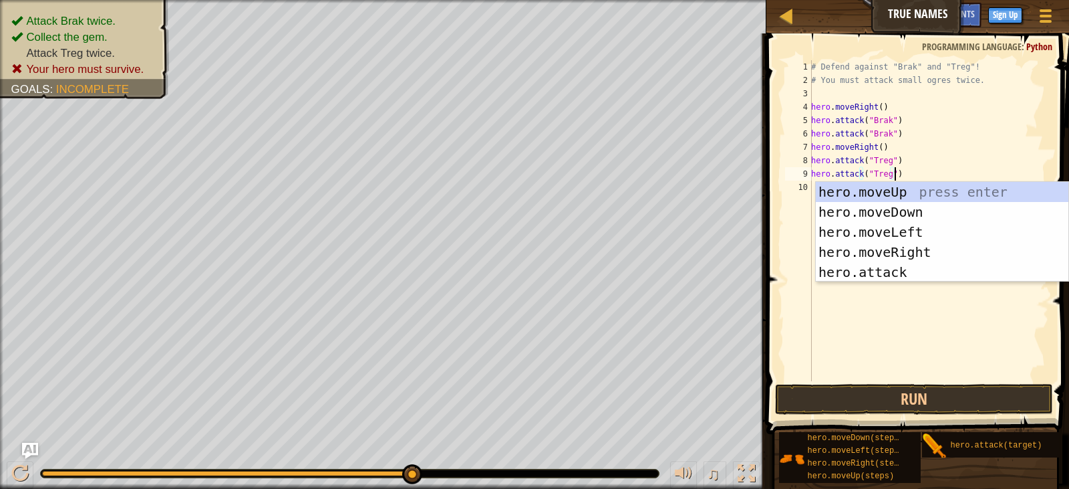
click at [869, 383] on span at bounding box center [918, 215] width 313 height 440
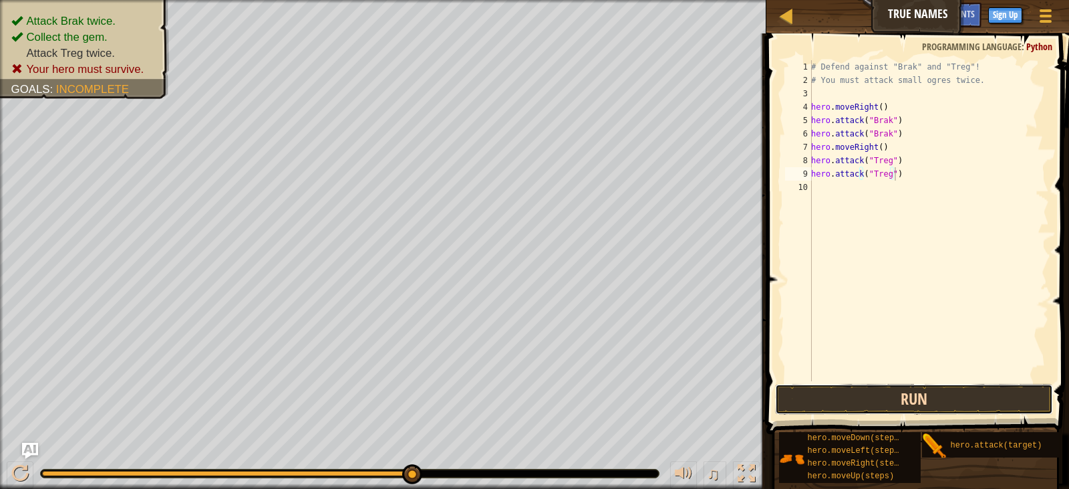
click at [869, 387] on button "Run" at bounding box center [914, 399] width 278 height 31
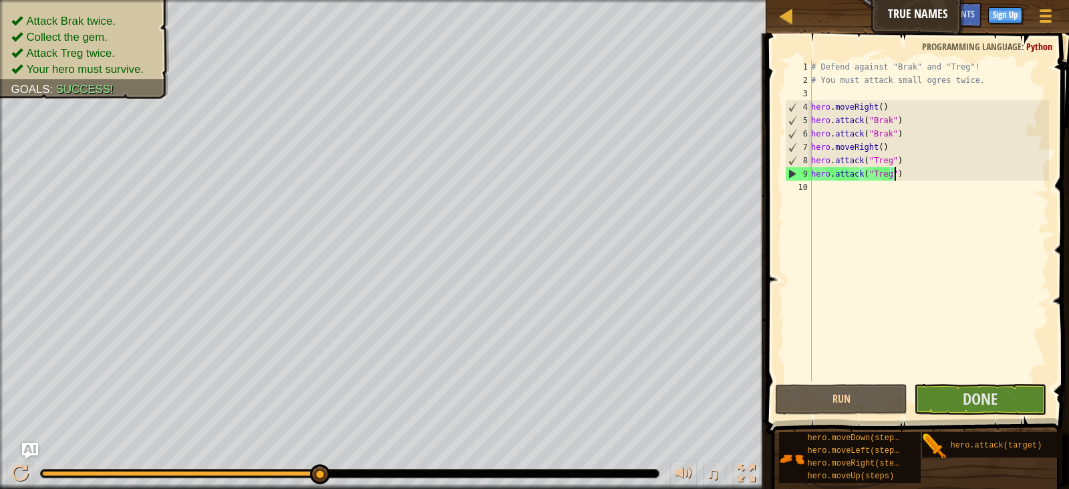
click at [859, 189] on div "# Defend against "Brak" and "Treg"! # You must attack small ogres twice. hero .…" at bounding box center [929, 233] width 241 height 347
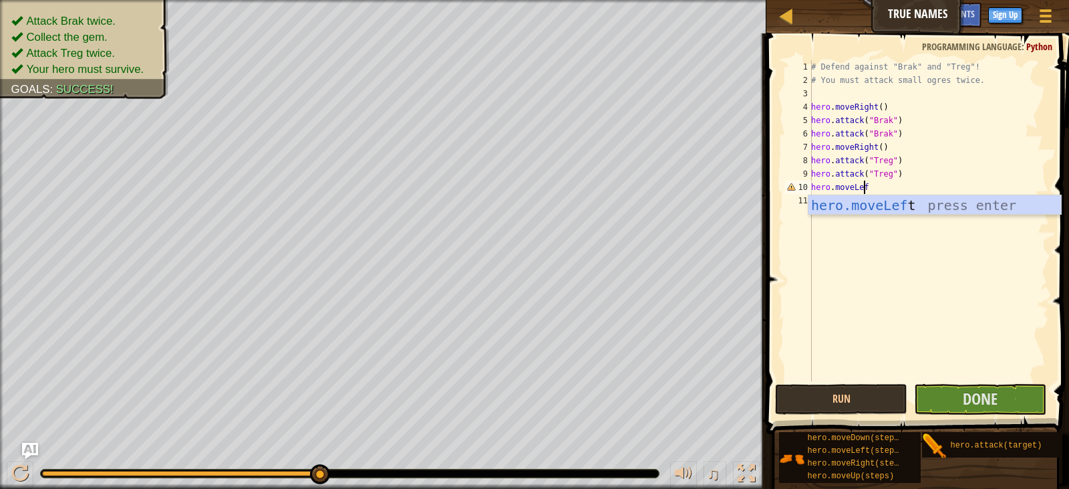
scroll to position [6, 4]
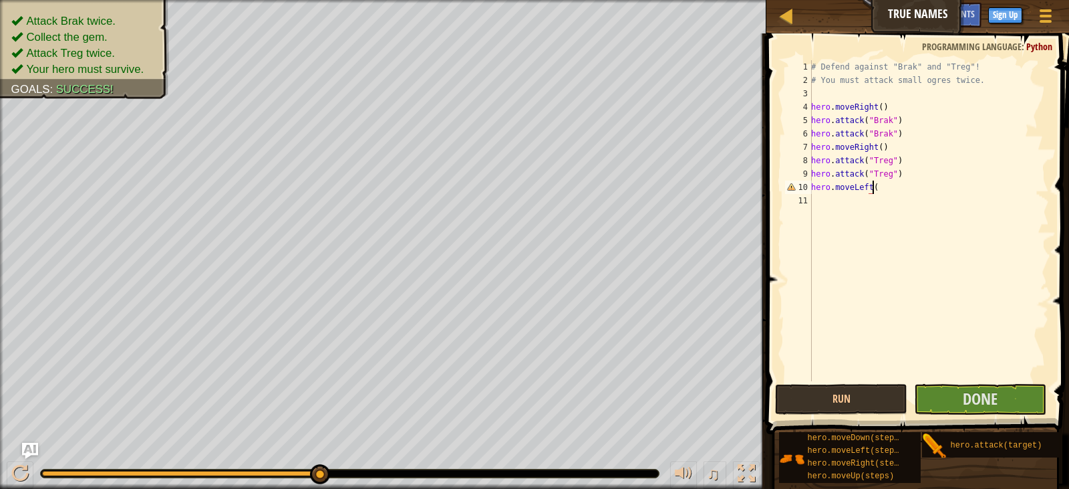
type textarea "hero.moveLeft()"
click at [960, 390] on button "Done" at bounding box center [980, 399] width 132 height 31
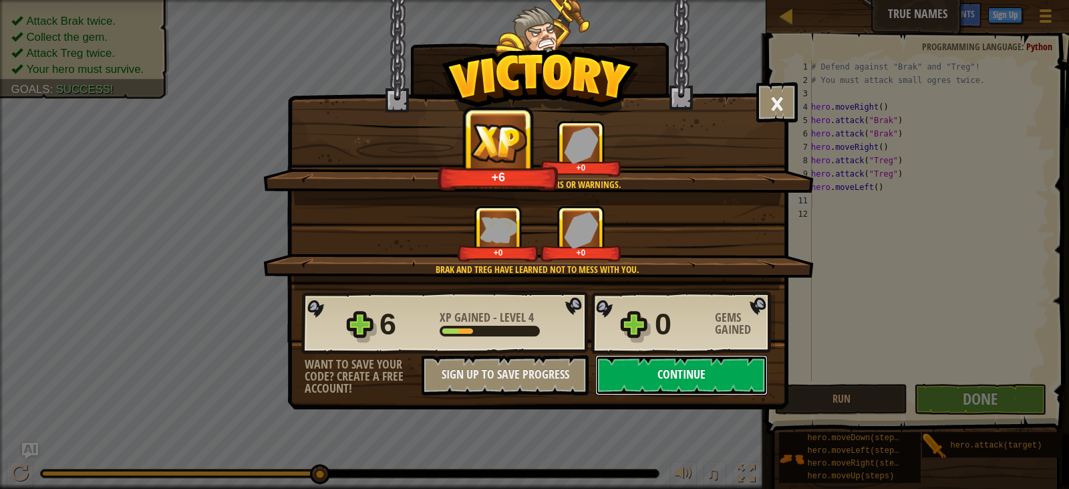
click at [702, 364] on button "Continue" at bounding box center [681, 375] width 172 height 40
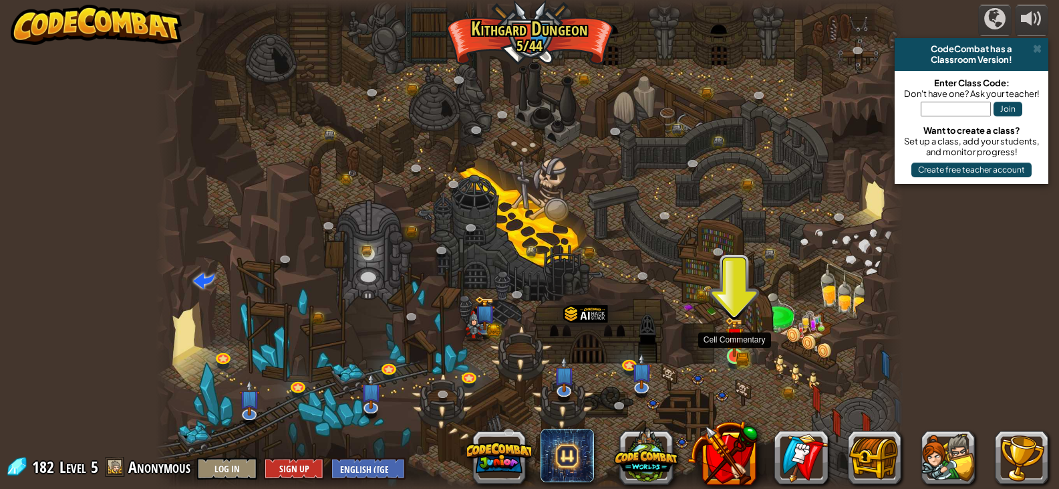
click at [742, 351] on img at bounding box center [734, 336] width 19 height 41
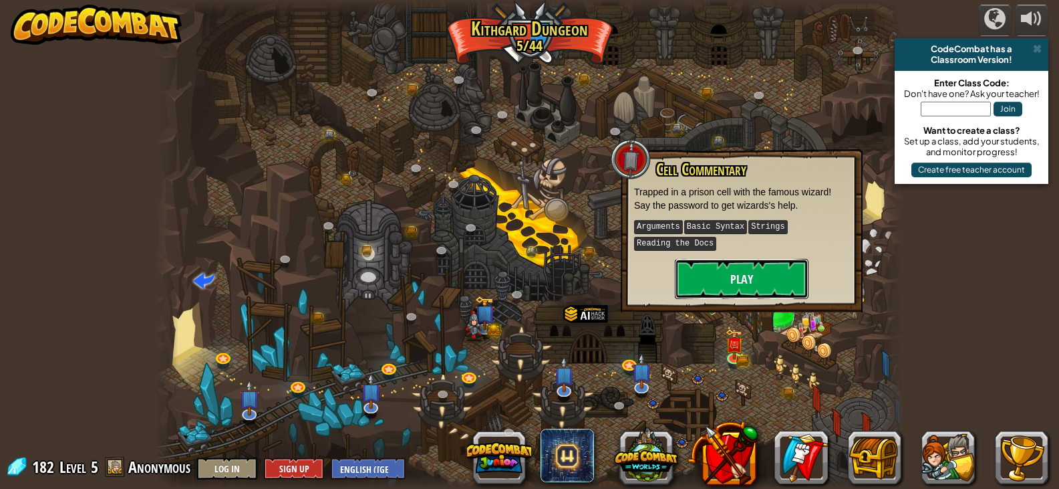
click at [744, 288] on button "Play" at bounding box center [742, 279] width 134 height 40
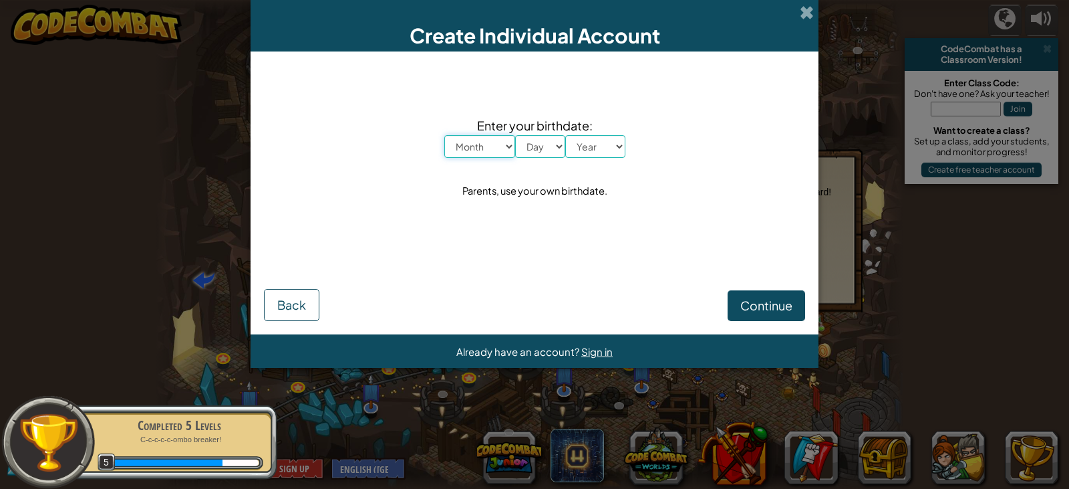
click at [511, 143] on select "Month January February March April May June July August September October Novem…" at bounding box center [479, 146] width 71 height 23
click at [444, 135] on select "Month January February March April May June July August September October Novem…" at bounding box center [479, 146] width 71 height 23
click at [472, 158] on div "Enter your birthdate: Month January February March April May June July August S…" at bounding box center [534, 158] width 541 height 186
click at [476, 156] on select "Month January February March April May June July August September October Novem…" at bounding box center [479, 146] width 71 height 23
select select "10"
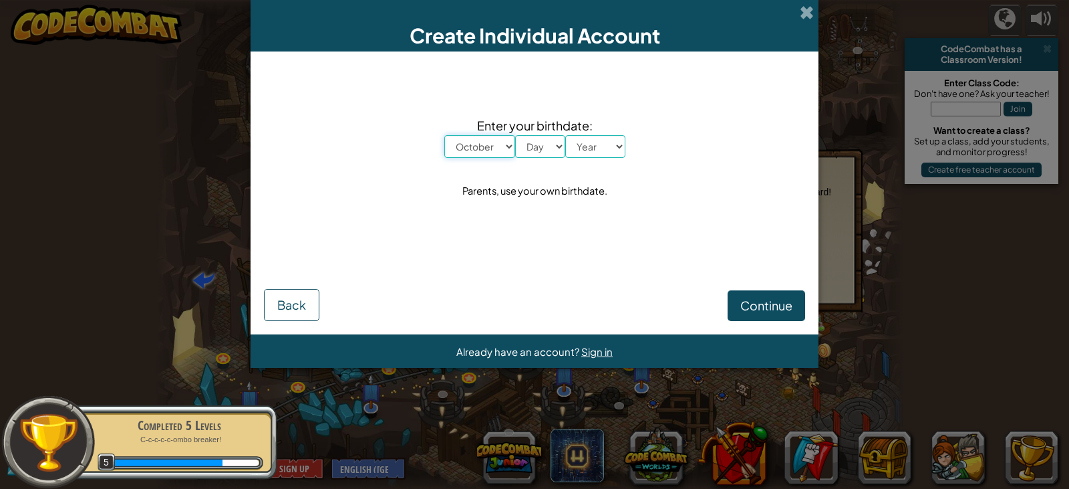
click at [444, 135] on select "Month January February March April May June July August September October Novem…" at bounding box center [479, 146] width 71 height 23
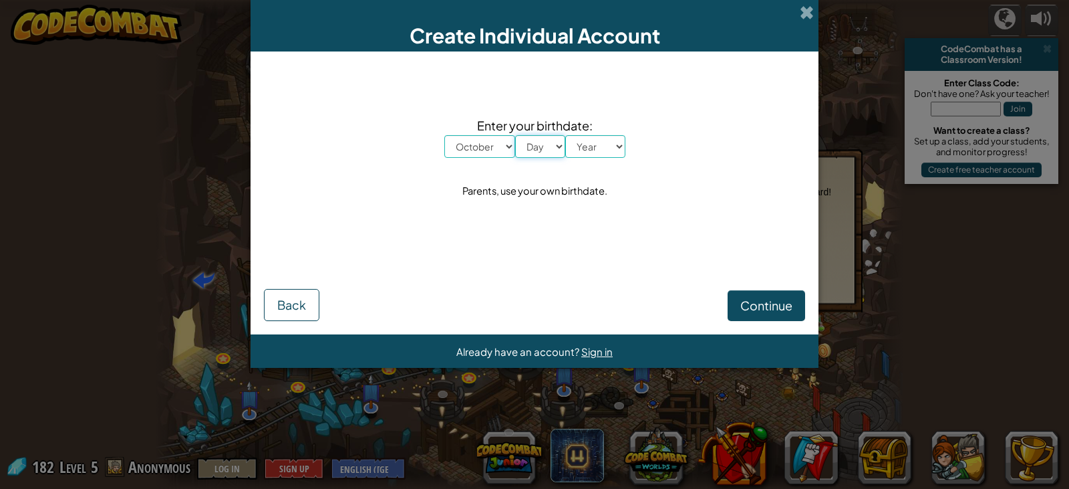
click at [519, 136] on select "Day 1 2 3 4 5 6 7 8 9 10 11 12 13 14 15 16 17 18 19 20 21 22 23 24 25 26 27 28 …" at bounding box center [540, 146] width 50 height 23
select select "8"
click at [515, 135] on select "Day 1 2 3 4 5 6 7 8 9 10 11 12 13 14 15 16 17 18 19 20 21 22 23 24 25 26 27 28 …" at bounding box center [540, 146] width 50 height 23
click at [575, 142] on select "Year 2025 2024 2023 2022 2021 2020 2019 2018 2017 2016 2015 2014 2013 2012 2011…" at bounding box center [595, 146] width 60 height 23
select select "2005"
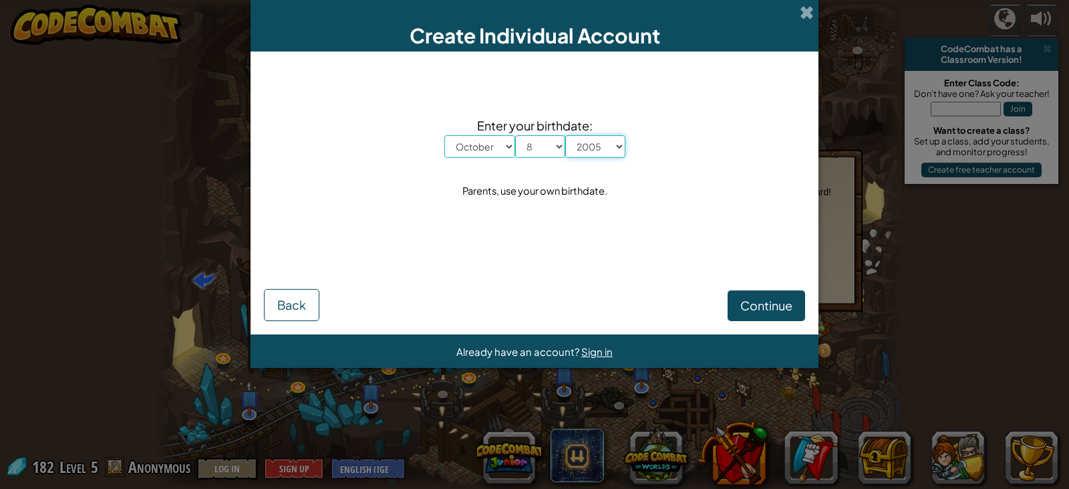
click at [565, 135] on select "Year 2025 2024 2023 2022 2021 2020 2019 2018 2017 2016 2015 2014 2013 2012 2011…" at bounding box center [595, 146] width 60 height 23
click at [783, 305] on span "Continue" at bounding box center [766, 304] width 52 height 15
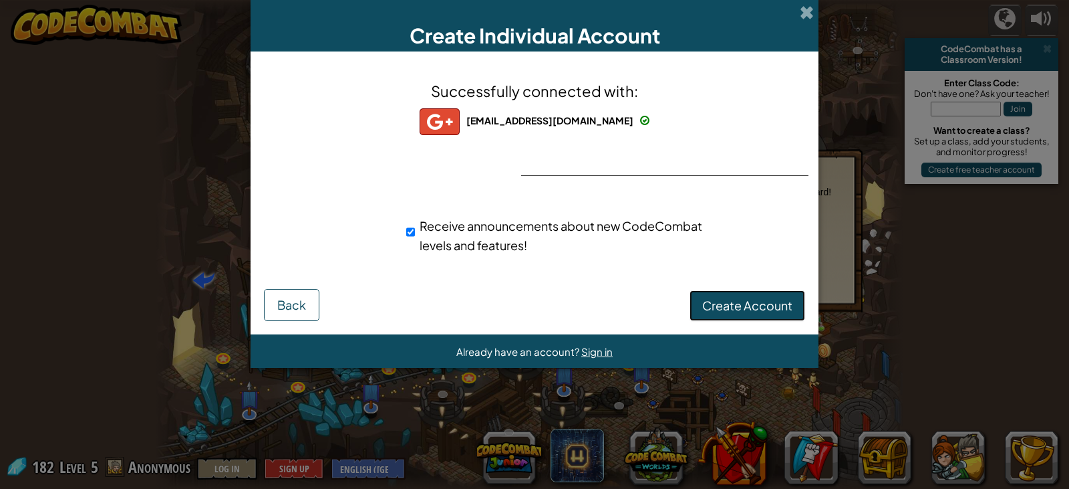
click at [764, 295] on button "Create Account" at bounding box center [748, 305] width 116 height 31
click at [770, 299] on button "Create Account" at bounding box center [748, 305] width 116 height 31
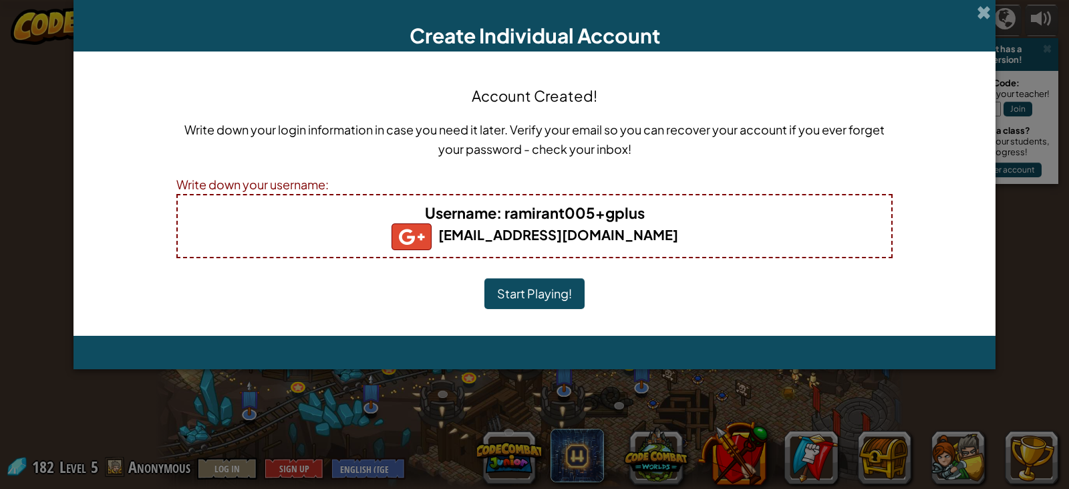
click at [553, 279] on button "Start Playing!" at bounding box center [534, 293] width 100 height 31
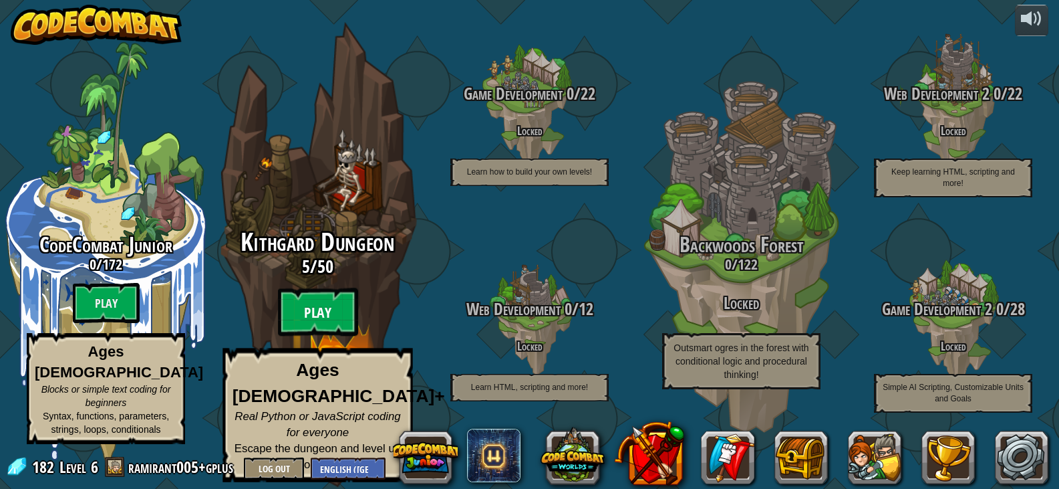
click at [319, 307] on btn "Play" at bounding box center [318, 312] width 80 height 48
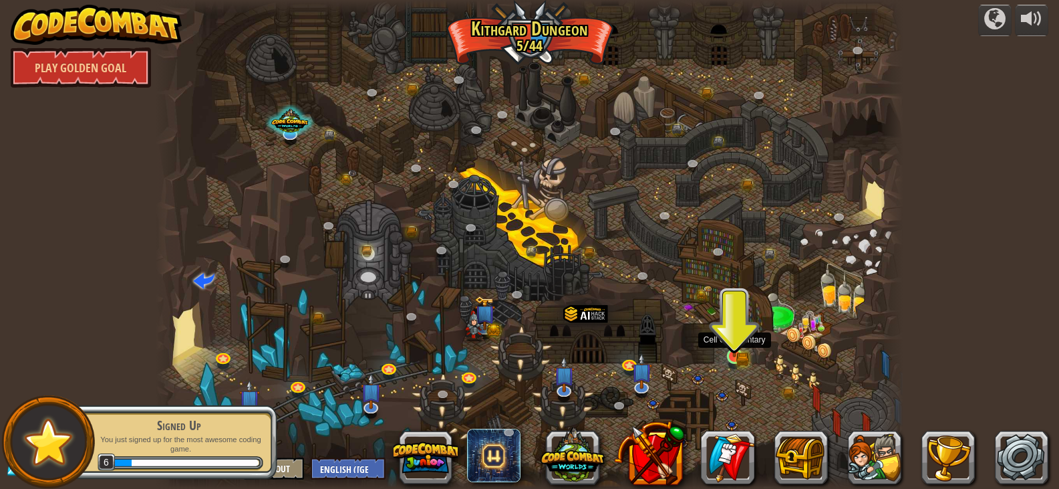
click at [734, 342] on img at bounding box center [734, 336] width 11 height 11
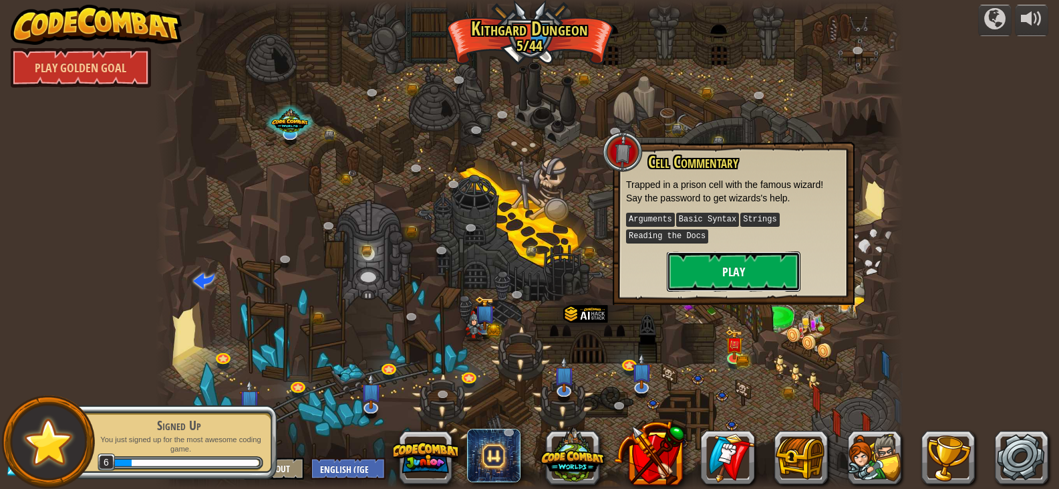
click at [743, 273] on button "Play" at bounding box center [734, 271] width 134 height 40
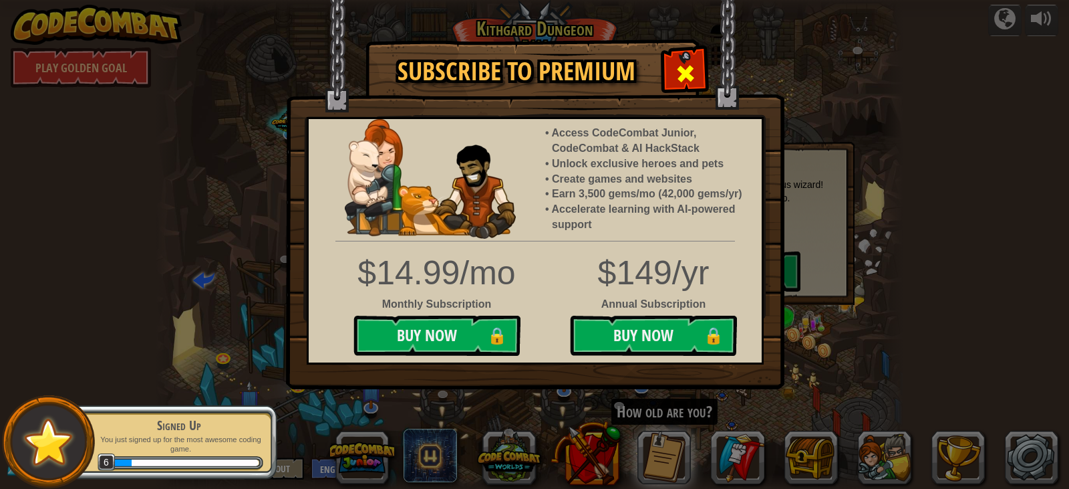
click at [677, 68] on span at bounding box center [685, 73] width 21 height 21
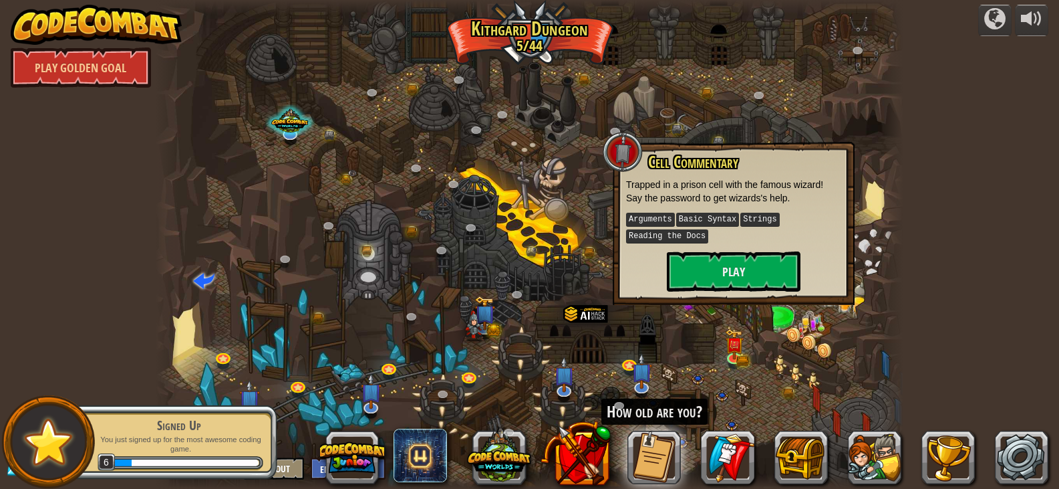
click at [620, 347] on div at bounding box center [529, 244] width 747 height 489
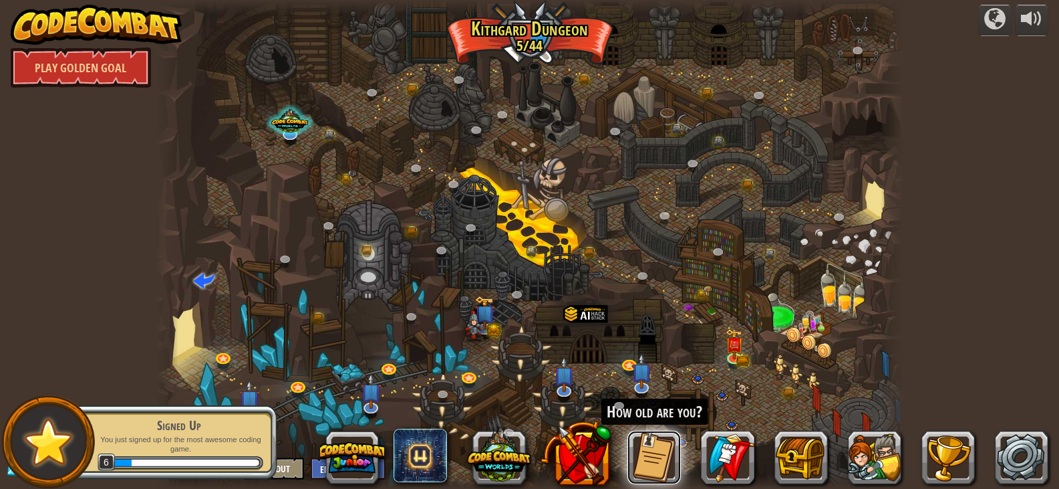
click at [656, 437] on button at bounding box center [654, 456] width 53 height 53
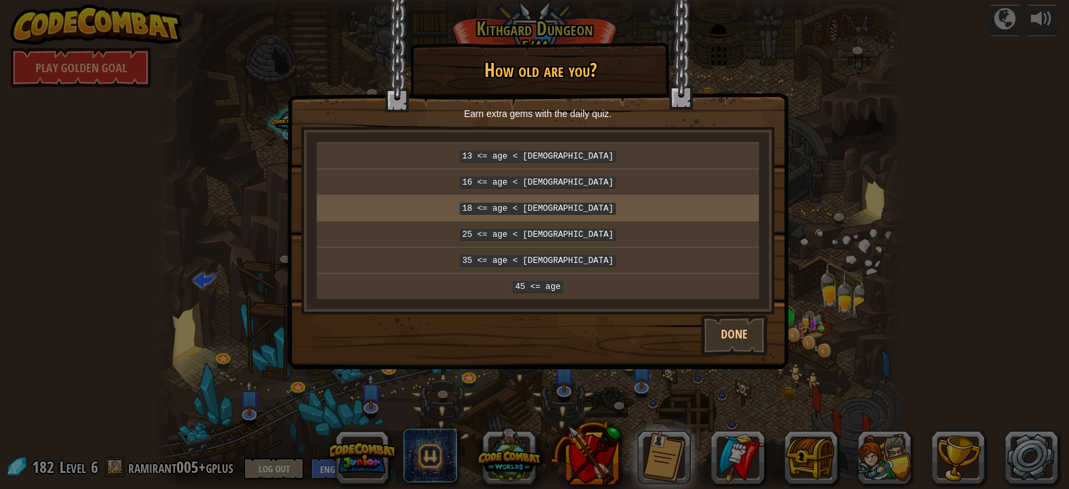
click at [564, 207] on code "18 <= age < 25" at bounding box center [538, 208] width 157 height 12
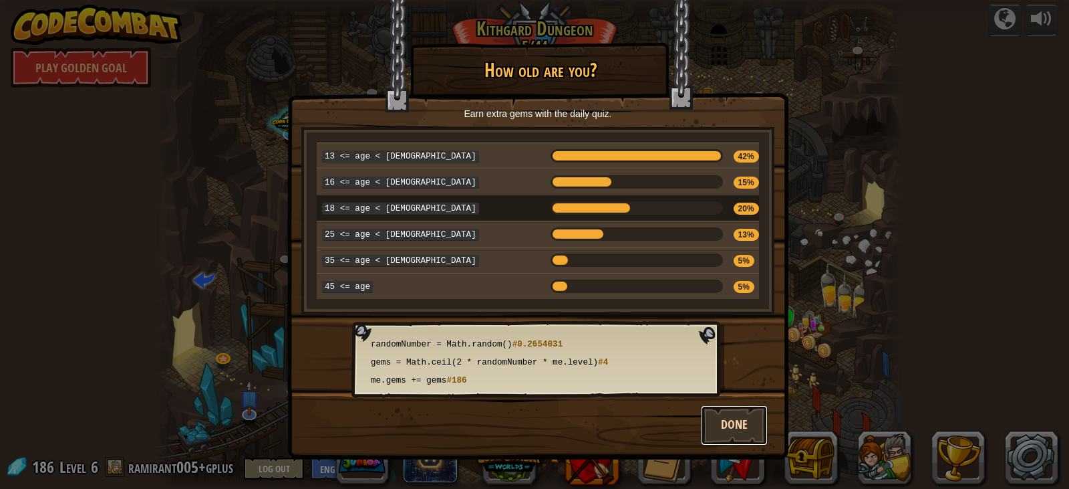
click at [737, 426] on button "Done" at bounding box center [734, 425] width 67 height 40
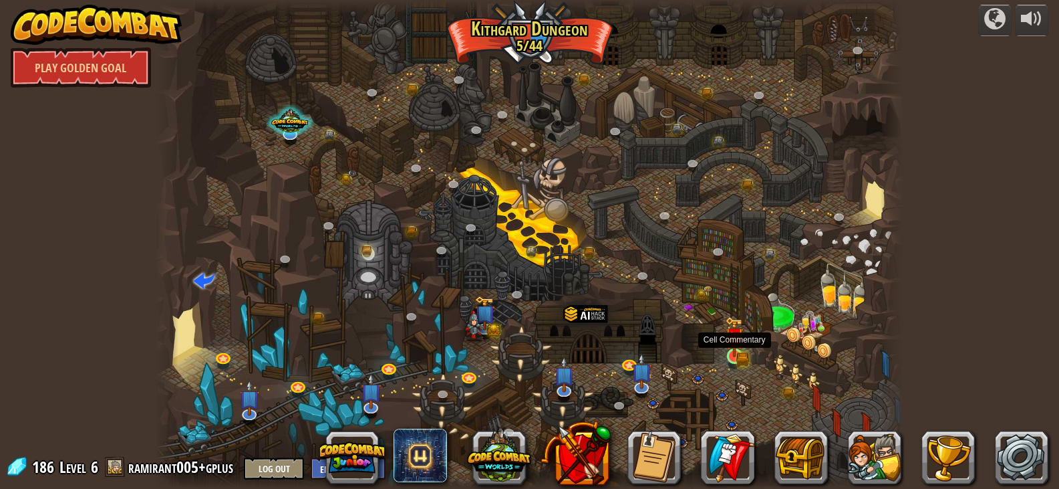
click at [730, 339] on img at bounding box center [734, 336] width 11 height 11
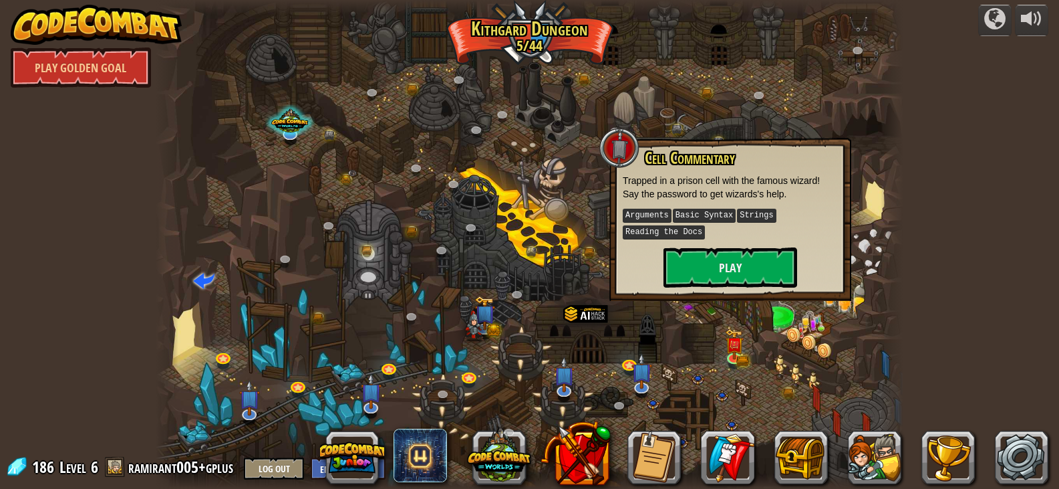
click at [714, 245] on div "Cell Commentary Trapped in a prison cell with the famous wizard! Say the passwo…" at bounding box center [730, 218] width 215 height 138
click at [709, 255] on button "Play" at bounding box center [731, 267] width 134 height 40
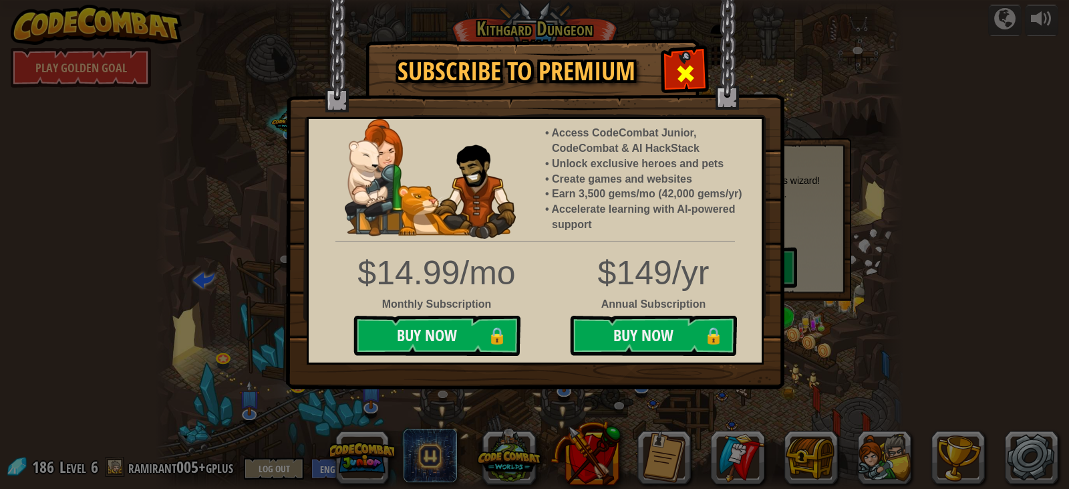
click at [687, 75] on span at bounding box center [685, 73] width 21 height 21
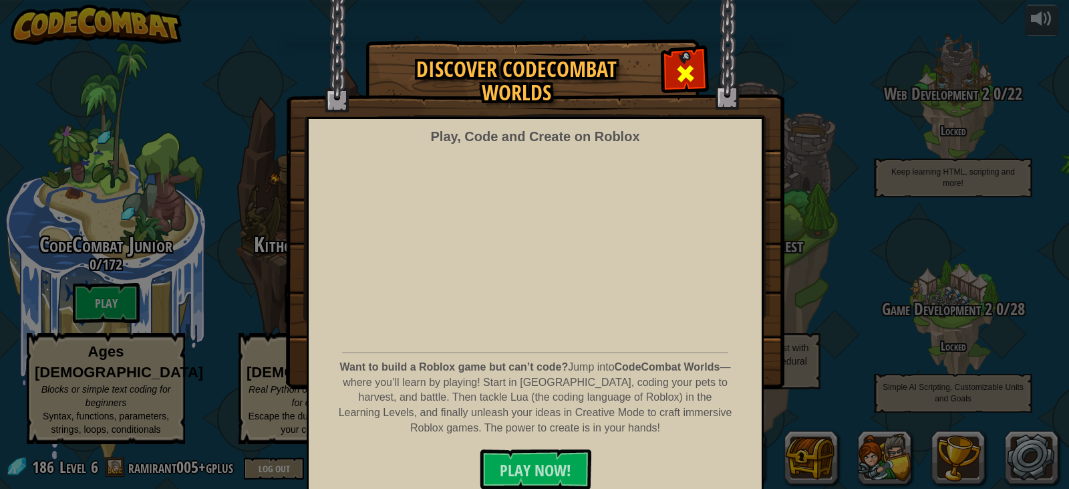
click at [675, 65] on span at bounding box center [685, 73] width 21 height 21
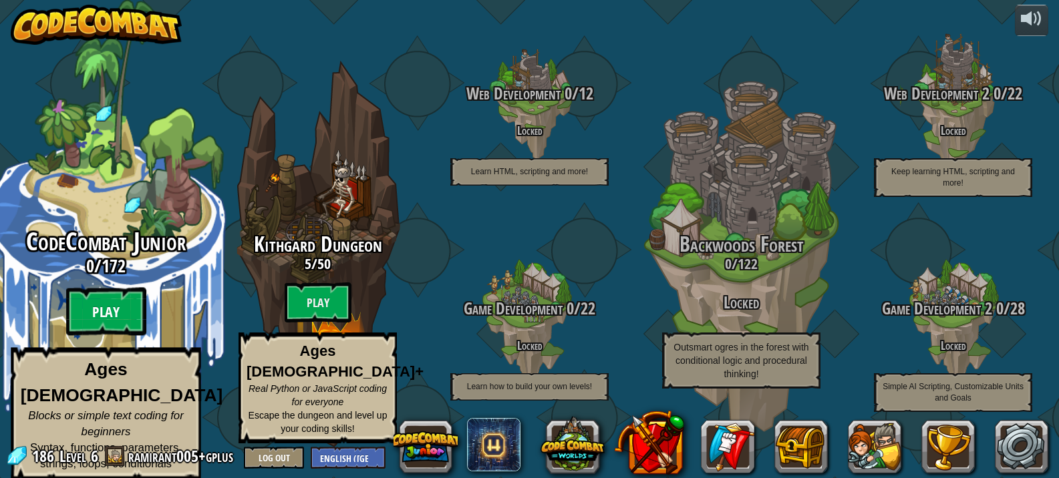
click at [96, 315] on btn "Play" at bounding box center [106, 312] width 80 height 48
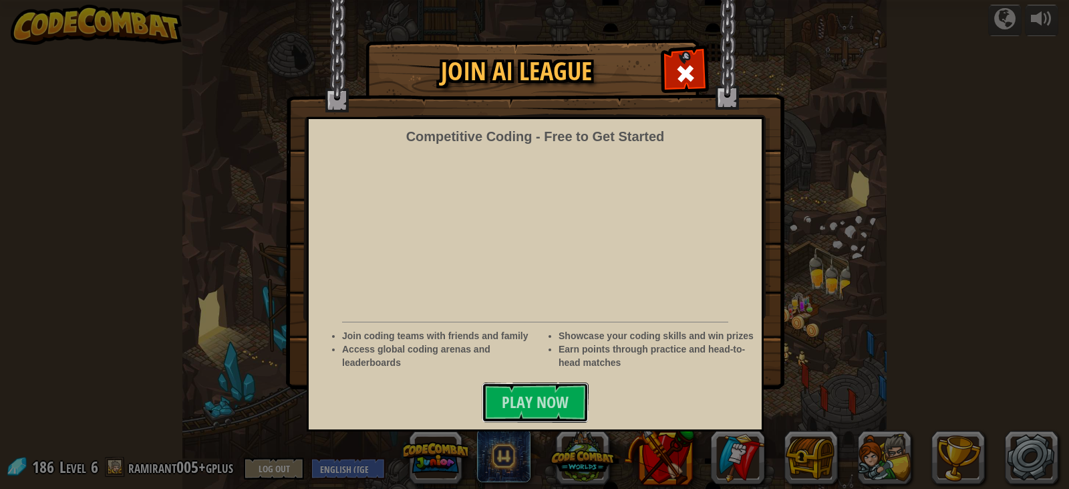
click at [502, 394] on span "Play Now" at bounding box center [535, 401] width 67 height 21
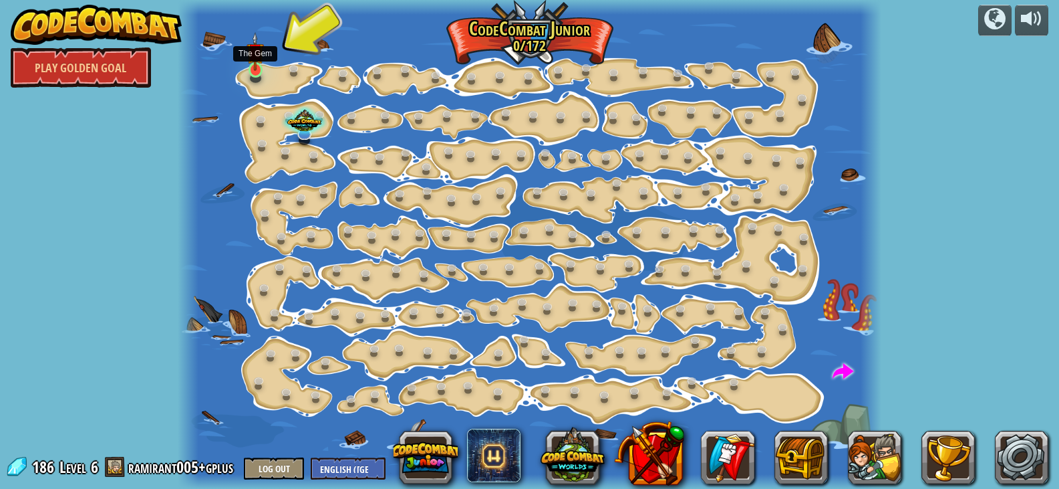
click at [248, 63] on img at bounding box center [255, 51] width 17 height 39
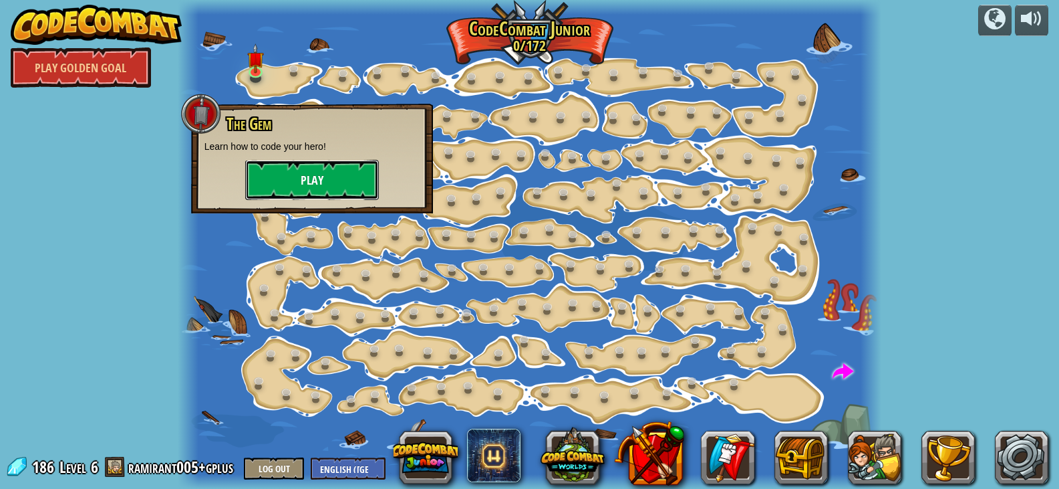
click at [279, 182] on button "Play" at bounding box center [312, 180] width 134 height 40
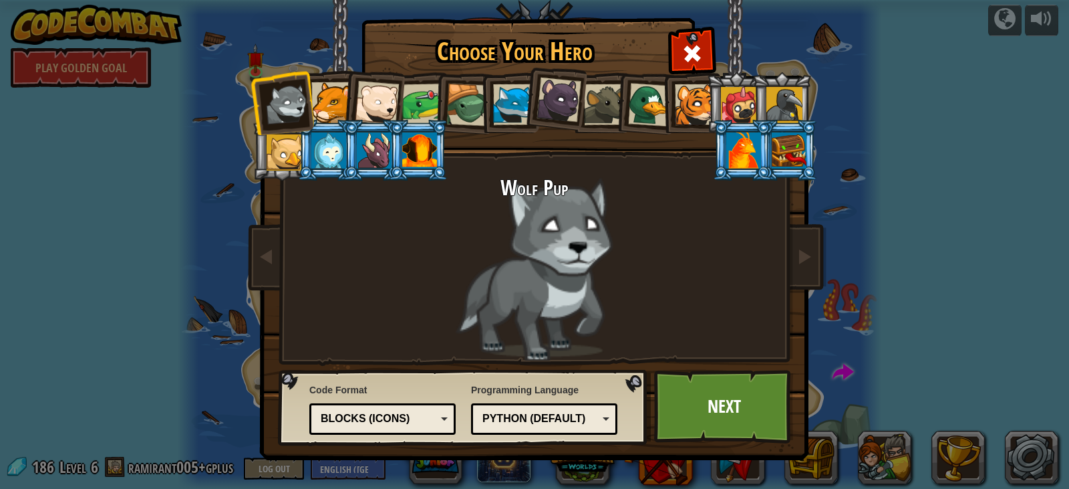
click at [439, 165] on li at bounding box center [418, 150] width 60 height 61
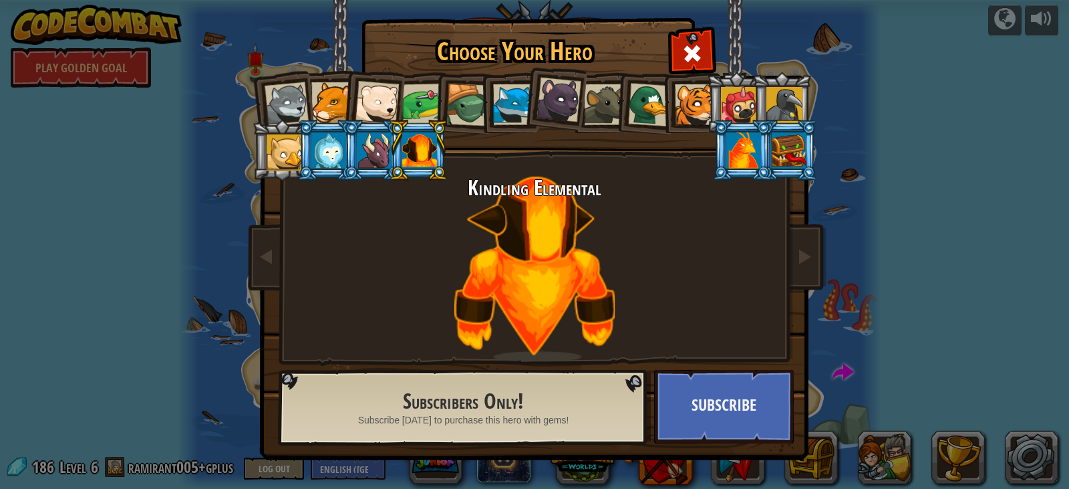
click at [450, 94] on div at bounding box center [467, 105] width 43 height 43
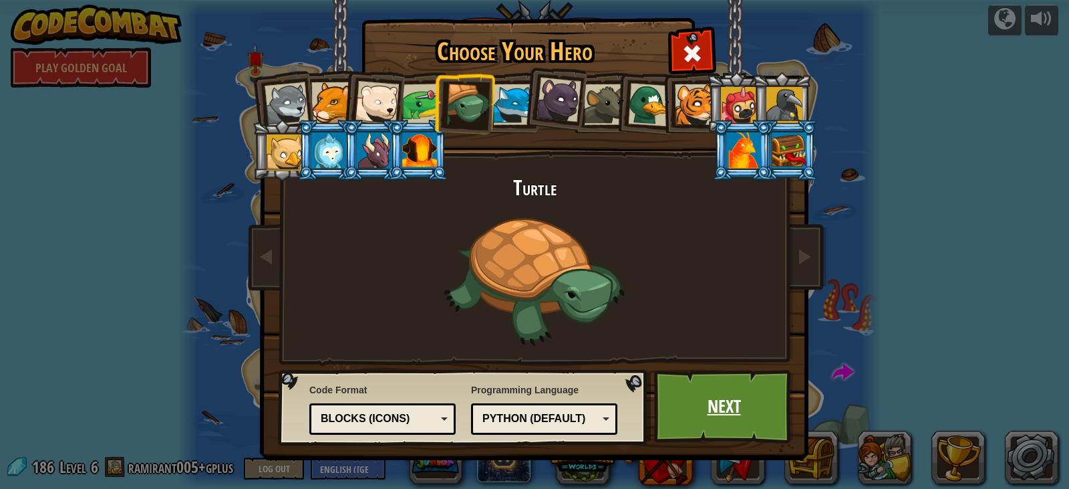
click at [706, 432] on link "Next" at bounding box center [724, 407] width 140 height 74
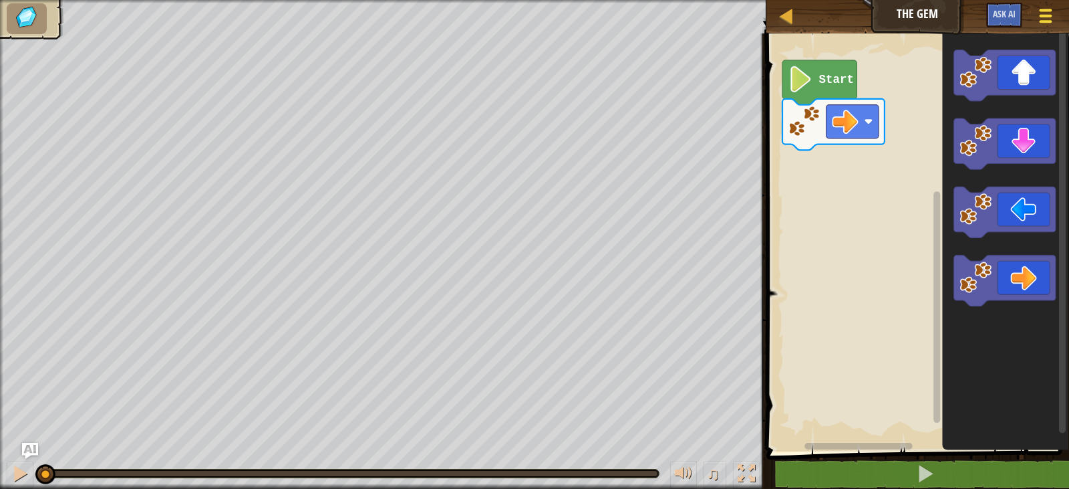
click at [1055, 19] on div at bounding box center [1045, 15] width 18 height 19
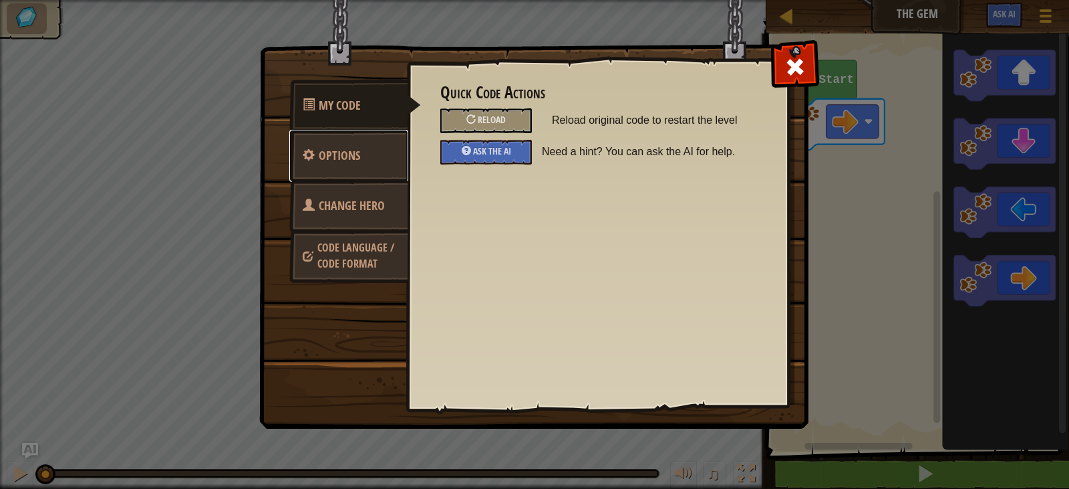
click at [366, 162] on link "Options" at bounding box center [348, 156] width 119 height 52
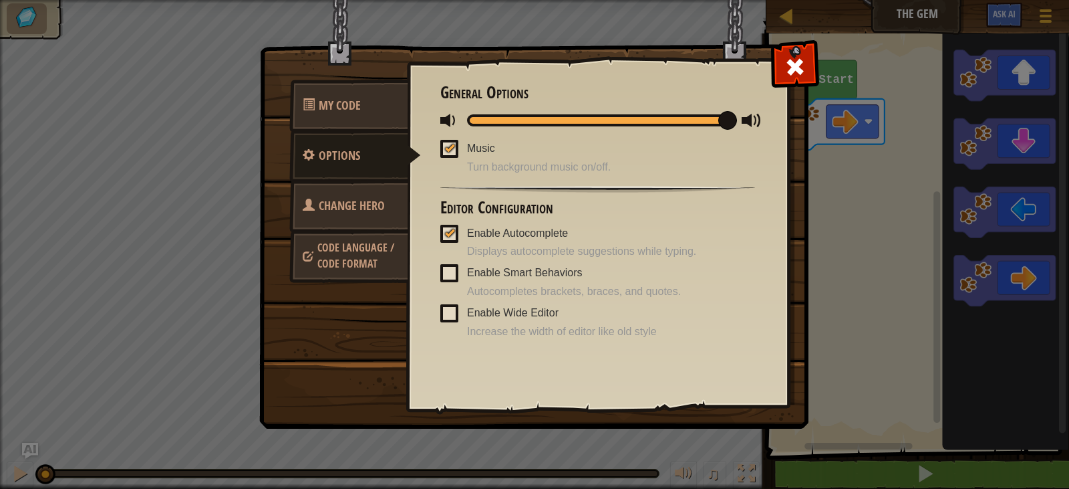
click at [346, 208] on span "Change Hero" at bounding box center [352, 205] width 66 height 17
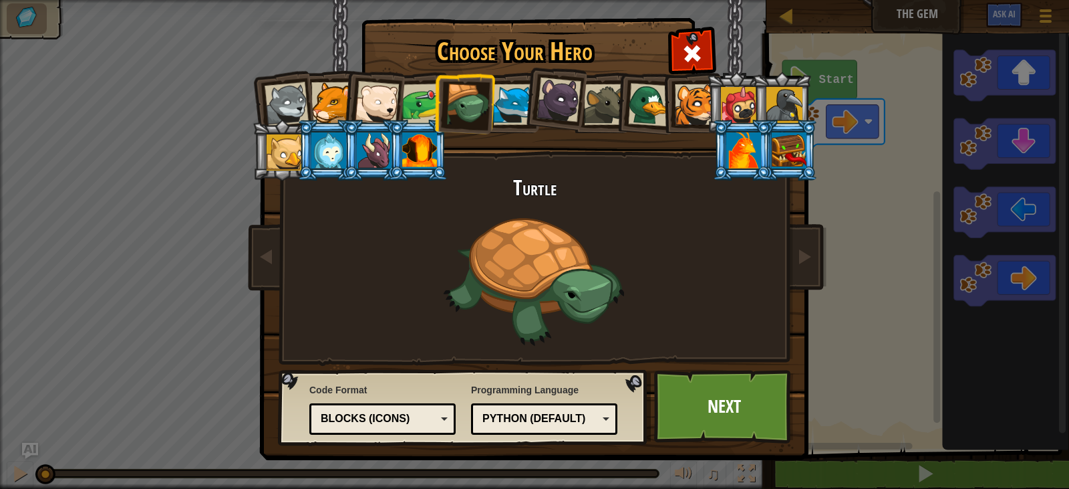
click at [409, 414] on div "Blocks (Icons)" at bounding box center [379, 418] width 116 height 15
click at [733, 426] on link "Next" at bounding box center [724, 407] width 140 height 74
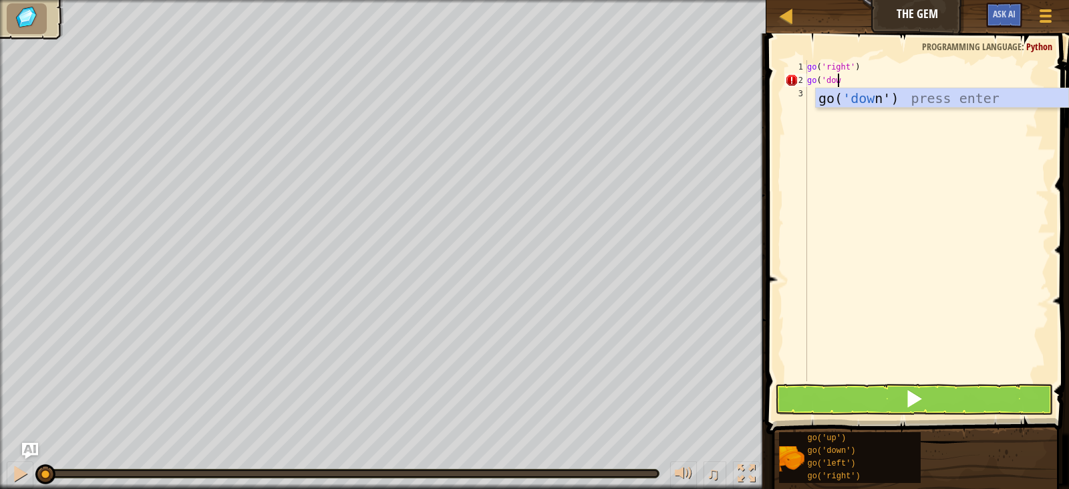
scroll to position [6, 2]
type textarea "go('down')"
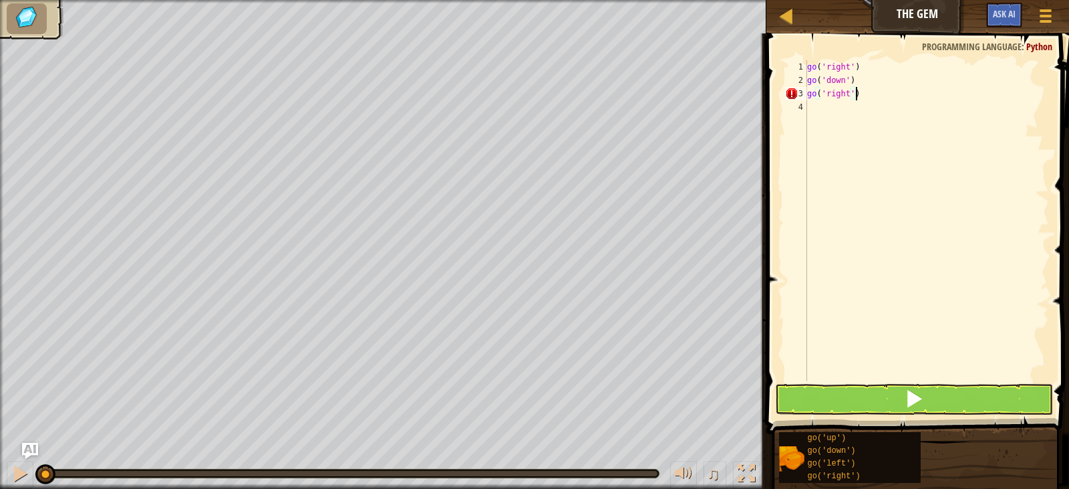
scroll to position [6, 3]
type textarea "go('right')"
click at [900, 390] on button at bounding box center [914, 399] width 278 height 31
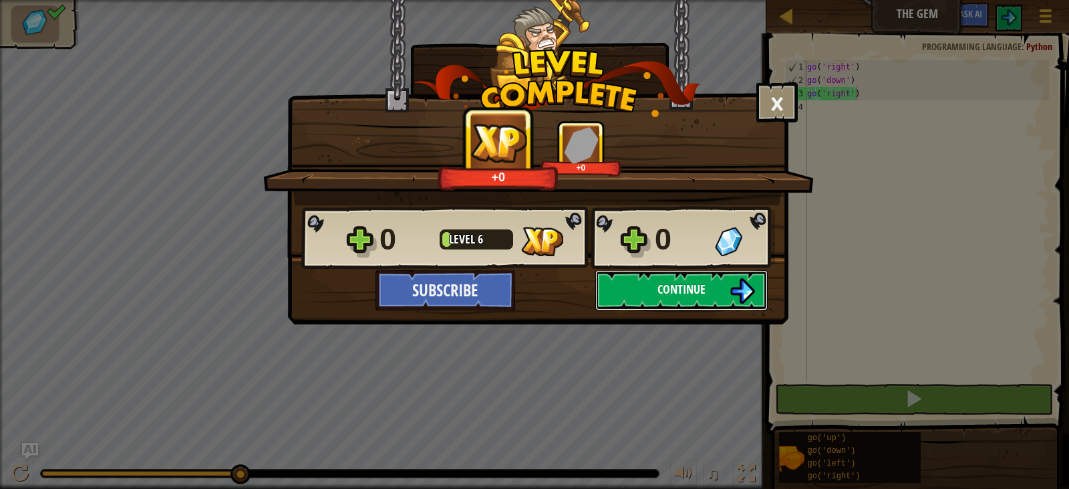
click at [736, 293] on img at bounding box center [742, 290] width 25 height 25
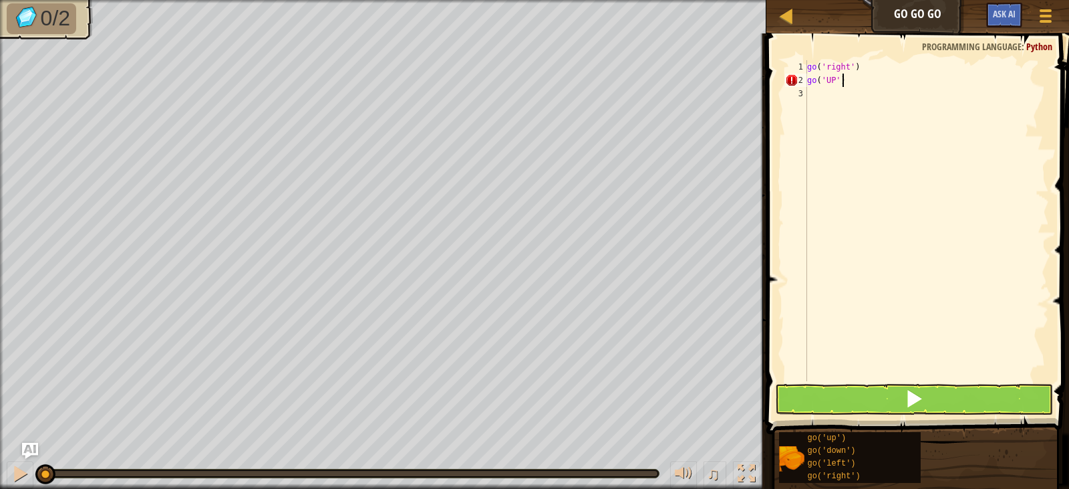
scroll to position [6, 2]
click at [833, 78] on div "go ( 'right' ) go ( 'UP' )" at bounding box center [927, 233] width 245 height 347
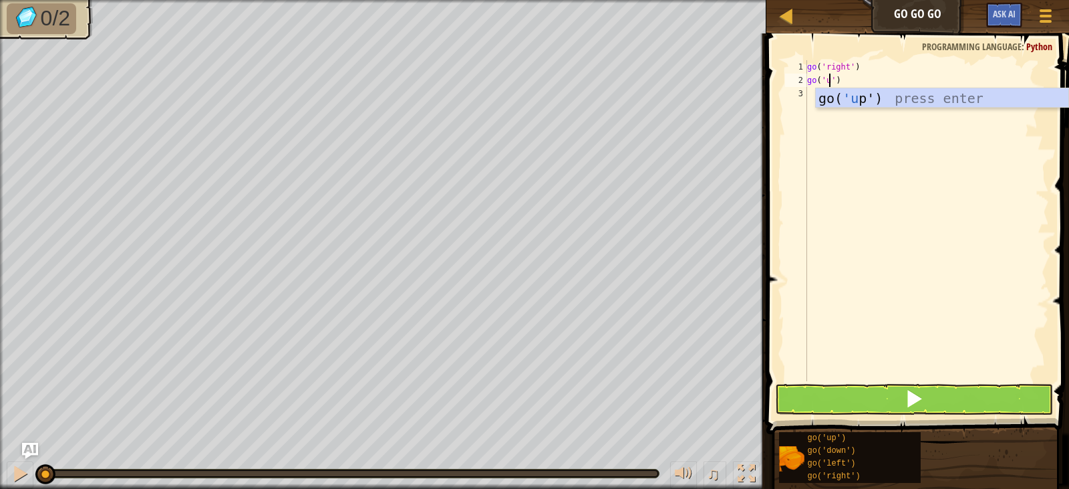
type textarea "go('up')"
click at [855, 83] on div "go ( 'right' ) go ( 'up' )" at bounding box center [927, 233] width 245 height 347
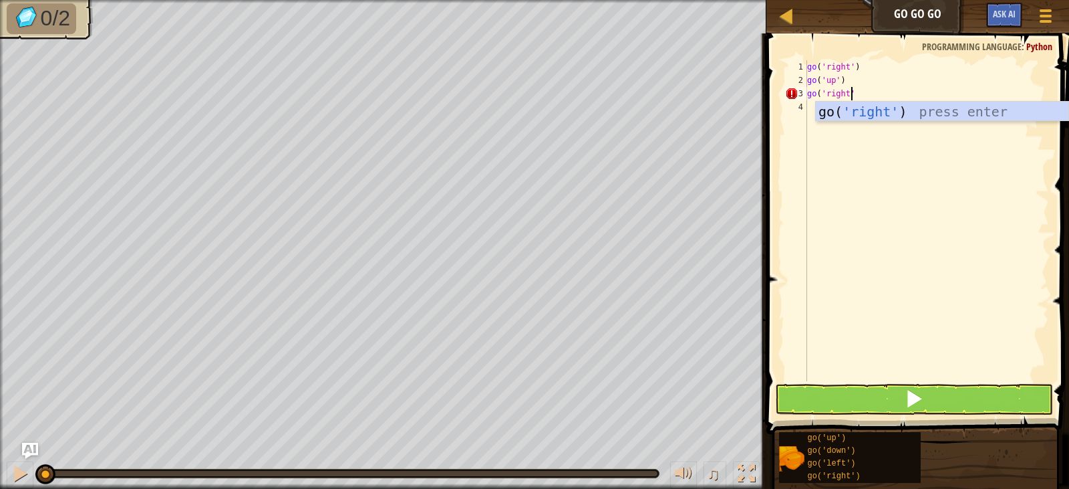
type textarea "go('right')"
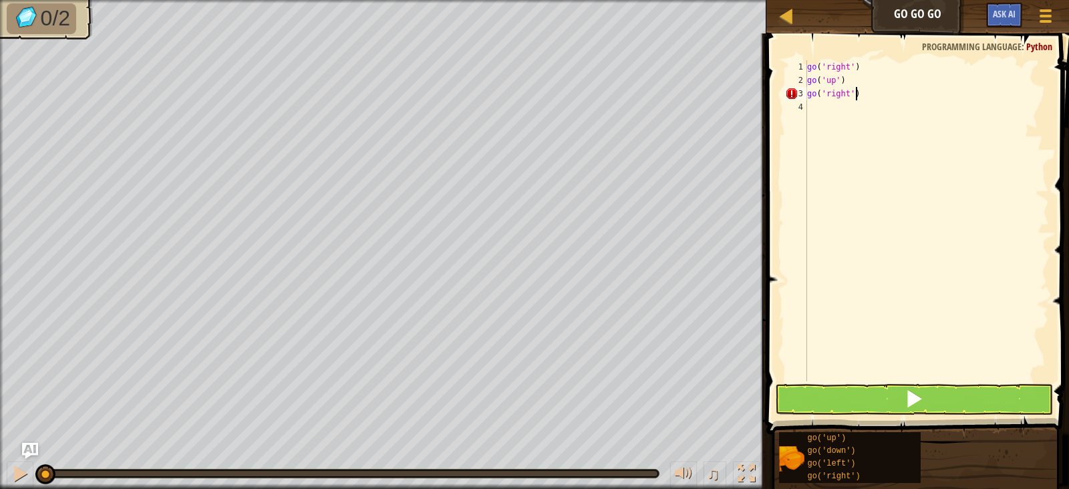
scroll to position [6, 3]
click at [893, 380] on div "go ( 'right' ) go ( 'up' ) go ( 'right' )" at bounding box center [927, 233] width 245 height 347
click at [892, 397] on button at bounding box center [914, 399] width 278 height 31
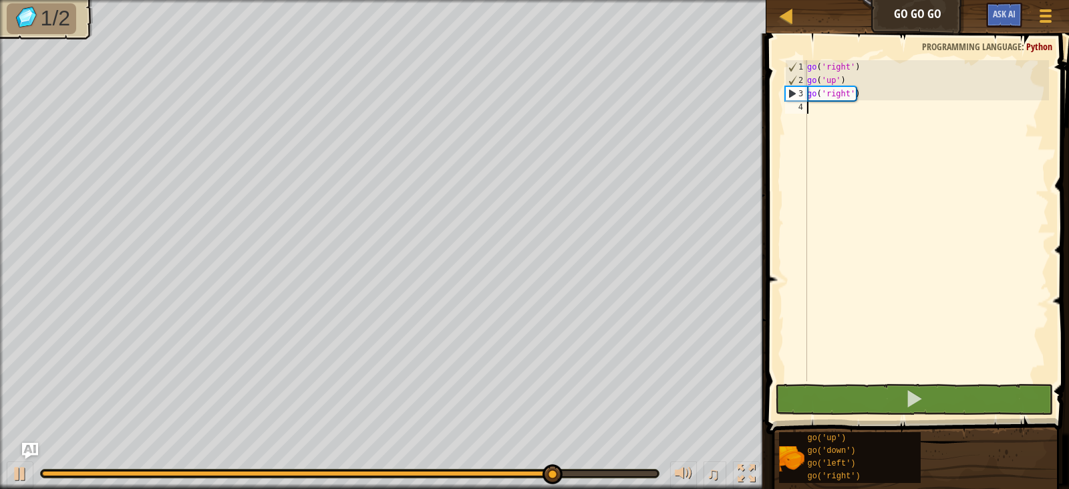
click at [883, 100] on div "go ( 'right' ) go ( 'up' ) go ( 'right' )" at bounding box center [927, 233] width 245 height 347
click at [883, 96] on div "go ( 'right' ) go ( 'up' ) go ( 'right' )" at bounding box center [927, 233] width 245 height 347
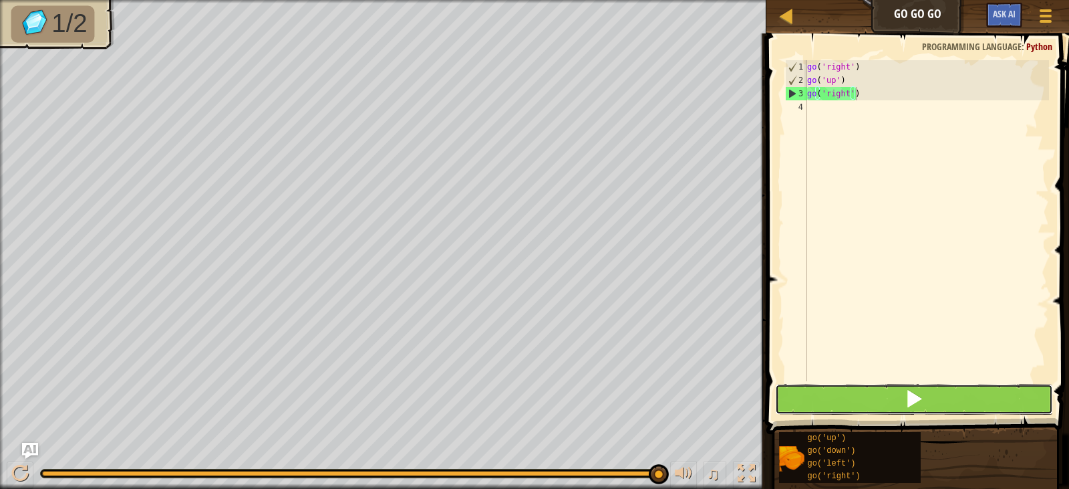
drag, startPoint x: 854, startPoint y: 408, endPoint x: 855, endPoint y: 388, distance: 19.4
click at [855, 400] on button at bounding box center [914, 399] width 278 height 31
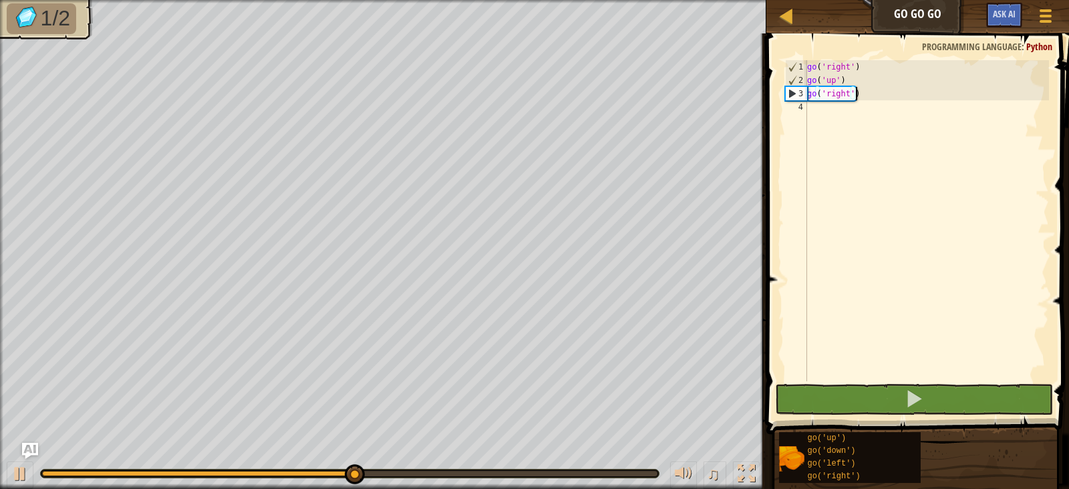
click at [858, 94] on div "go ( 'right' ) go ( 'up' ) go ( 'right' )" at bounding box center [927, 233] width 245 height 347
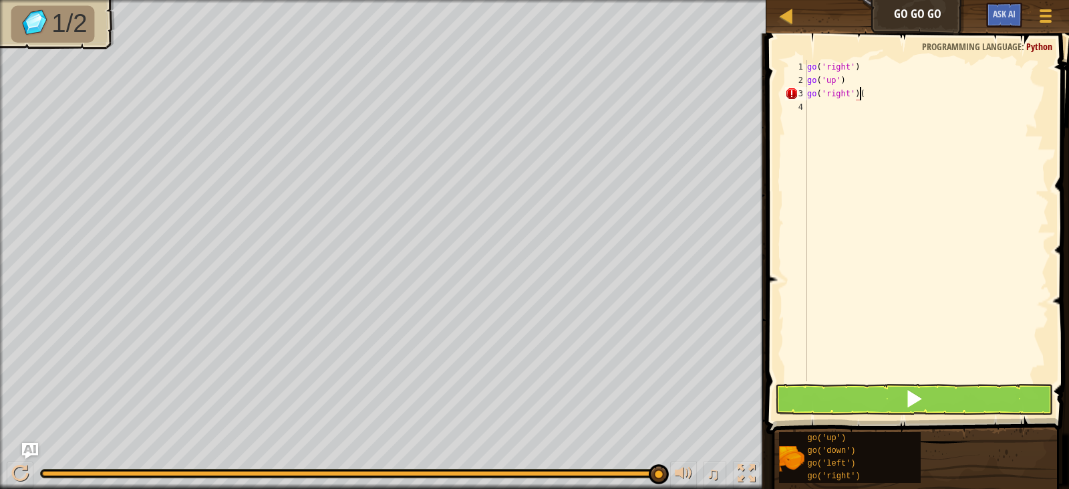
type textarea "go('right')()"
click at [861, 402] on button at bounding box center [914, 399] width 278 height 31
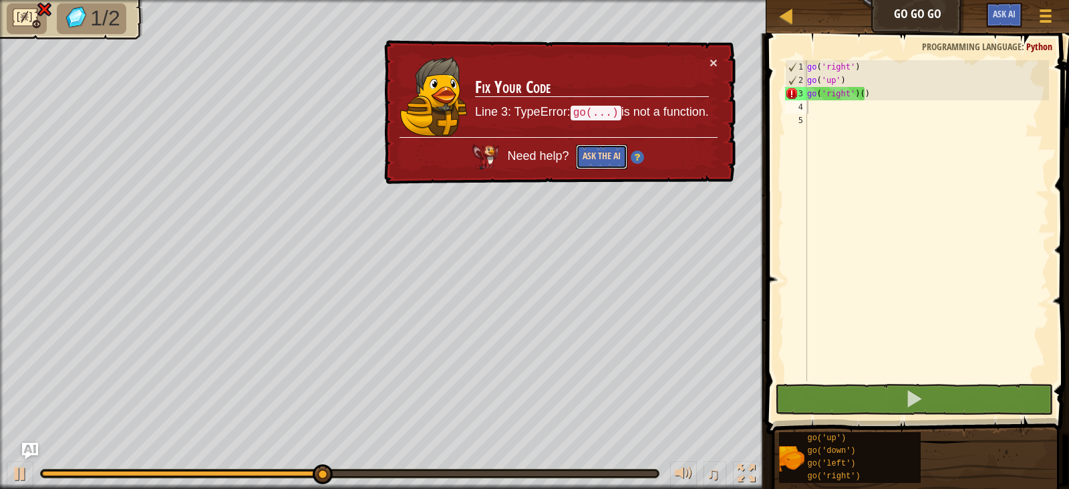
click at [587, 160] on button "Ask the AI" at bounding box center [601, 156] width 51 height 25
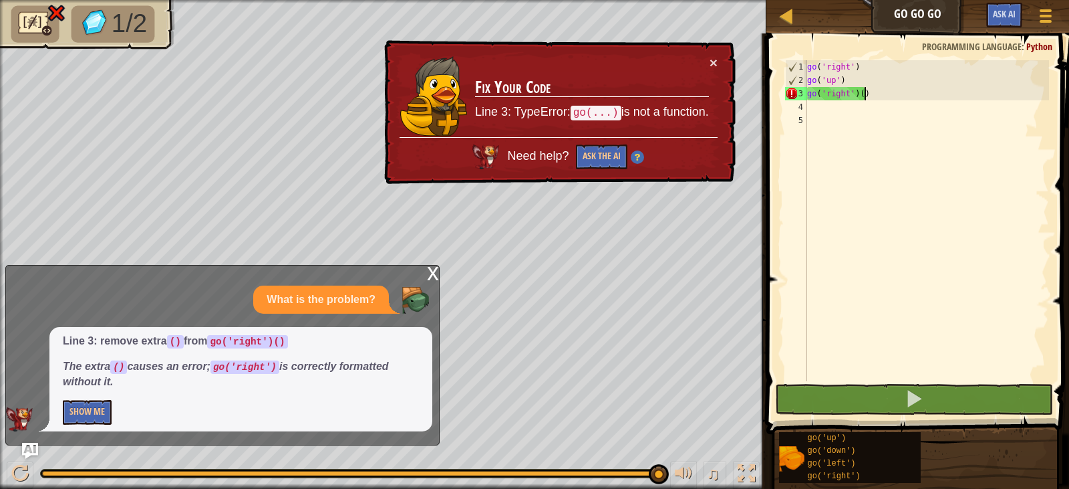
click at [870, 96] on div "go ( 'right' ) go ( 'up' ) go ( 'right' ) ( )" at bounding box center [927, 233] width 245 height 347
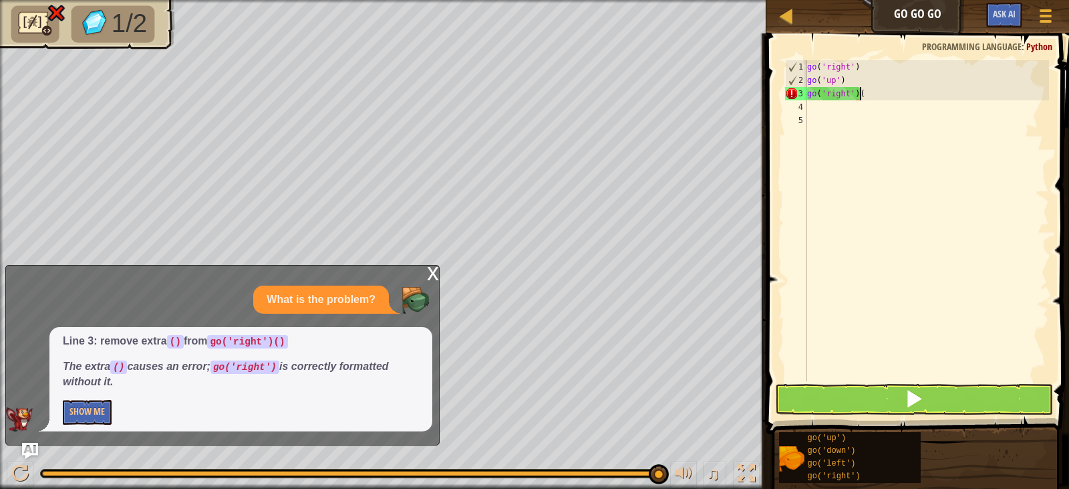
type textarea "go('right')"
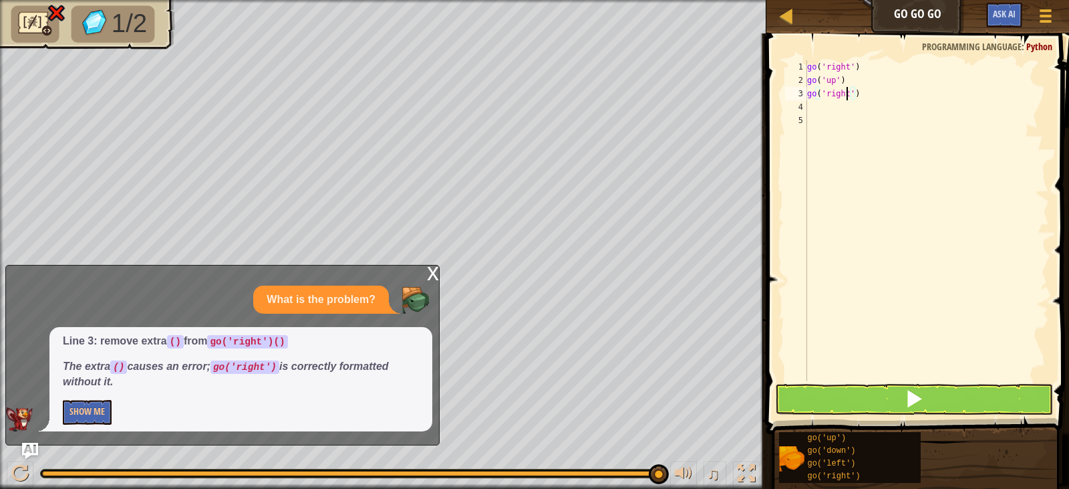
click at [849, 92] on div "go ( 'right' ) go ( 'up' ) go ( 'right' )" at bounding box center [927, 233] width 245 height 347
click at [894, 394] on button at bounding box center [914, 399] width 278 height 31
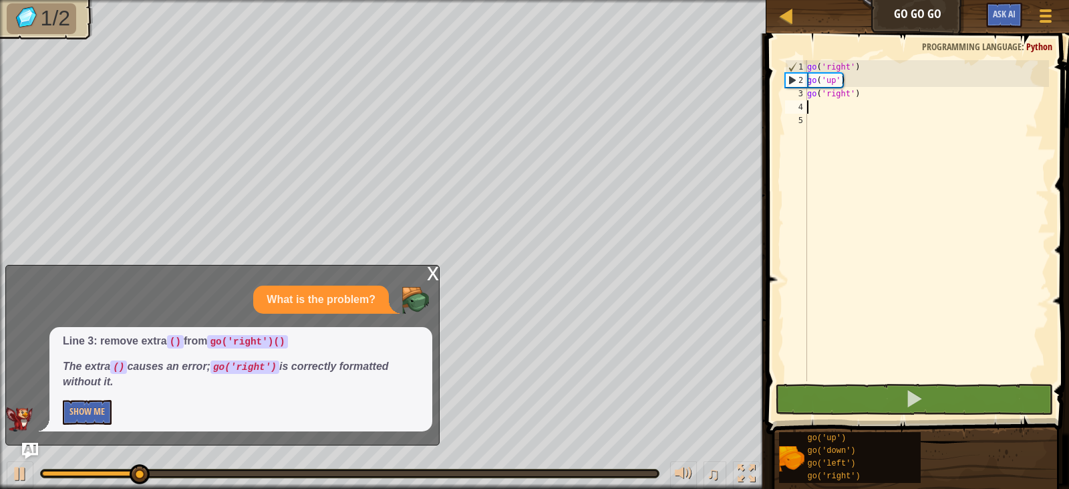
click at [844, 106] on div "go ( 'right' ) go ( 'up' ) go ( 'right' )" at bounding box center [927, 233] width 245 height 347
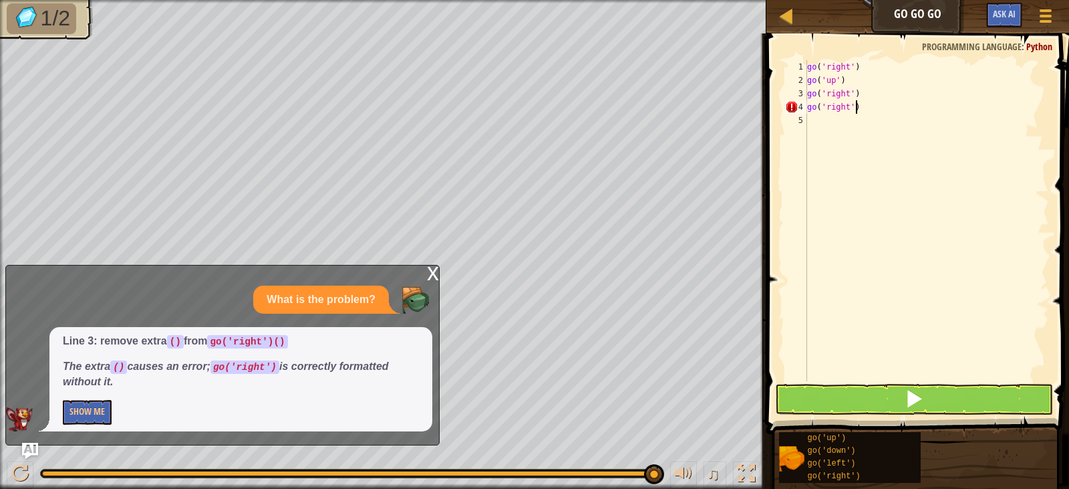
scroll to position [6, 3]
type textarea "go('right')"
click at [926, 409] on button at bounding box center [914, 399] width 278 height 31
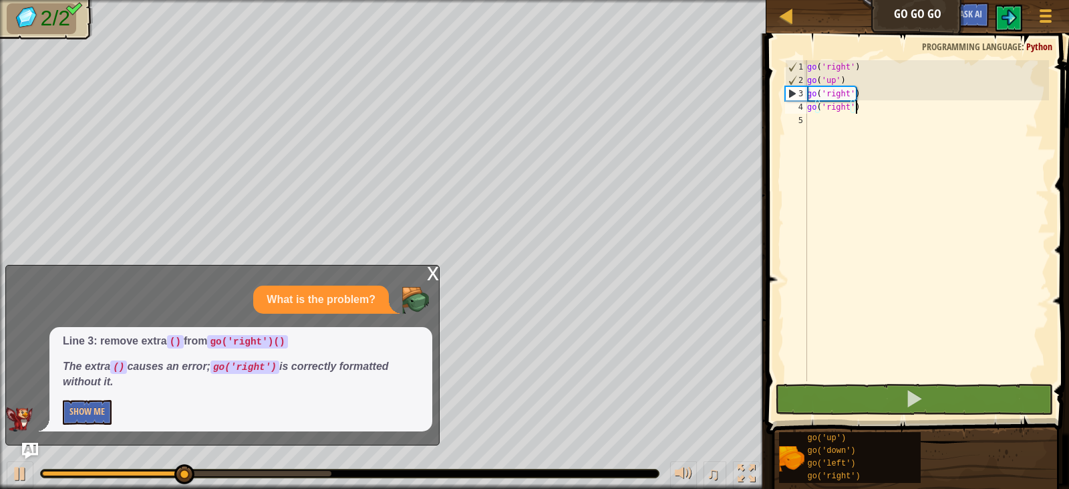
click at [430, 275] on div "x" at bounding box center [433, 271] width 12 height 13
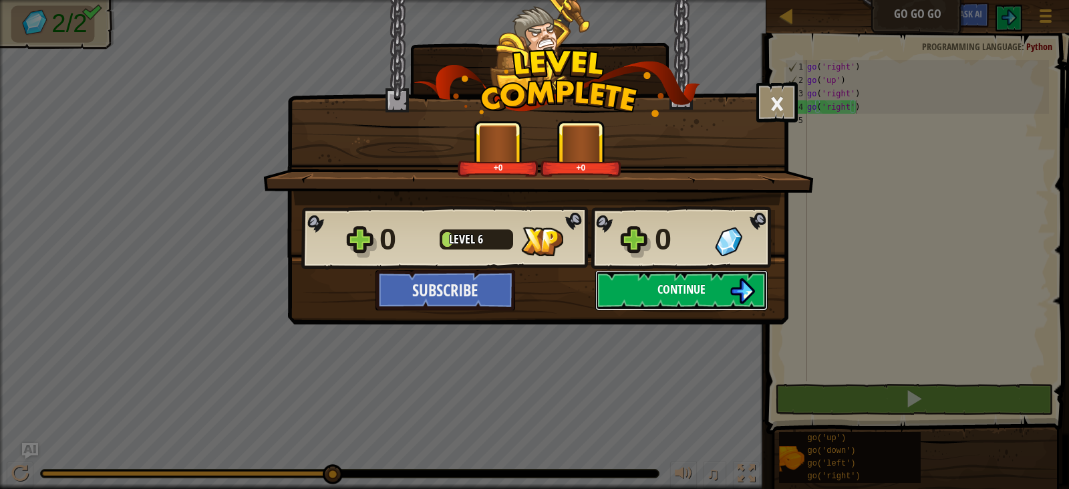
click at [650, 281] on button "Continue" at bounding box center [681, 290] width 172 height 40
